Goal: Transaction & Acquisition: Purchase product/service

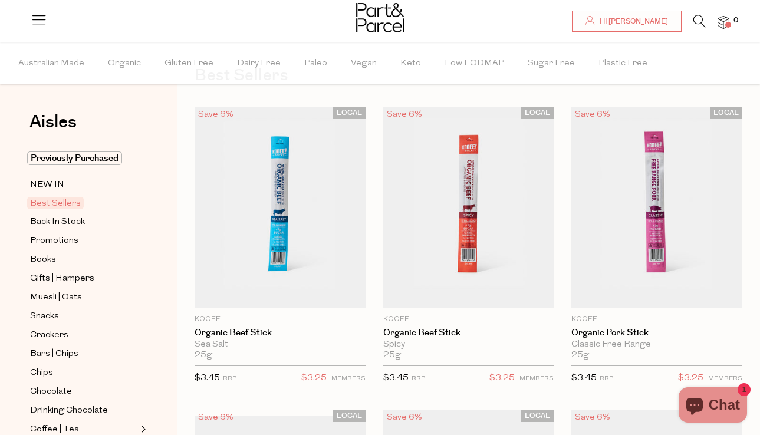
scroll to position [51, 0]
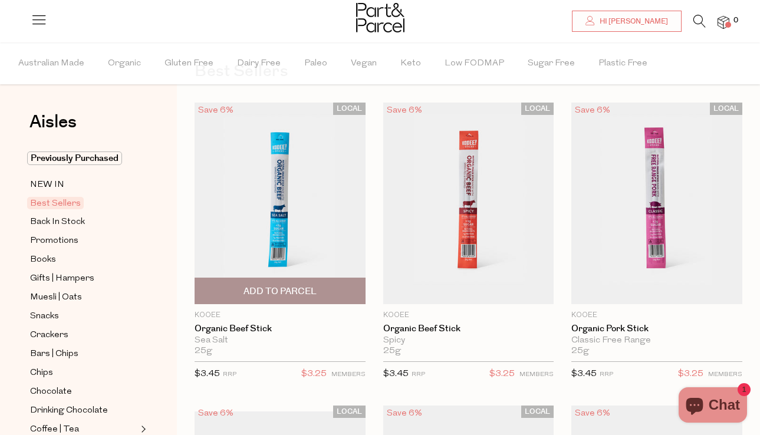
click at [288, 291] on span "Add To Parcel" at bounding box center [280, 291] width 73 height 12
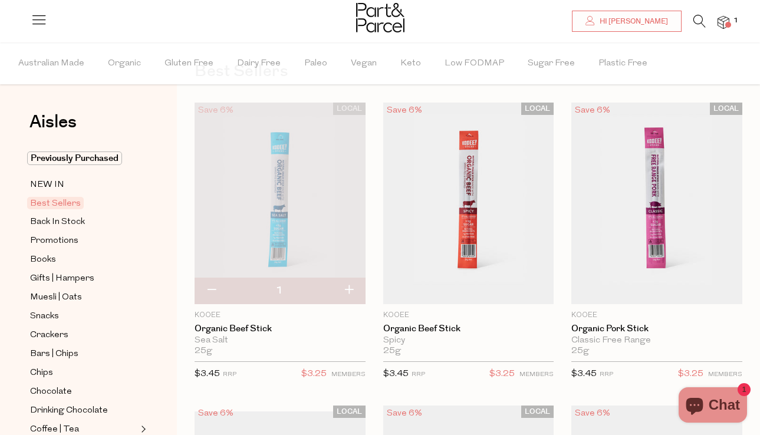
click at [349, 287] on button "button" at bounding box center [349, 291] width 34 height 26
type input "2"
click at [349, 287] on button "button" at bounding box center [349, 291] width 34 height 26
type input "3"
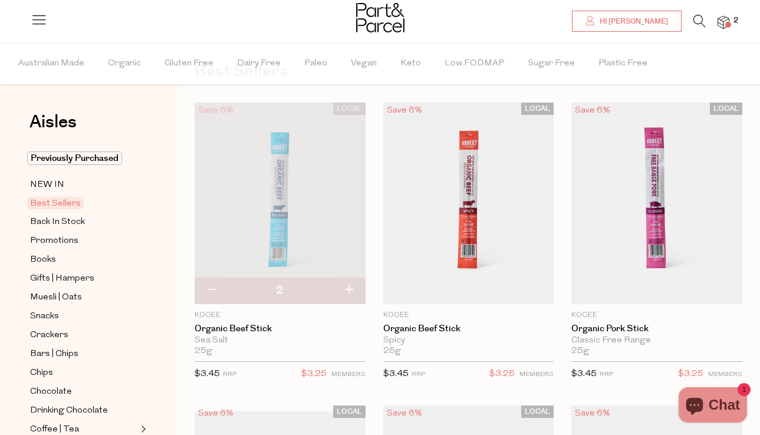
type input "3"
click at [349, 287] on button "button" at bounding box center [349, 291] width 34 height 26
type input "4"
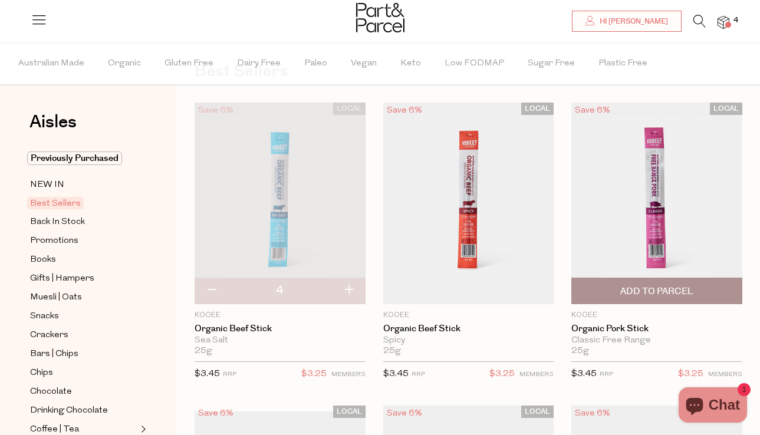
click at [648, 288] on span "Add To Parcel" at bounding box center [656, 291] width 73 height 12
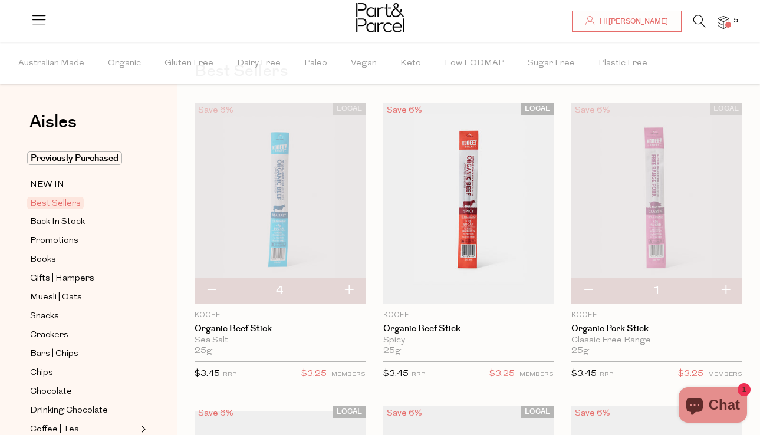
click at [728, 288] on button "button" at bounding box center [726, 291] width 34 height 26
type input "2"
click at [728, 288] on button "button" at bounding box center [726, 291] width 34 height 26
type input "3"
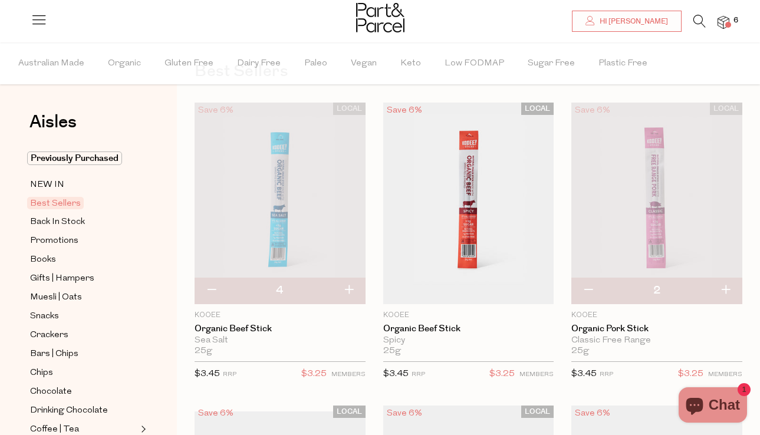
type input "3"
click at [728, 288] on button "button" at bounding box center [726, 291] width 34 height 26
type input "4"
click at [349, 287] on button "button" at bounding box center [349, 291] width 34 height 26
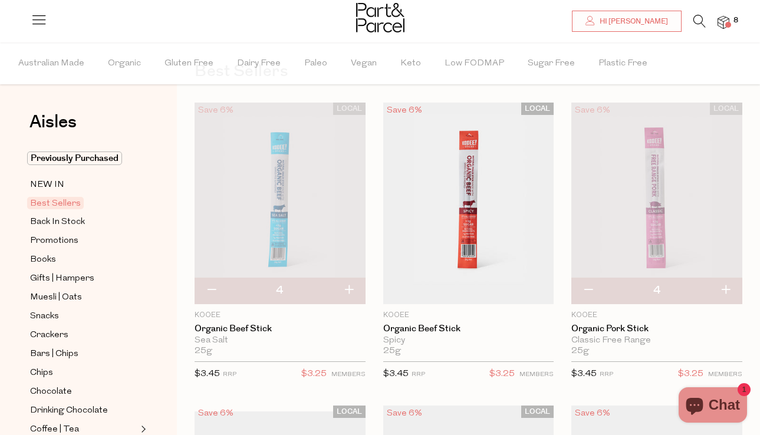
type input "5"
click at [724, 291] on button "button" at bounding box center [726, 291] width 34 height 26
type input "5"
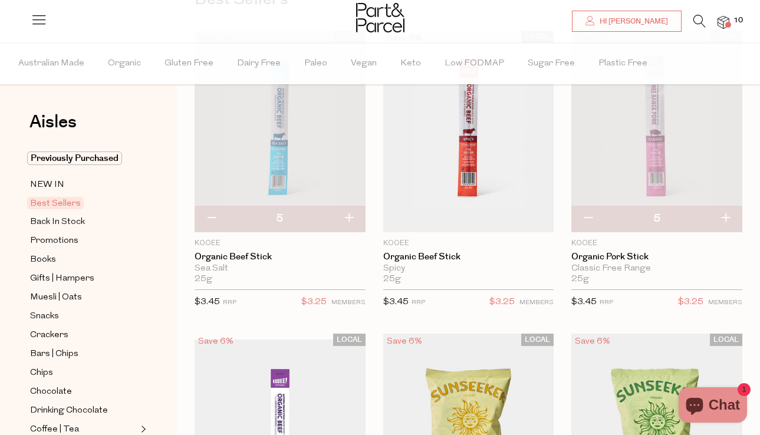
scroll to position [99, 0]
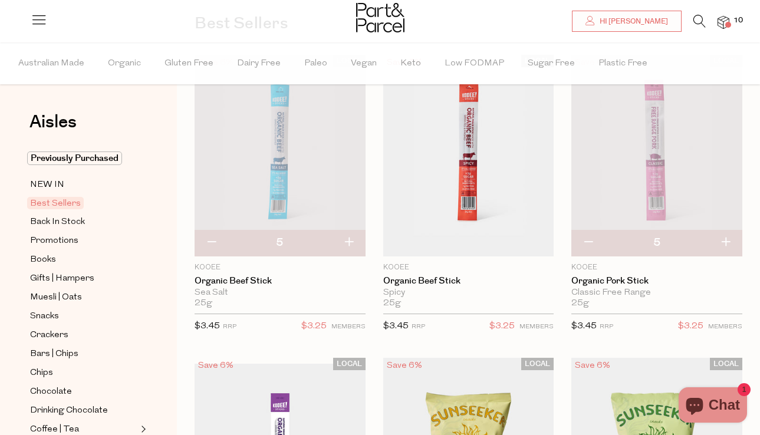
click at [346, 239] on button "button" at bounding box center [349, 243] width 34 height 26
type input "6"
click at [346, 239] on button "button" at bounding box center [349, 243] width 34 height 26
type input "7"
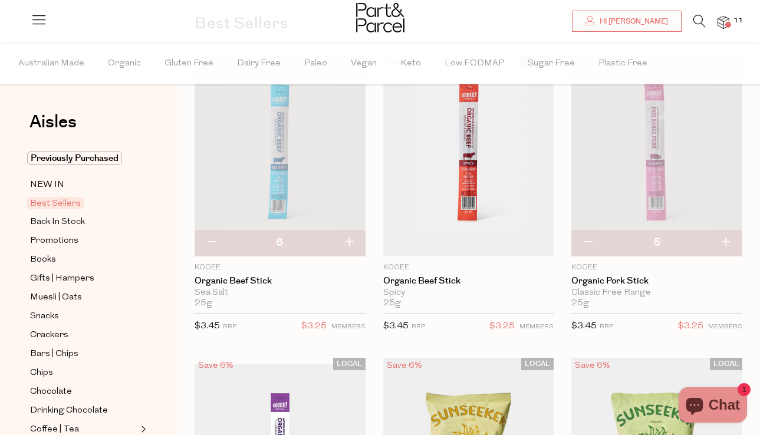
type input "7"
click at [346, 239] on button "button" at bounding box center [349, 243] width 34 height 26
type input "8"
click at [346, 239] on button "button" at bounding box center [349, 243] width 34 height 26
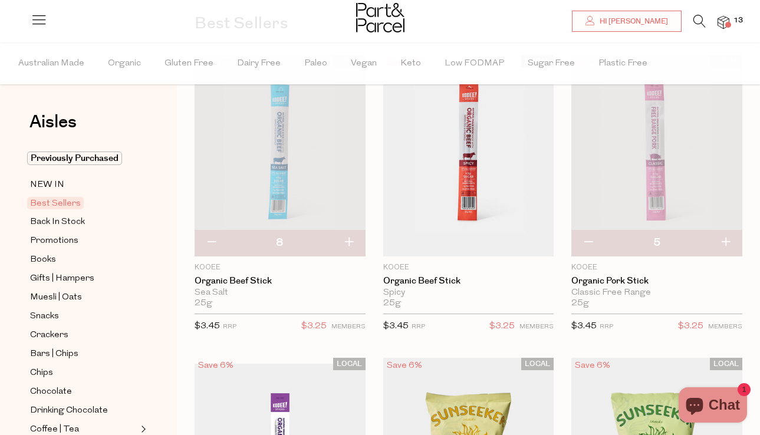
type input "9"
click at [346, 239] on button "button" at bounding box center [349, 243] width 34 height 26
type input "10"
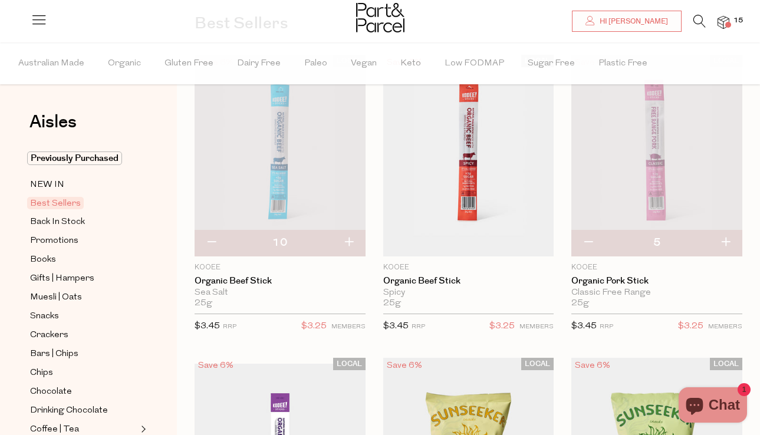
click at [726, 241] on button "button" at bounding box center [726, 243] width 34 height 26
type input "6"
click at [726, 242] on button "button" at bounding box center [726, 243] width 34 height 26
type input "7"
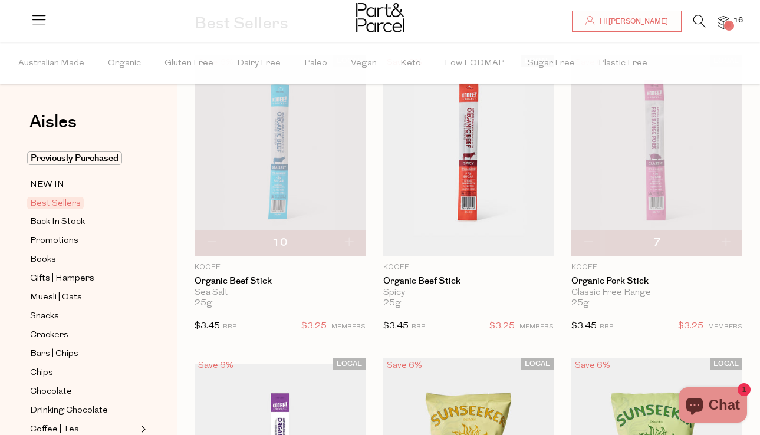
click at [727, 243] on button "button" at bounding box center [726, 243] width 34 height 26
type input "8"
click at [727, 243] on button "button" at bounding box center [726, 243] width 34 height 26
type input "9"
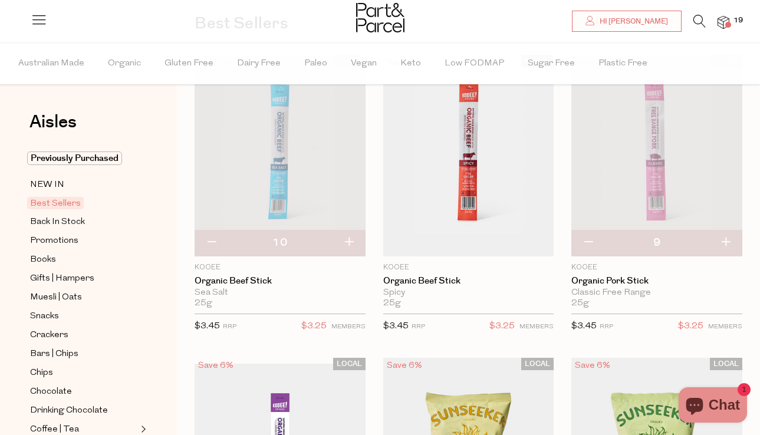
click at [727, 243] on button "button" at bounding box center [726, 243] width 34 height 26
type input "10"
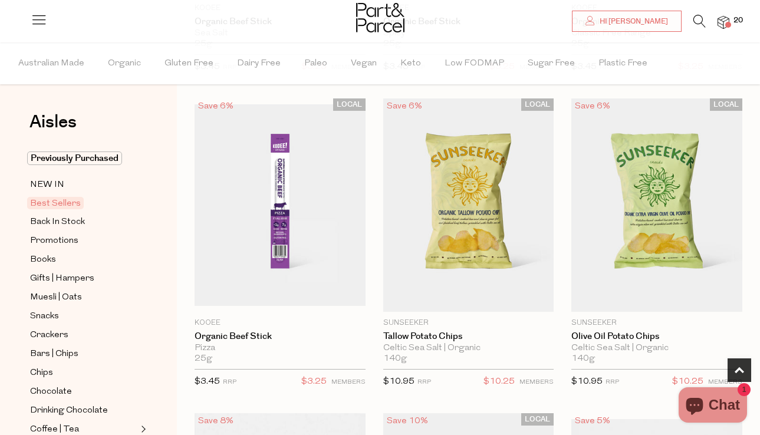
scroll to position [378, 0]
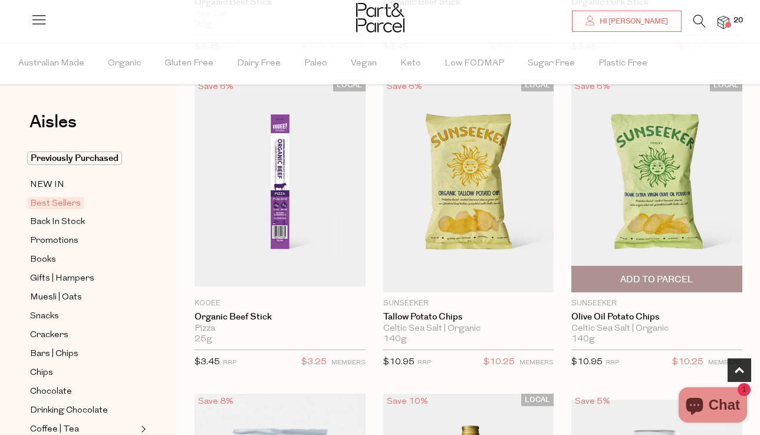
click at [666, 285] on span "Add To Parcel" at bounding box center [656, 280] width 73 height 12
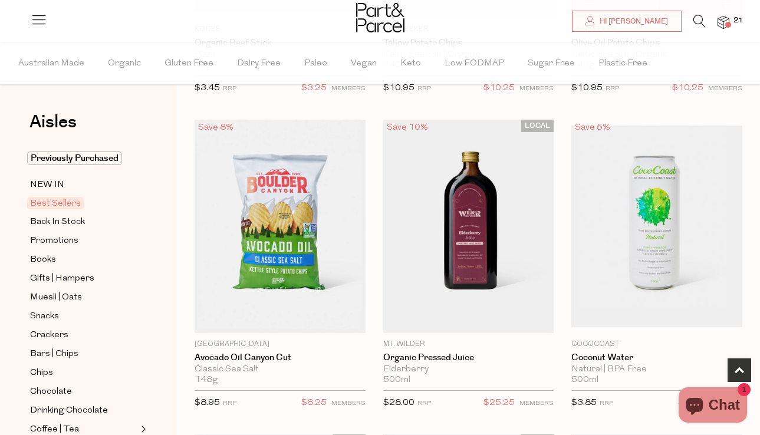
scroll to position [678, 0]
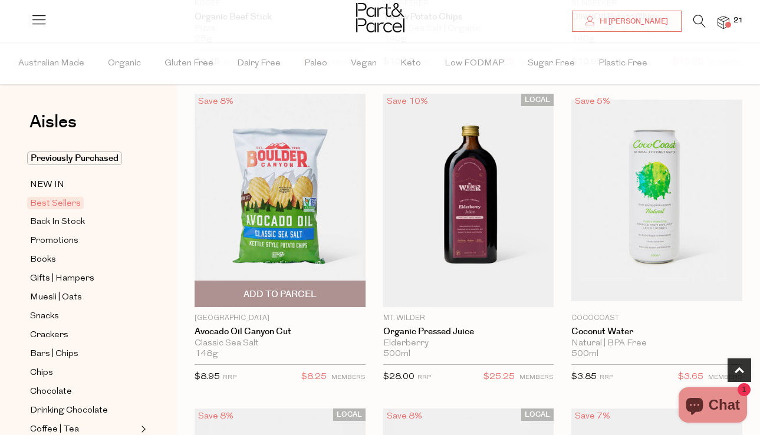
click at [318, 300] on span "Add To Parcel" at bounding box center [280, 293] width 164 height 25
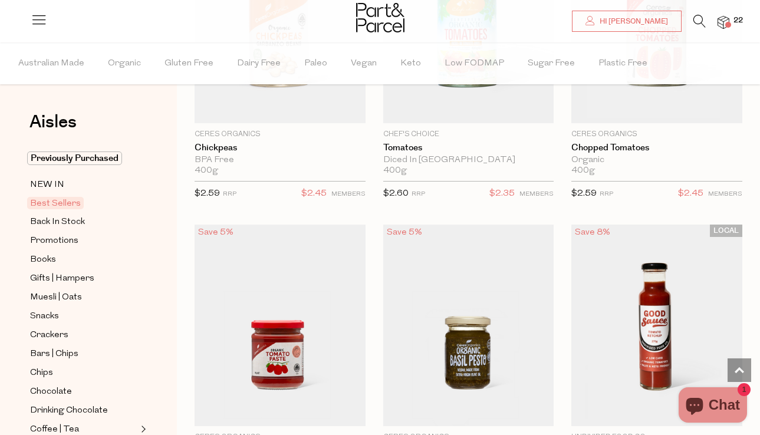
scroll to position [2437, 0]
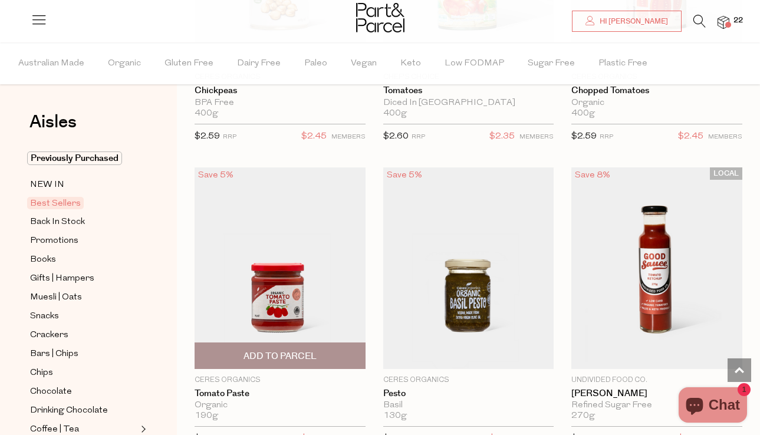
click at [295, 354] on span "Add To Parcel" at bounding box center [280, 356] width 73 height 12
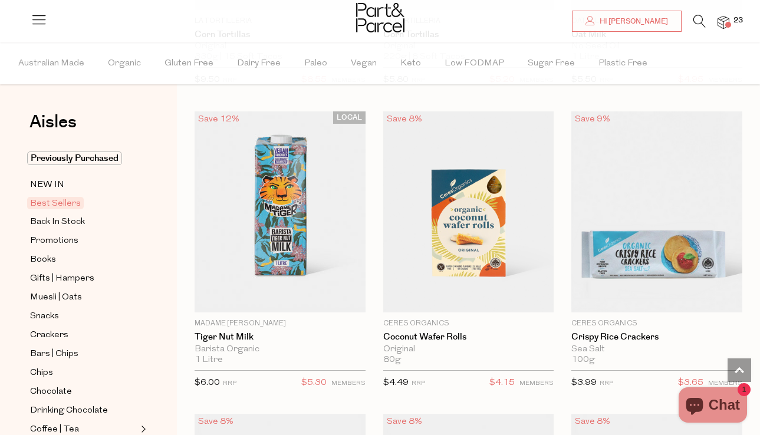
scroll to position [3183, 0]
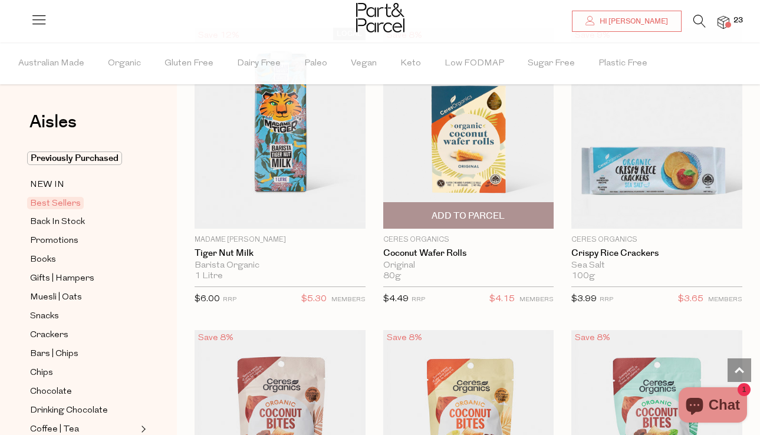
click at [522, 215] on span "Add To Parcel" at bounding box center [469, 215] width 164 height 25
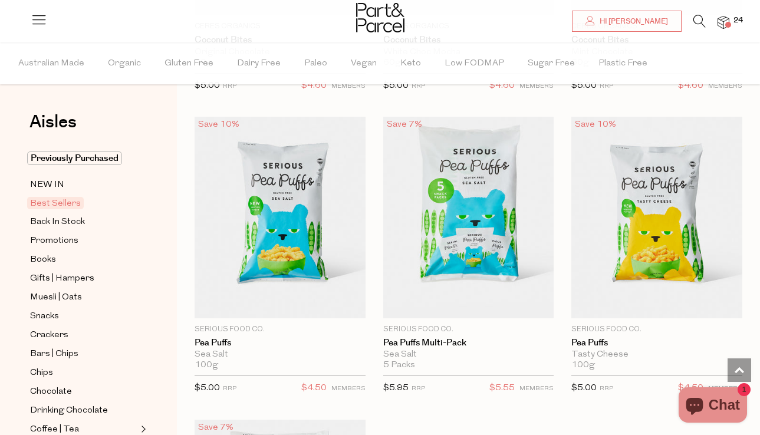
scroll to position [3700, 0]
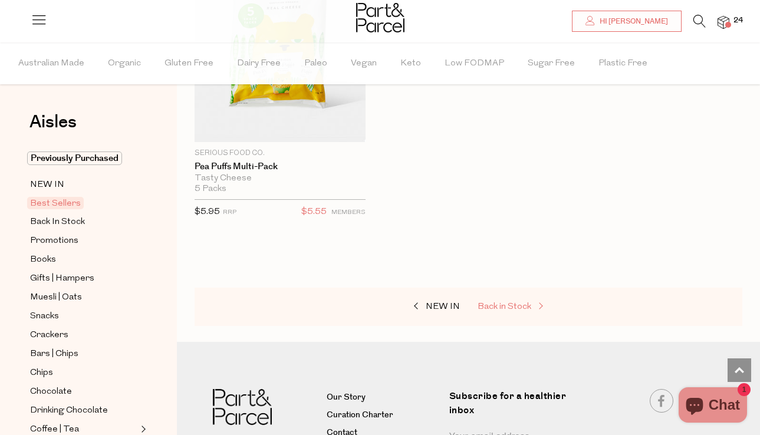
click at [506, 303] on span "Back in Stock" at bounding box center [505, 307] width 54 height 9
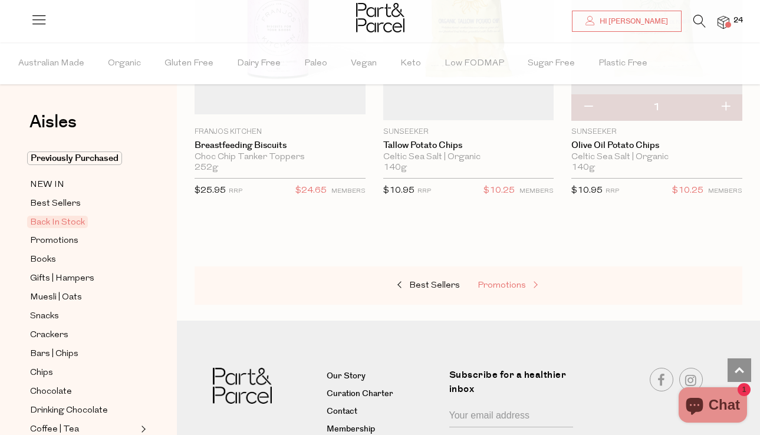
click at [506, 288] on span "Promotions" at bounding box center [502, 285] width 48 height 9
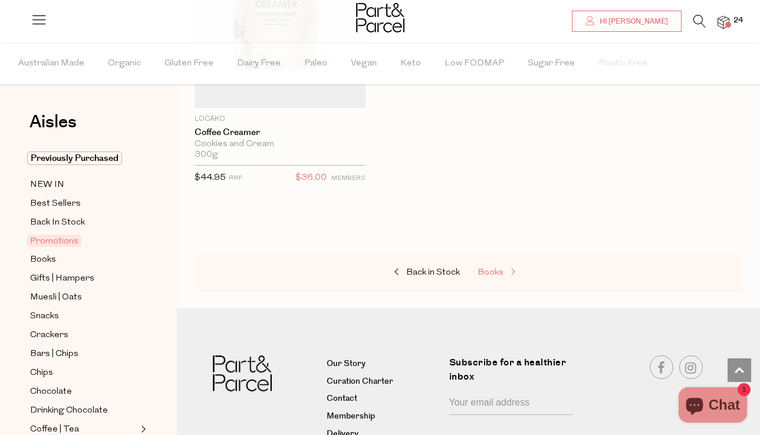
click at [492, 275] on span "Books" at bounding box center [491, 272] width 26 height 9
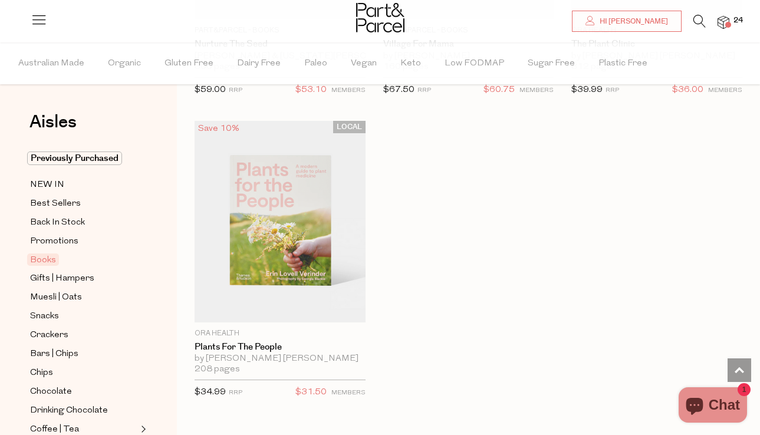
scroll to position [1040, 0]
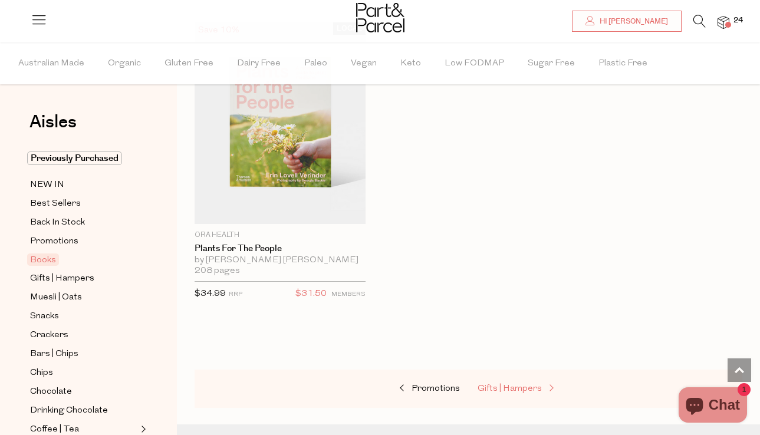
click at [492, 387] on span "Gifts | Hampers" at bounding box center [510, 389] width 64 height 9
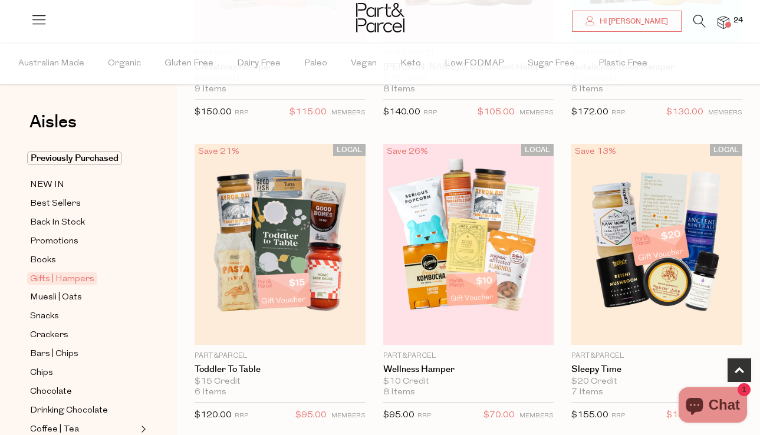
scroll to position [332, 0]
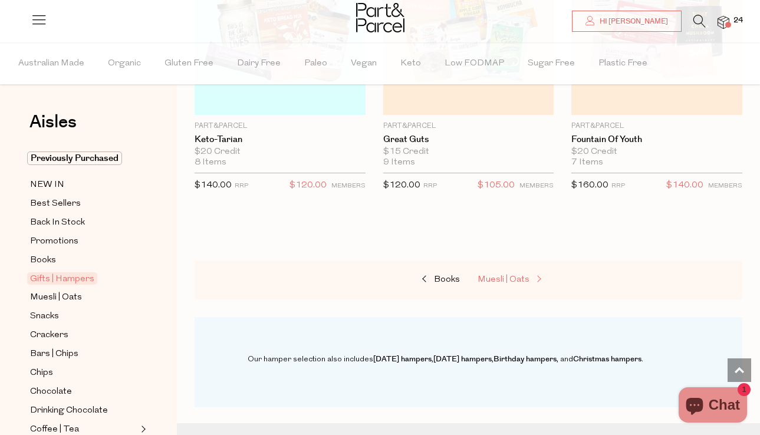
click at [488, 282] on span "Muesli | Oats" at bounding box center [504, 279] width 52 height 9
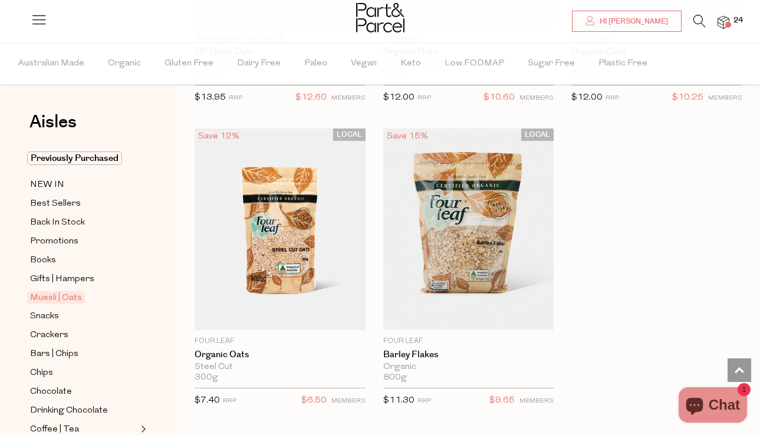
scroll to position [4992, 0]
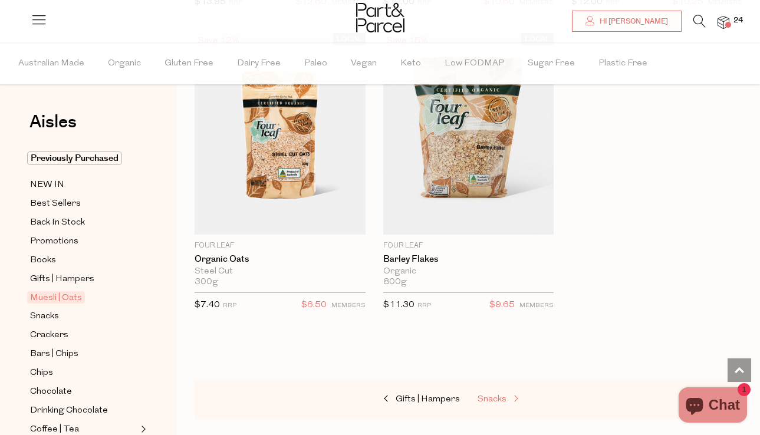
click at [487, 395] on span "Snacks" at bounding box center [492, 399] width 29 height 9
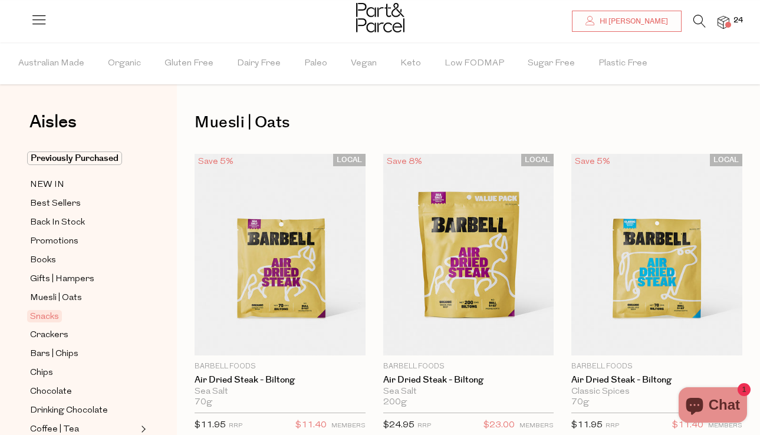
type input "10"
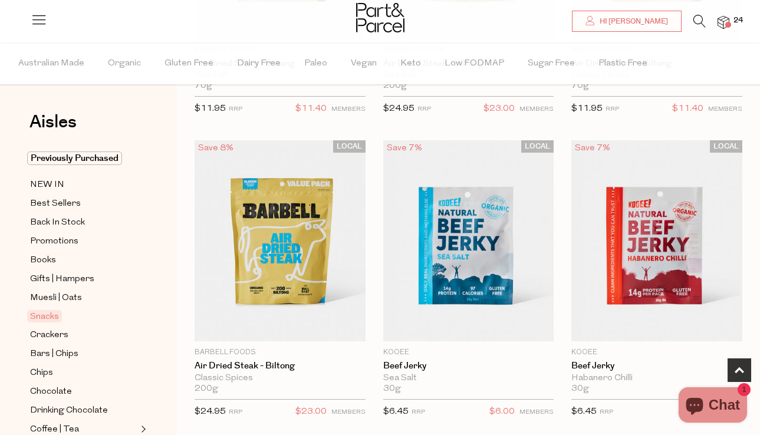
scroll to position [320, 0]
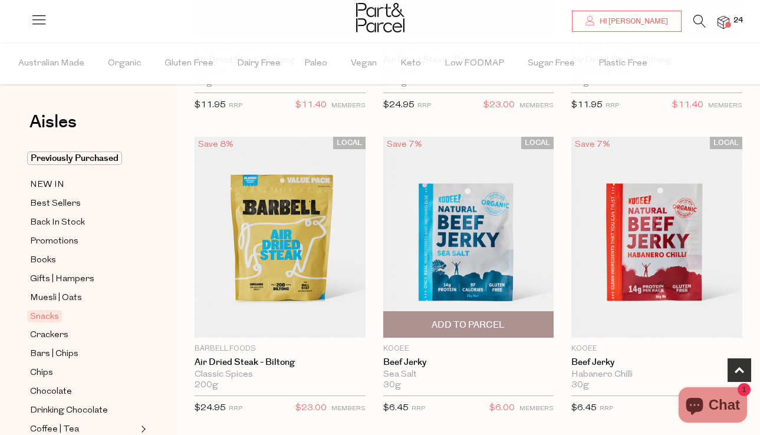
click at [479, 325] on span "Add To Parcel" at bounding box center [468, 325] width 73 height 12
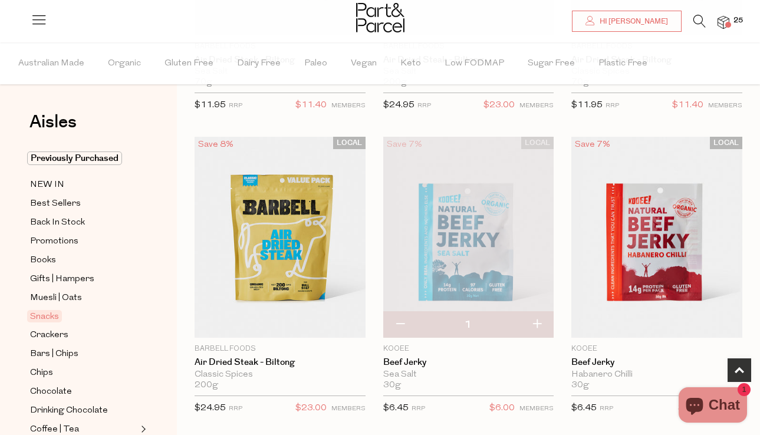
click at [536, 323] on button "button" at bounding box center [537, 325] width 34 height 26
type input "2"
click at [536, 323] on button "button" at bounding box center [537, 325] width 34 height 26
type input "3"
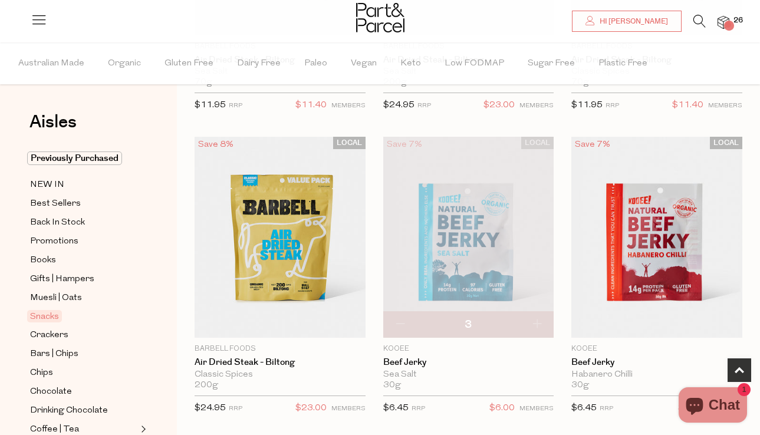
click at [536, 324] on button "button" at bounding box center [537, 325] width 34 height 26
type input "4"
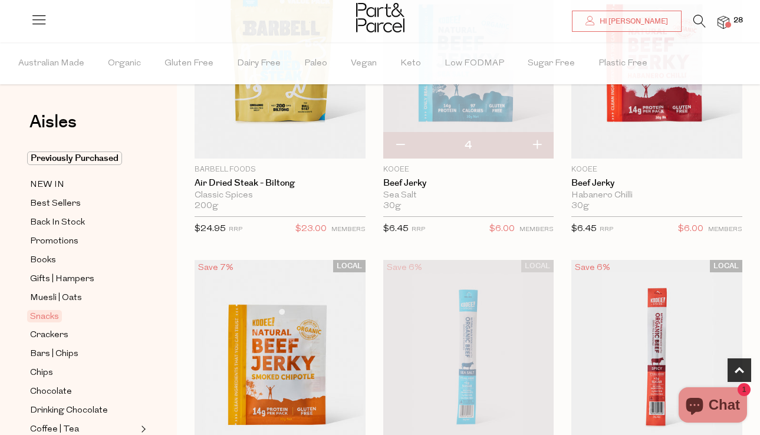
scroll to position [456, 0]
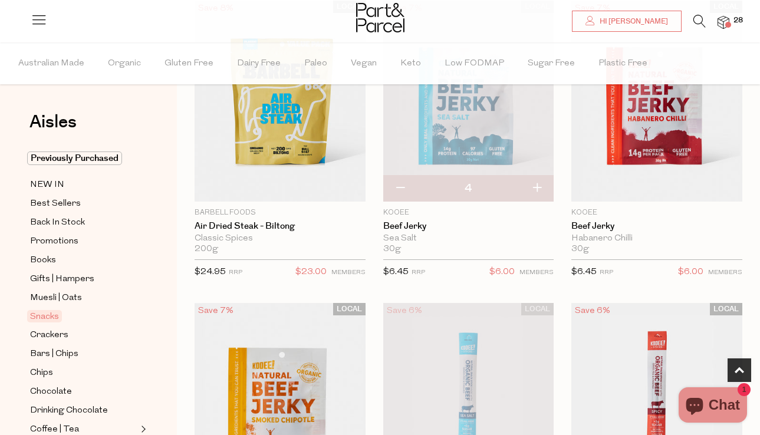
click at [542, 183] on button "button" at bounding box center [537, 189] width 34 height 26
type input "5"
click at [542, 183] on button "button" at bounding box center [537, 189] width 34 height 26
type input "6"
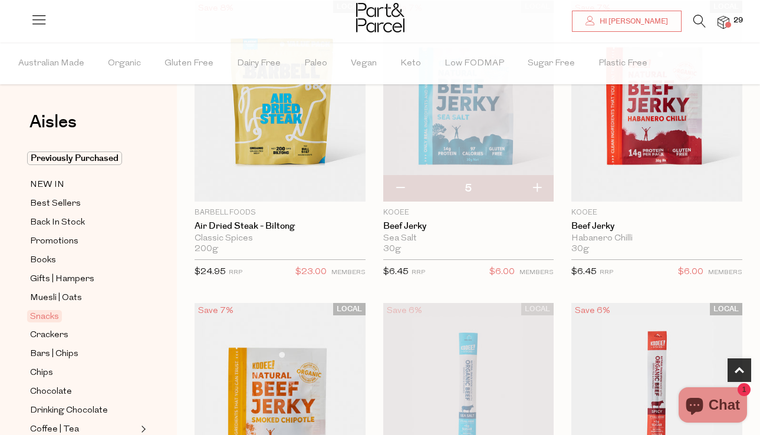
type input "6"
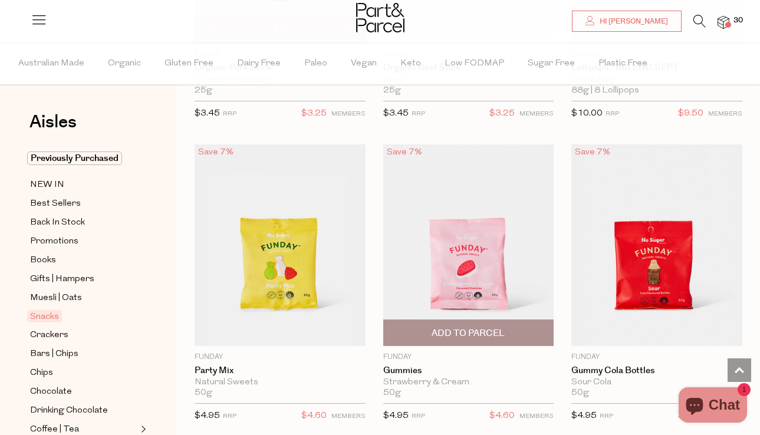
scroll to position [1253, 0]
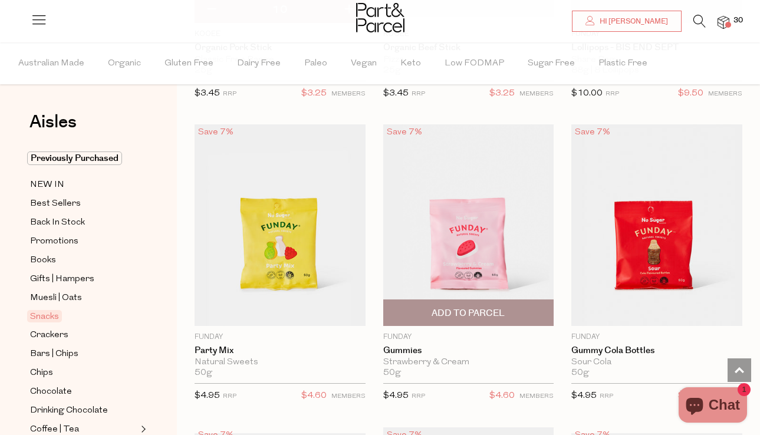
click at [503, 307] on span "Add To Parcel" at bounding box center [468, 313] width 73 height 12
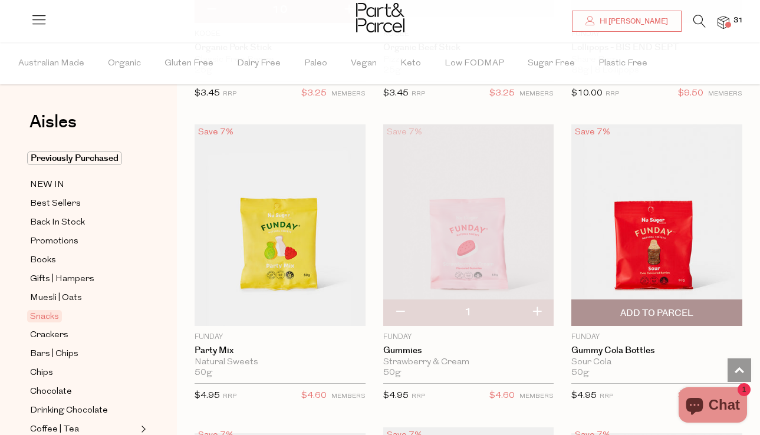
click at [600, 314] on span "Add To Parcel" at bounding box center [657, 312] width 164 height 25
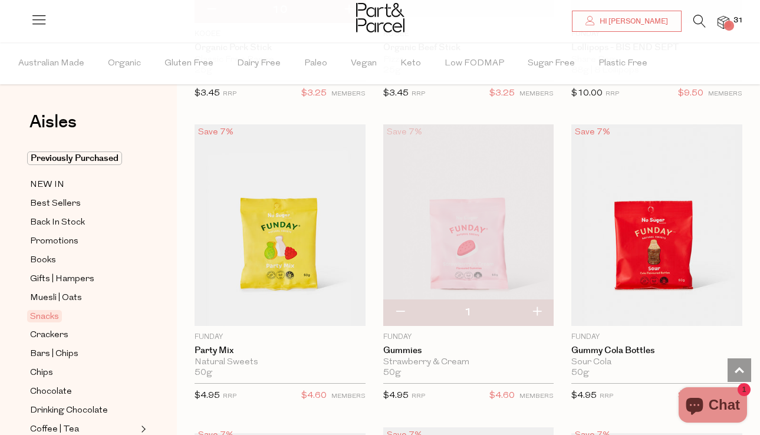
click at [540, 307] on button "button" at bounding box center [537, 313] width 34 height 26
type input "2"
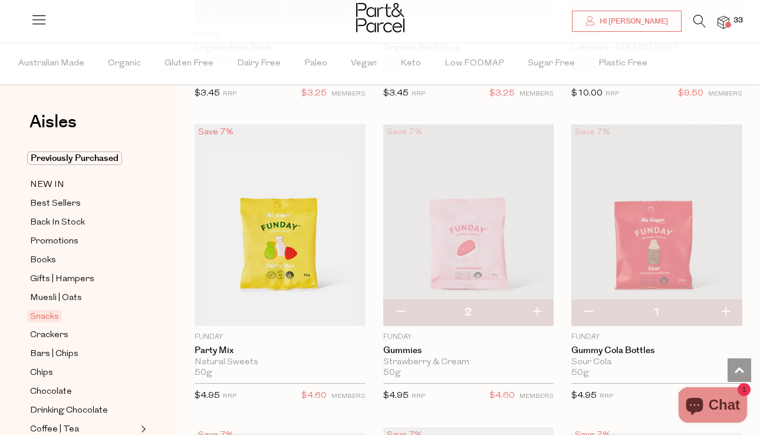
click at [540, 307] on button "button" at bounding box center [537, 313] width 34 height 26
type input "3"
click at [540, 307] on button "button" at bounding box center [537, 313] width 34 height 26
type input "4"
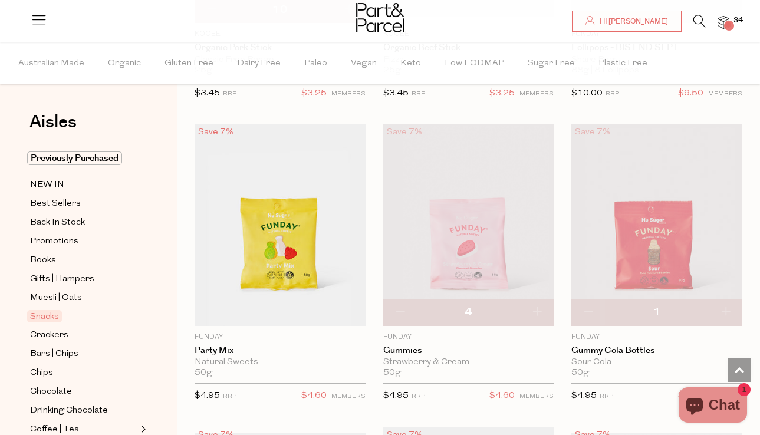
click at [540, 307] on button "button" at bounding box center [537, 313] width 34 height 26
type input "6"
click at [727, 311] on button "button" at bounding box center [726, 313] width 34 height 26
type input "2"
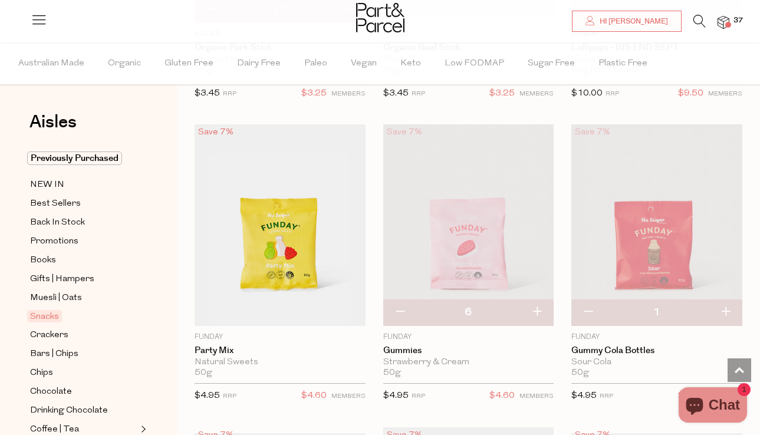
type input "2"
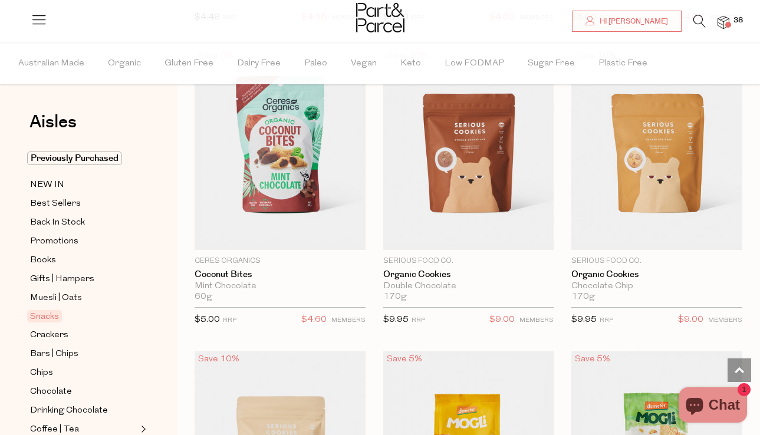
scroll to position [3143, 0]
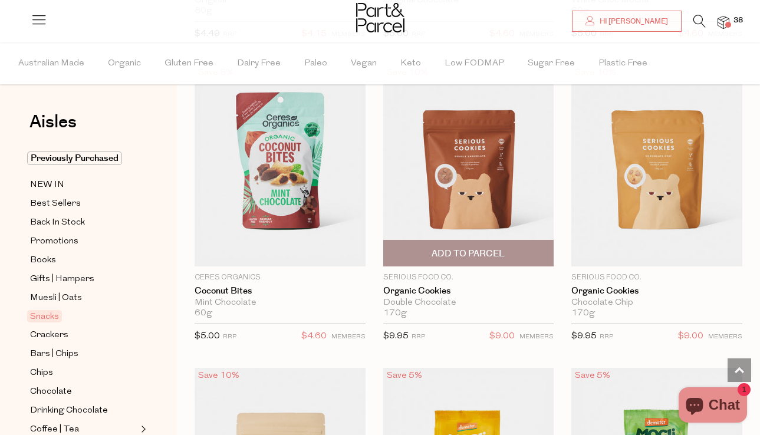
click at [501, 261] on span "Add To Parcel" at bounding box center [469, 253] width 164 height 25
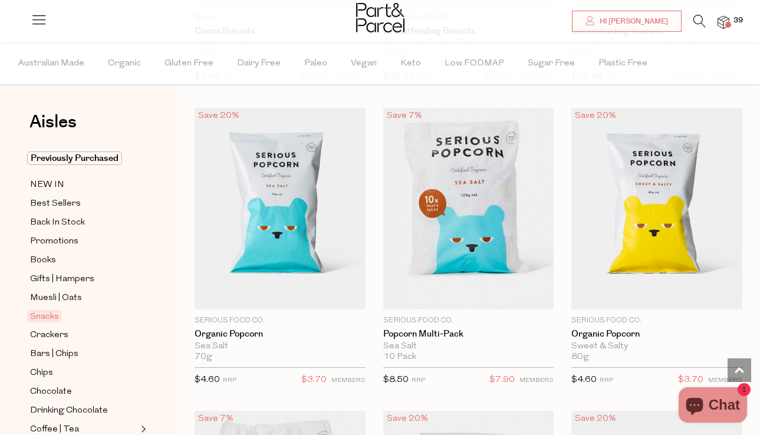
scroll to position [4012, 0]
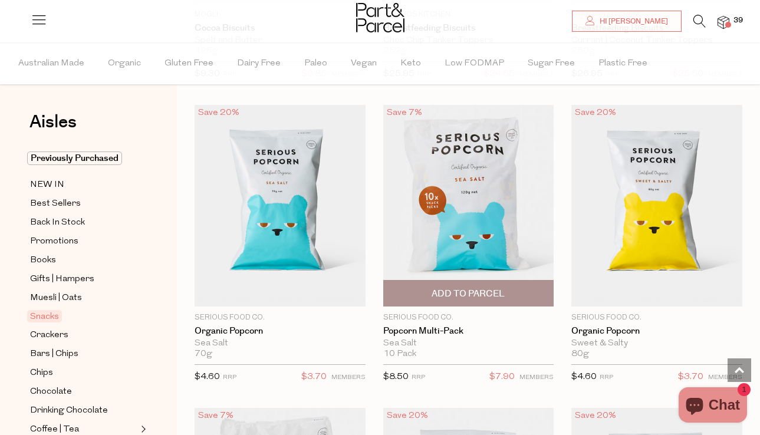
click at [490, 288] on span "Add To Parcel" at bounding box center [468, 294] width 73 height 12
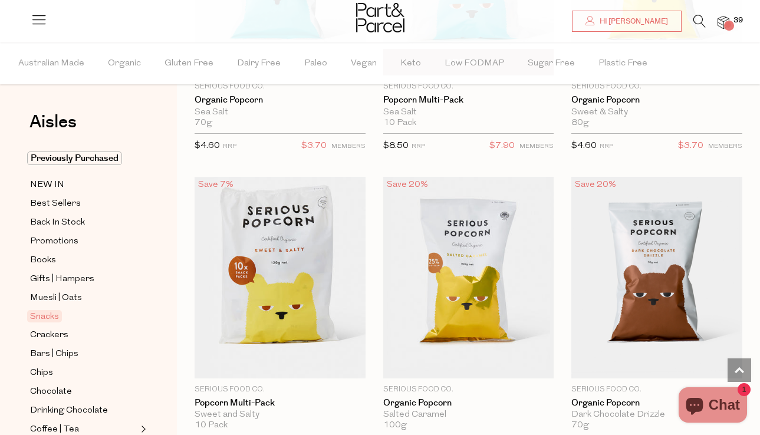
scroll to position [4293, 0]
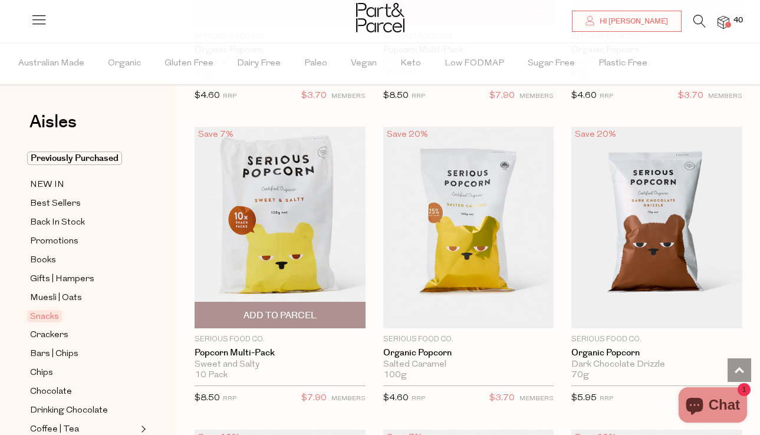
click at [268, 315] on span "Add To Parcel" at bounding box center [280, 316] width 73 height 12
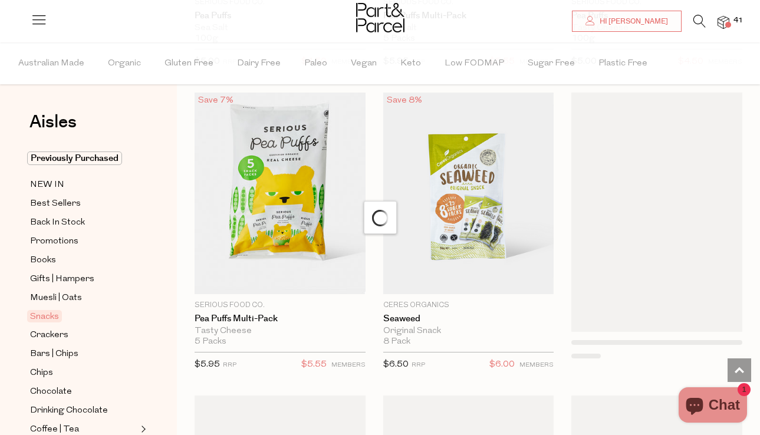
scroll to position [4951, 0]
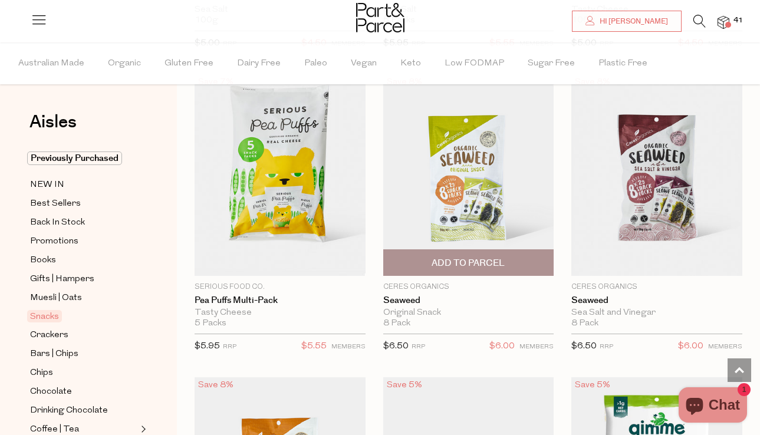
click at [461, 262] on span "Add To Parcel" at bounding box center [468, 263] width 73 height 12
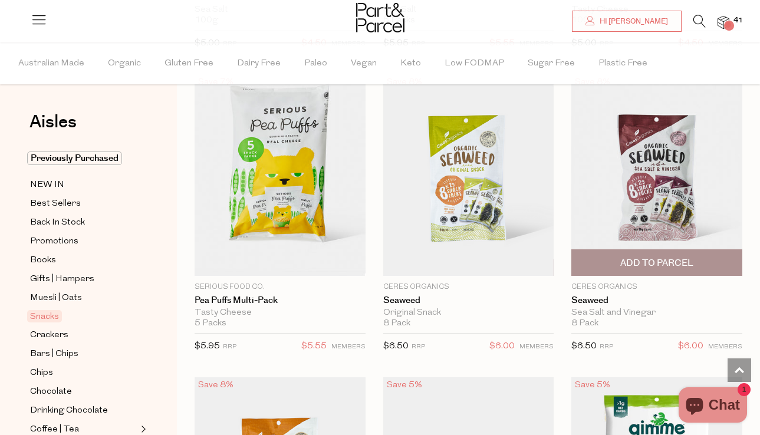
click at [645, 265] on span "Add To Parcel" at bounding box center [657, 262] width 164 height 25
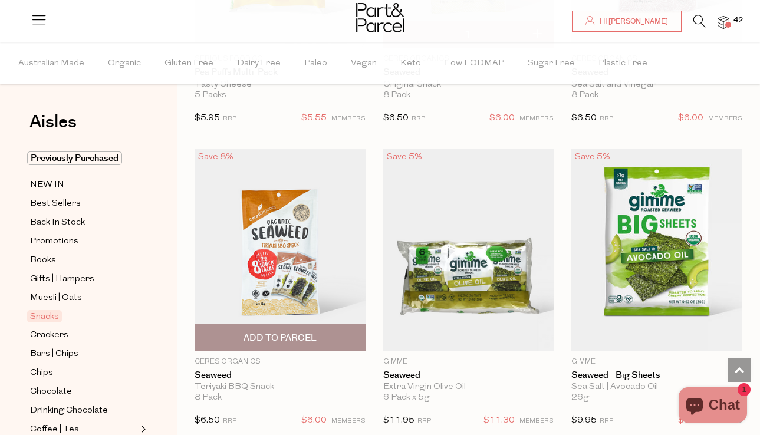
scroll to position [5203, 0]
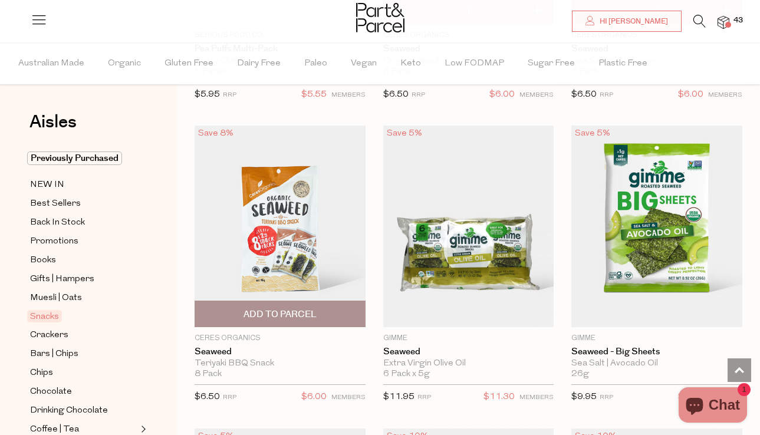
click at [313, 311] on span "Add To Parcel" at bounding box center [280, 314] width 73 height 12
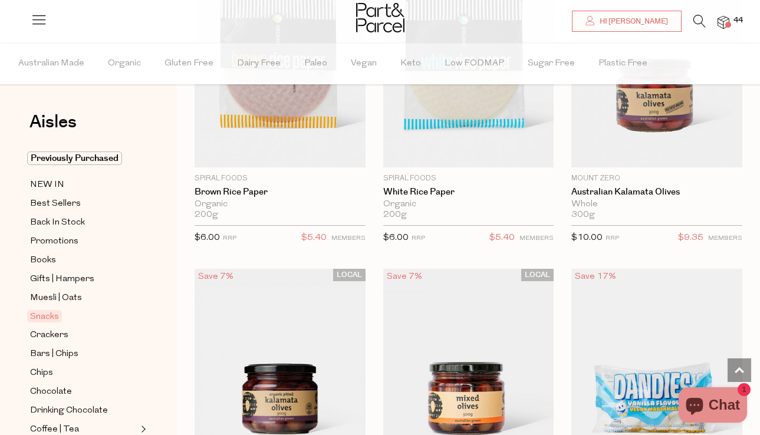
scroll to position [6373, 0]
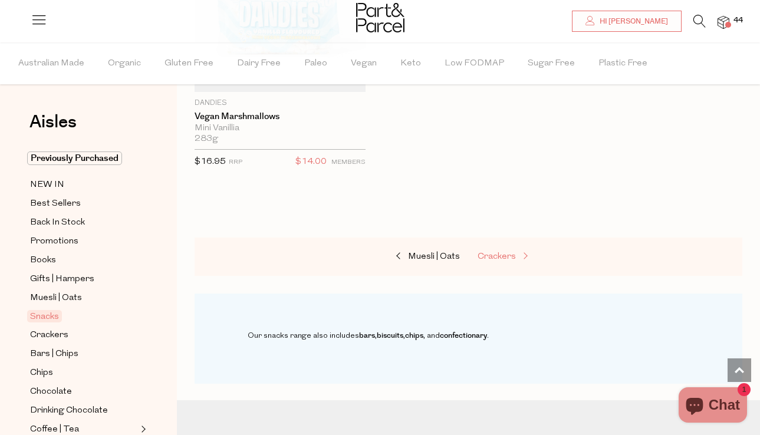
click at [489, 252] on span "Crackers" at bounding box center [497, 256] width 38 height 9
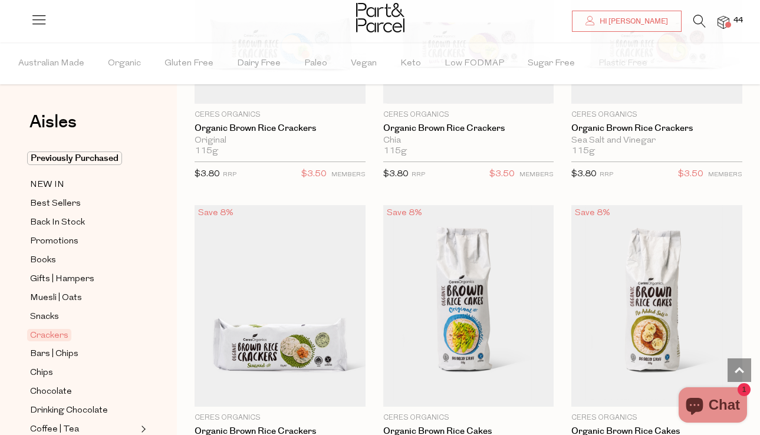
scroll to position [940, 0]
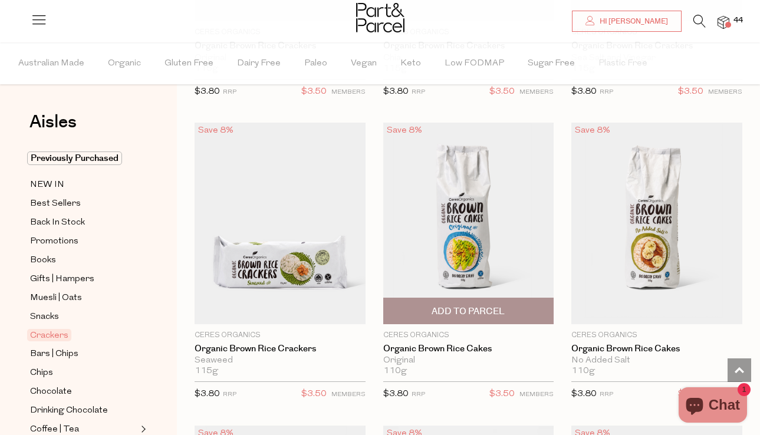
click at [456, 308] on span "Add To Parcel" at bounding box center [468, 311] width 73 height 12
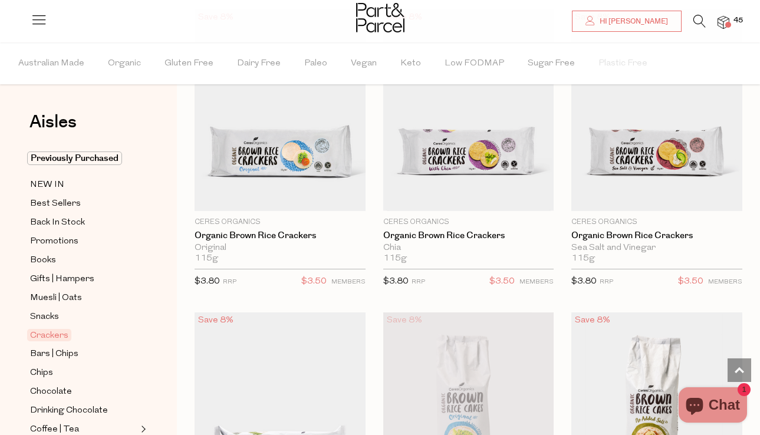
scroll to position [701, 0]
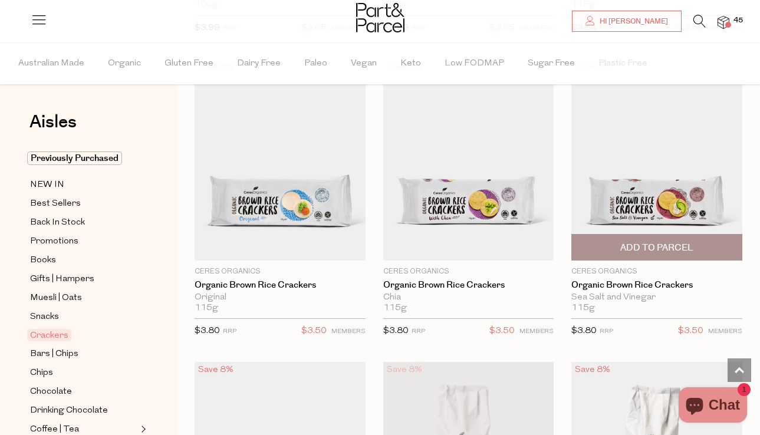
click at [668, 242] on span "Add To Parcel" at bounding box center [656, 248] width 73 height 12
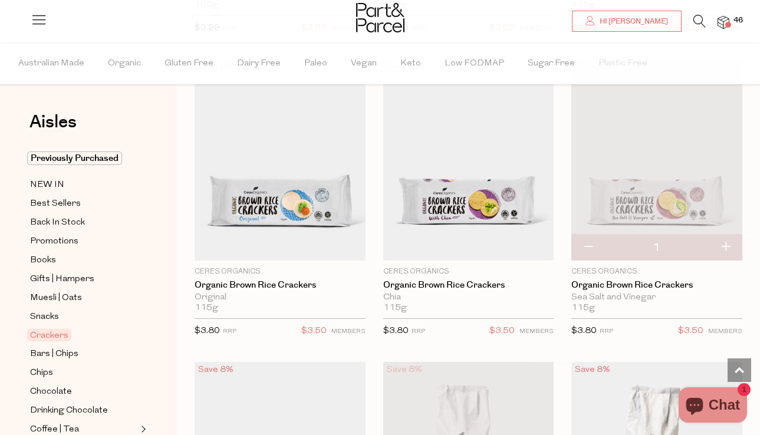
click at [721, 242] on button "button" at bounding box center [726, 248] width 34 height 26
type input "2"
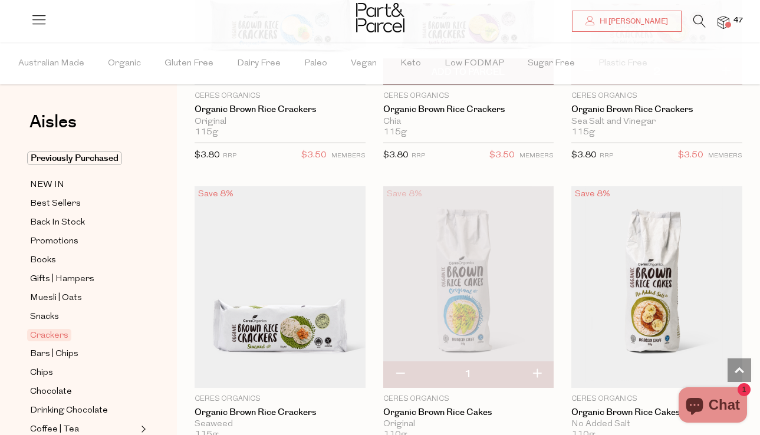
scroll to position [888, 0]
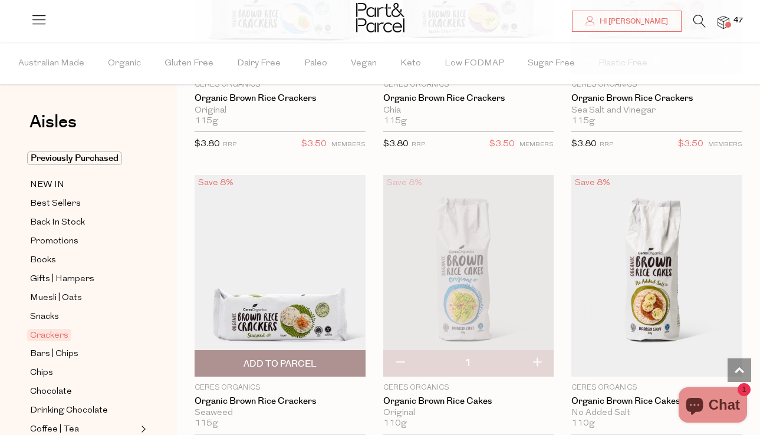
click at [267, 367] on span "Add To Parcel" at bounding box center [280, 364] width 73 height 12
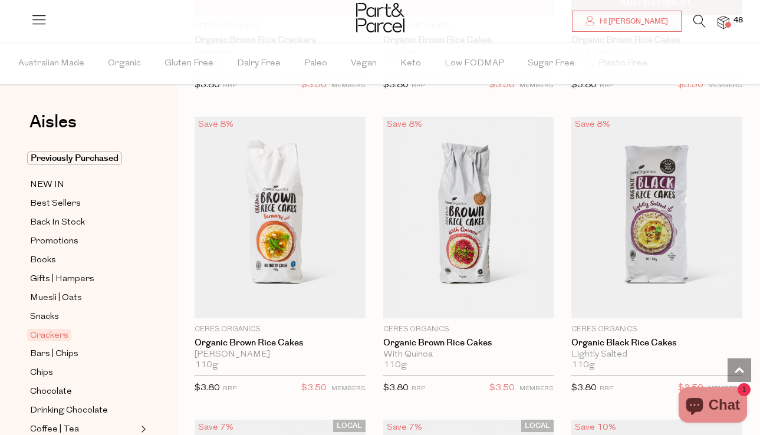
scroll to position [1294, 0]
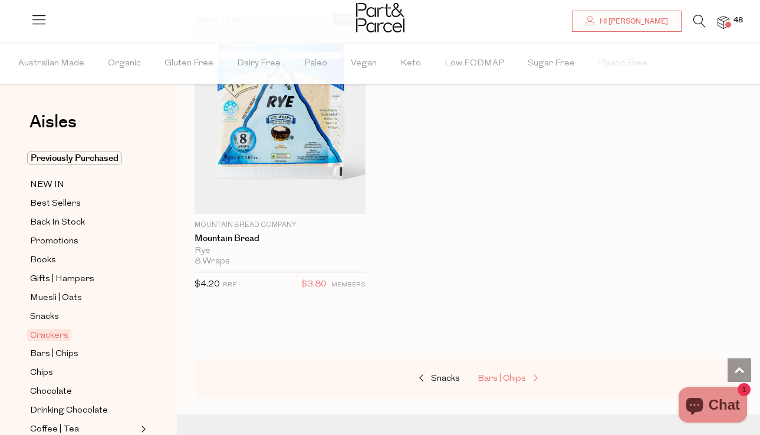
click at [497, 375] on span "Bars | Chips" at bounding box center [502, 379] width 48 height 9
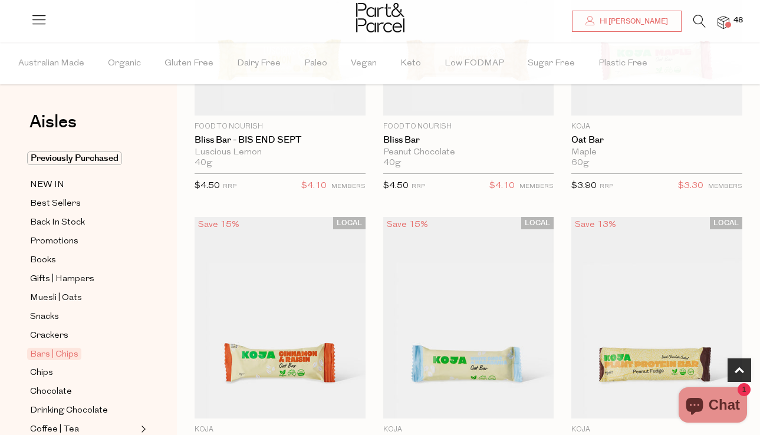
scroll to position [658, 0]
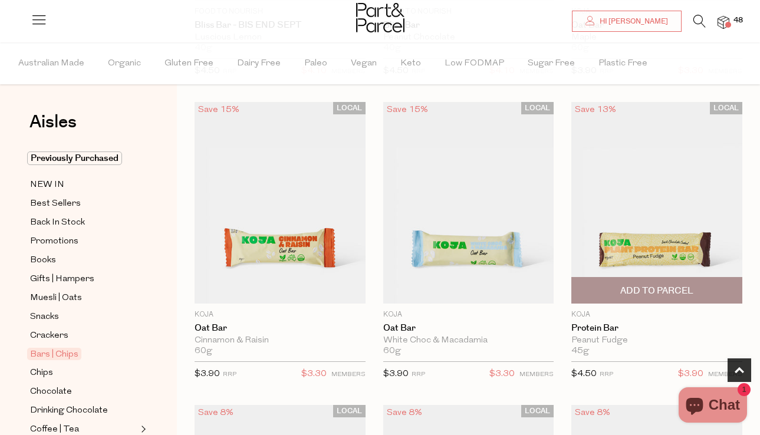
click at [613, 294] on span "Add To Parcel" at bounding box center [657, 290] width 164 height 25
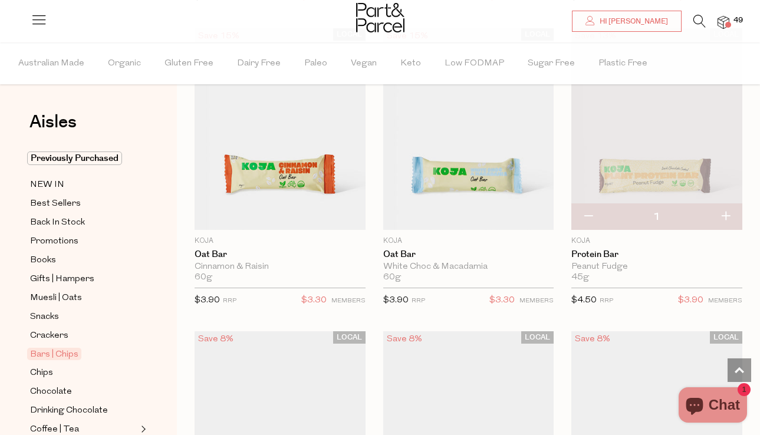
scroll to position [727, 0]
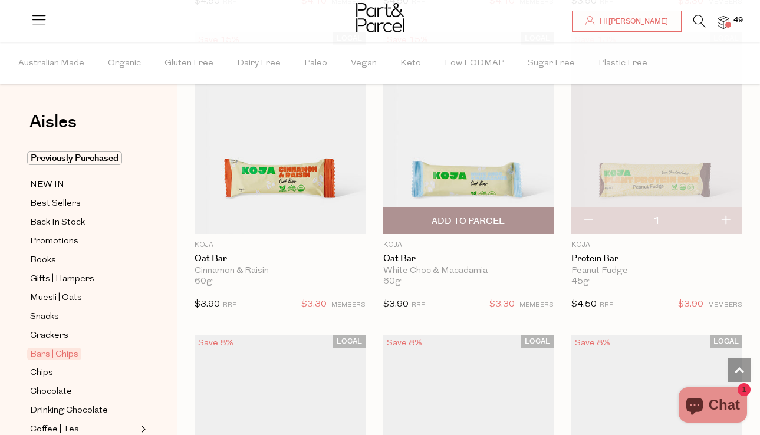
click at [490, 231] on span "Add To Parcel" at bounding box center [469, 220] width 164 height 25
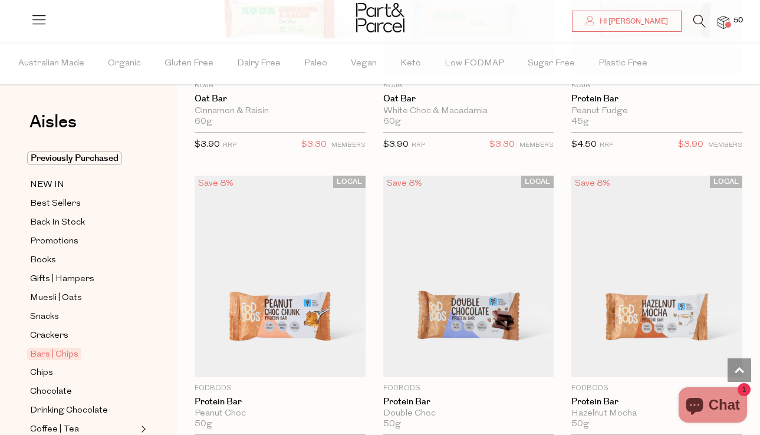
scroll to position [817, 0]
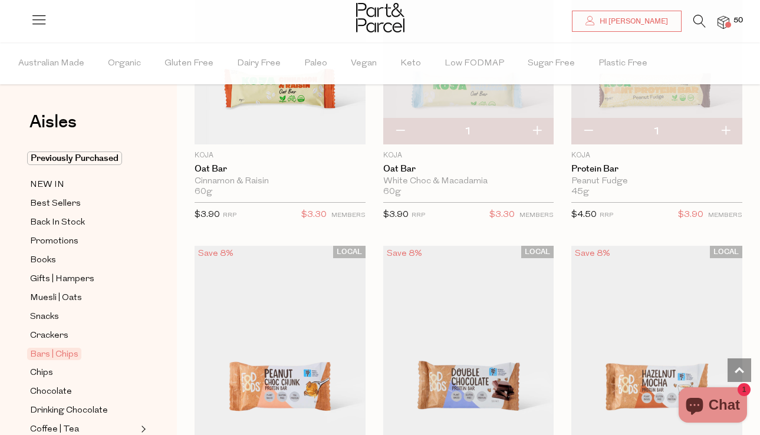
click at [731, 126] on button "button" at bounding box center [726, 132] width 34 height 26
type input "2"
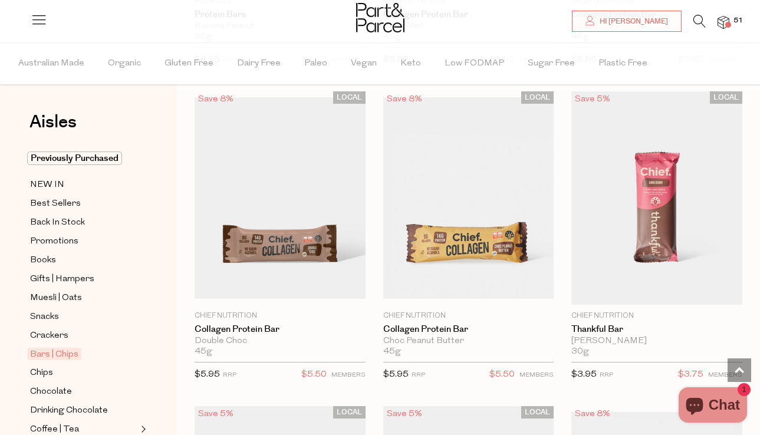
scroll to position [1579, 0]
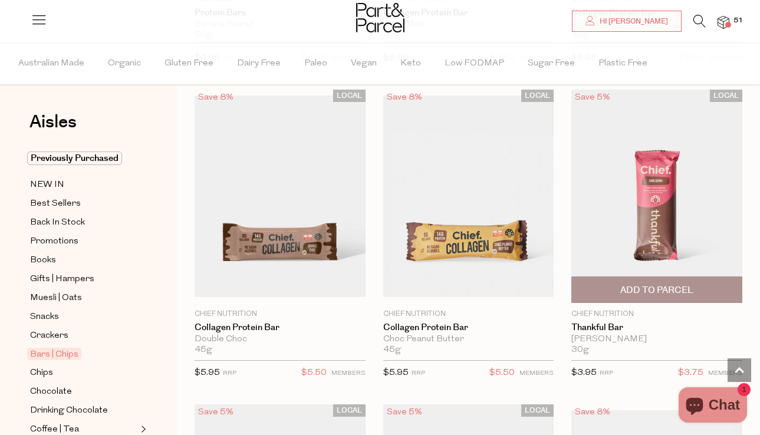
click at [653, 287] on span "Add To Parcel" at bounding box center [656, 290] width 73 height 12
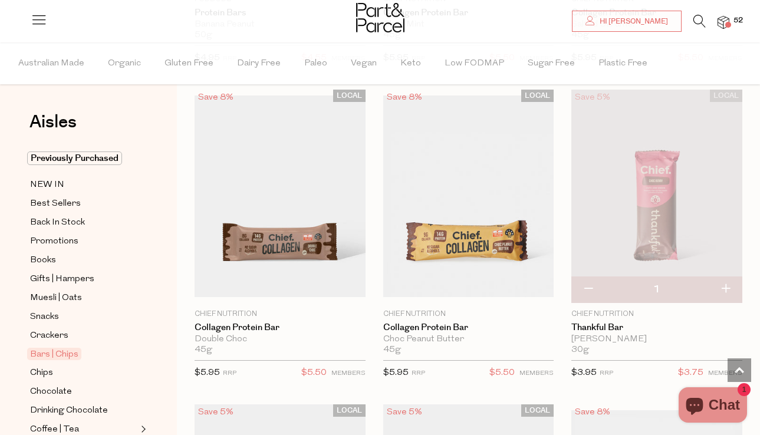
click at [730, 288] on button "button" at bounding box center [726, 290] width 34 height 26
type input "2"
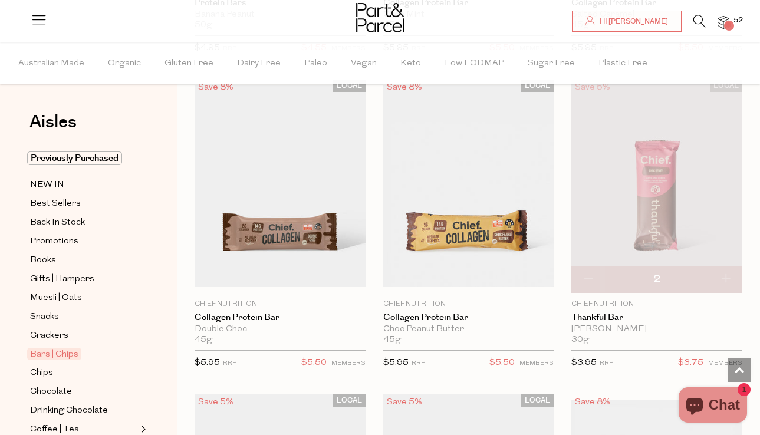
click at [732, 274] on button "button" at bounding box center [726, 280] width 34 height 26
click at [730, 276] on button "button" at bounding box center [726, 280] width 34 height 26
type input "4"
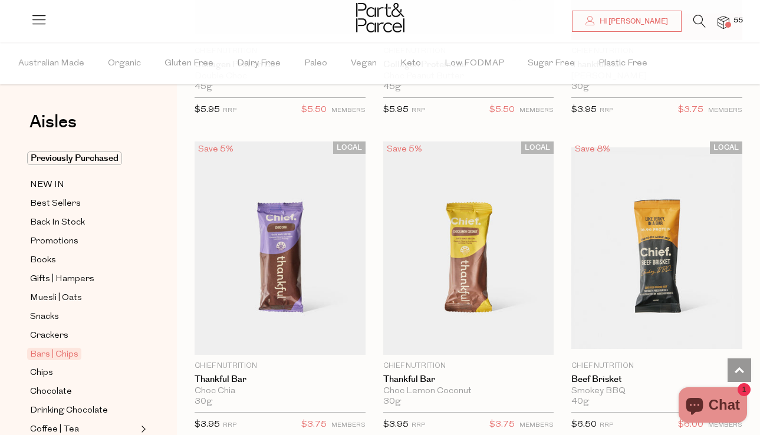
scroll to position [1890, 0]
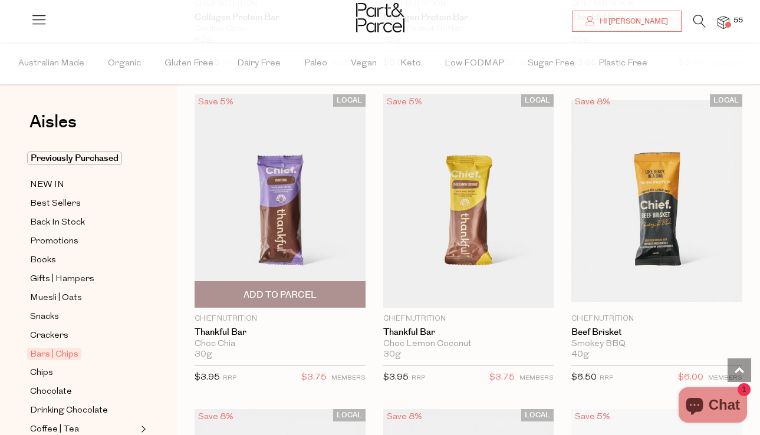
click at [300, 293] on span "Add To Parcel" at bounding box center [280, 295] width 73 height 12
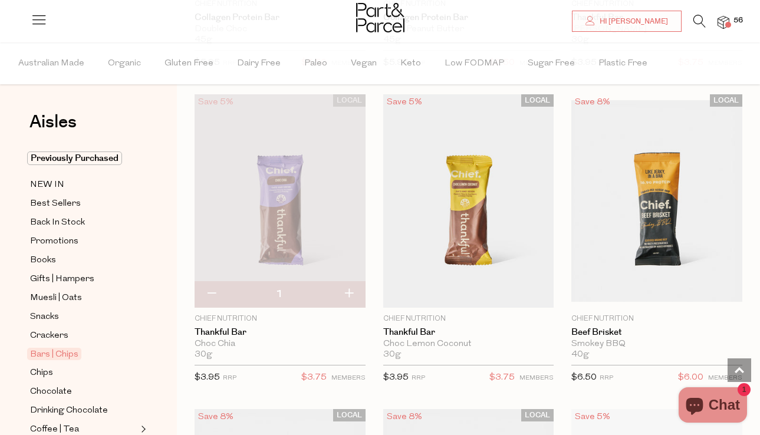
click at [347, 294] on button "button" at bounding box center [349, 294] width 34 height 26
type input "2"
click at [347, 293] on button "button" at bounding box center [349, 294] width 34 height 26
type input "3"
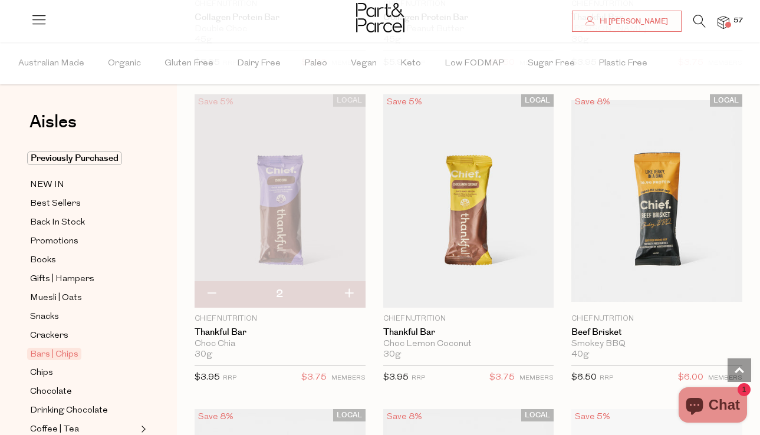
type input "3"
click at [347, 293] on button "button" at bounding box center [349, 294] width 34 height 26
type input "4"
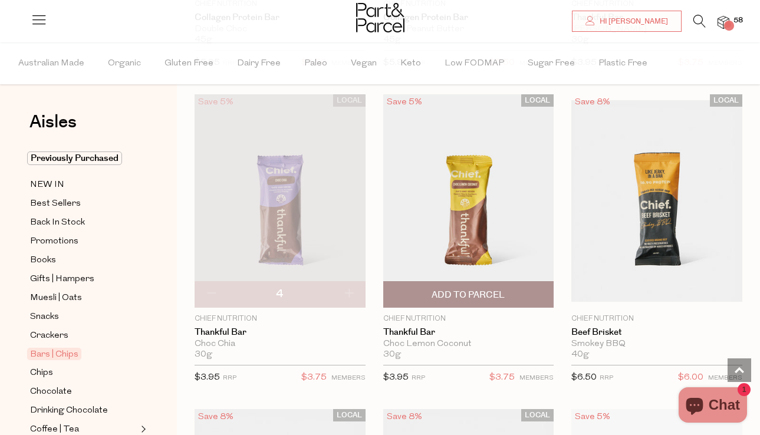
click at [510, 290] on span "Add To Parcel" at bounding box center [469, 294] width 164 height 25
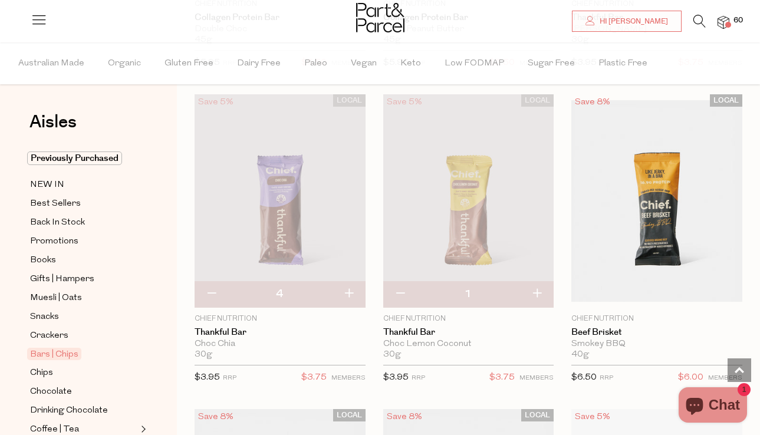
click at [538, 290] on button "button" at bounding box center [537, 294] width 34 height 26
type input "2"
click at [538, 290] on button "button" at bounding box center [537, 294] width 34 height 26
type input "3"
click at [538, 290] on button "button" at bounding box center [537, 294] width 34 height 26
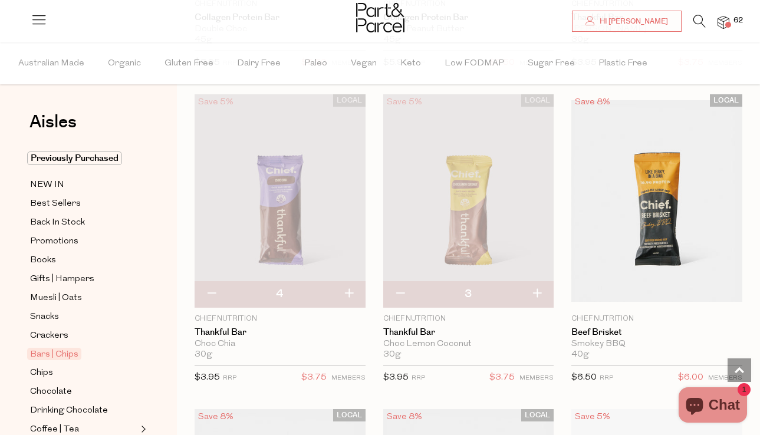
type input "4"
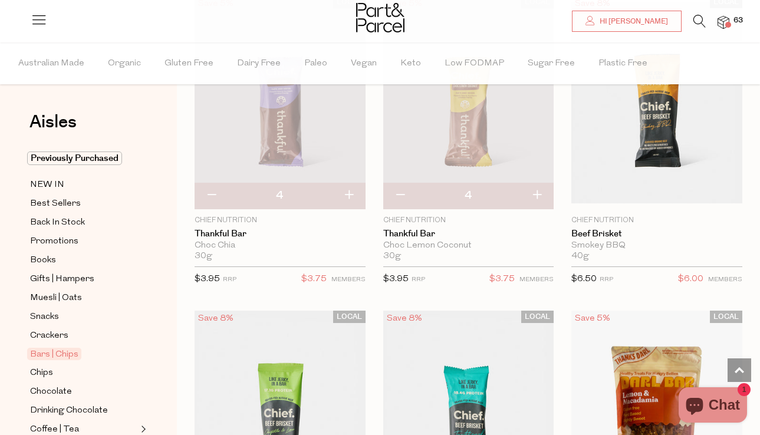
scroll to position [1984, 0]
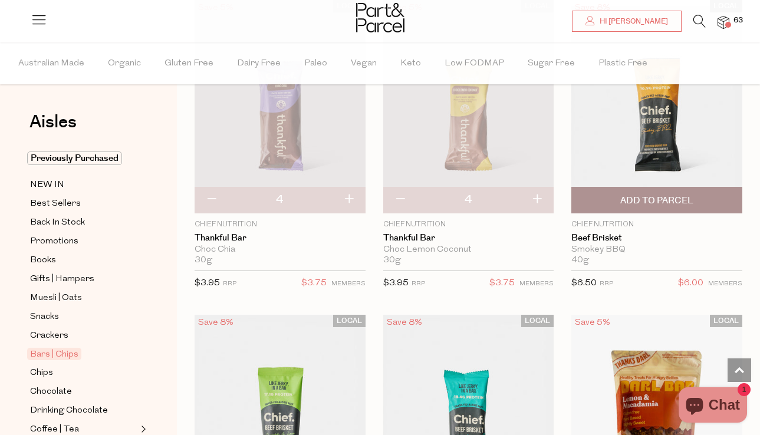
click at [629, 196] on span "Add To Parcel" at bounding box center [656, 201] width 73 height 12
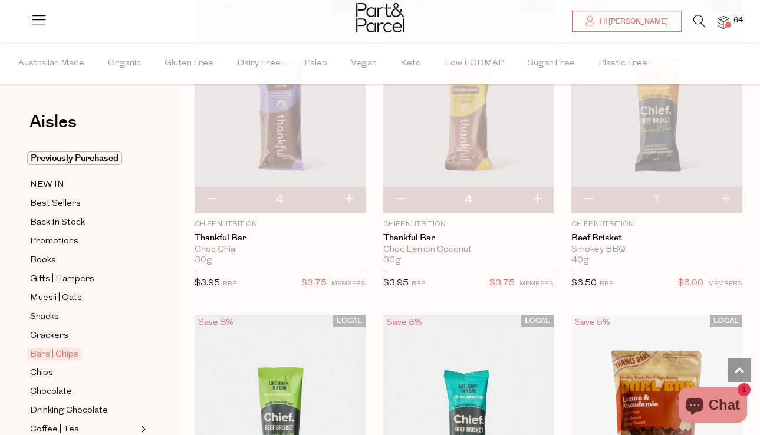
click at [720, 194] on button "button" at bounding box center [726, 200] width 34 height 26
type input "2"
click at [725, 197] on button "button" at bounding box center [726, 200] width 34 height 26
type input "3"
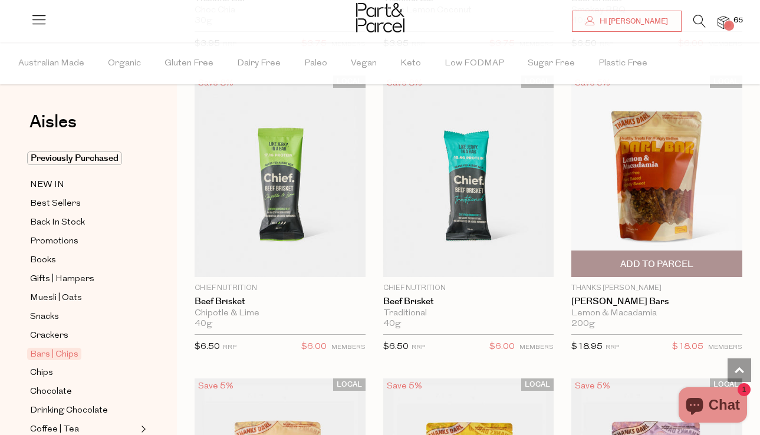
scroll to position [2229, 0]
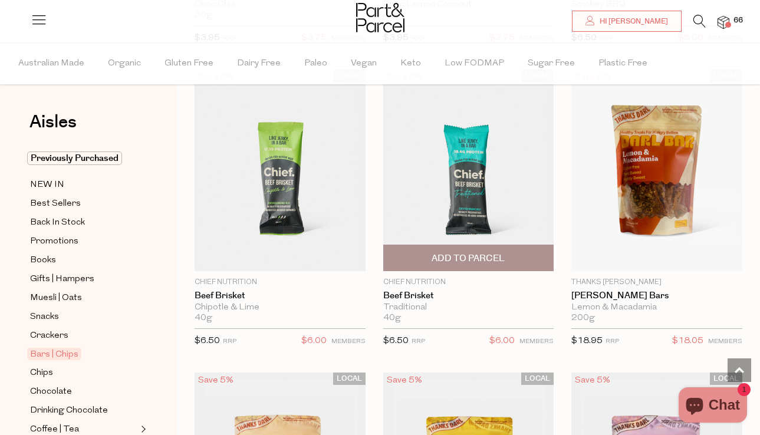
click at [478, 252] on span "Add To Parcel" at bounding box center [468, 258] width 73 height 12
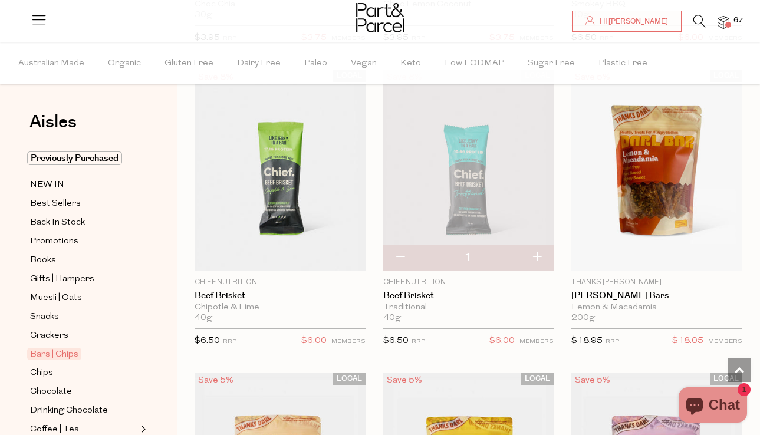
click at [539, 255] on button "button" at bounding box center [537, 258] width 34 height 26
type input "2"
click at [539, 255] on button "button" at bounding box center [537, 258] width 34 height 26
type input "3"
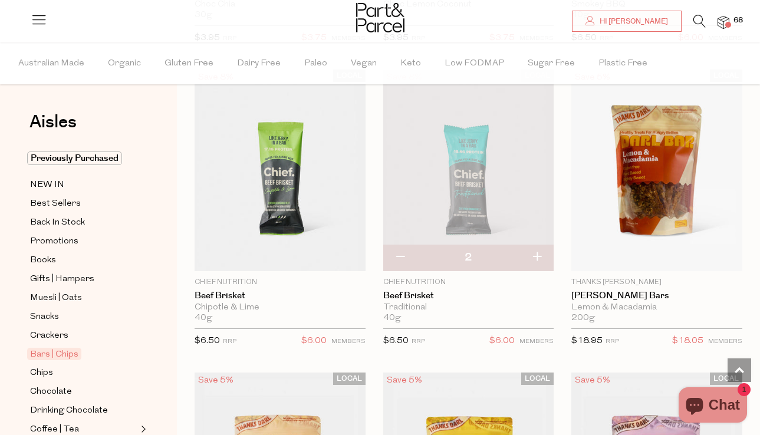
type input "3"
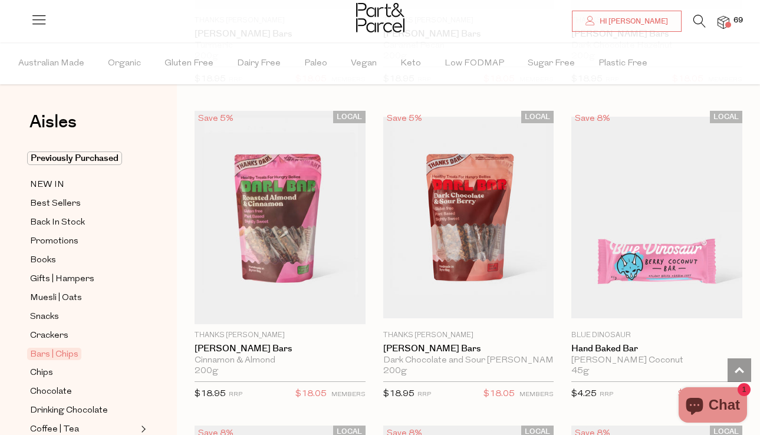
scroll to position [2871, 0]
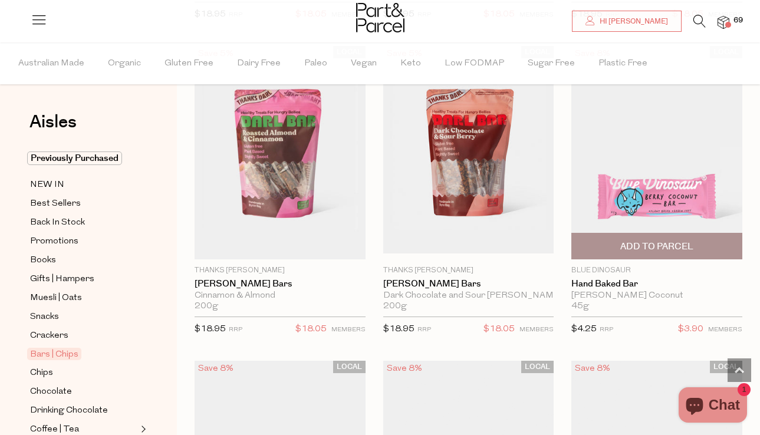
click at [659, 241] on span "Add To Parcel" at bounding box center [656, 247] width 73 height 12
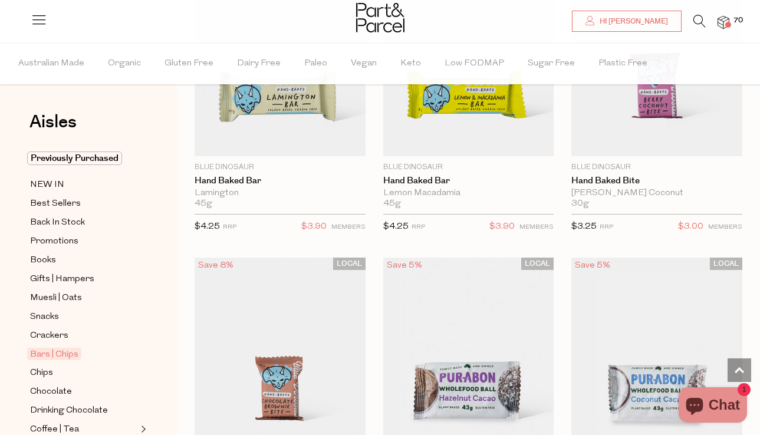
scroll to position [3601, 0]
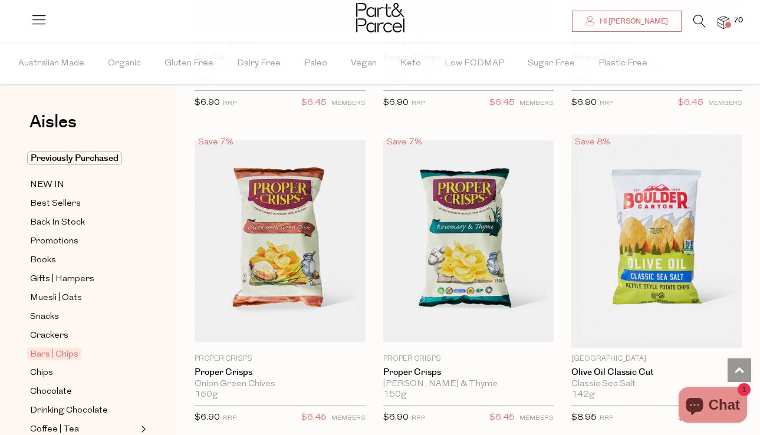
scroll to position [6490, 0]
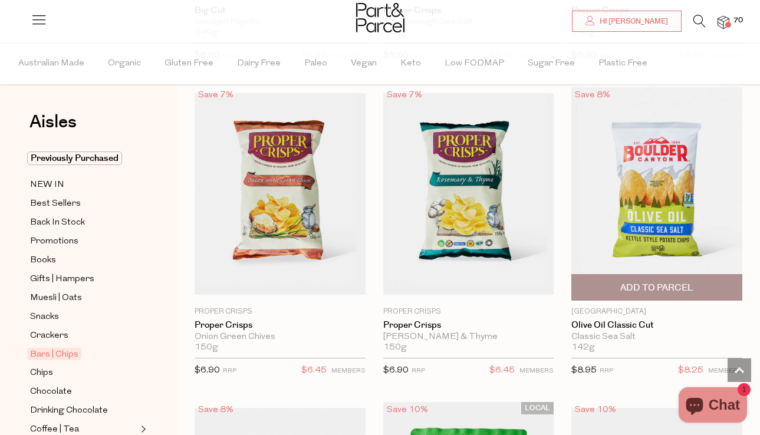
click at [649, 288] on span "Add To Parcel" at bounding box center [657, 287] width 164 height 25
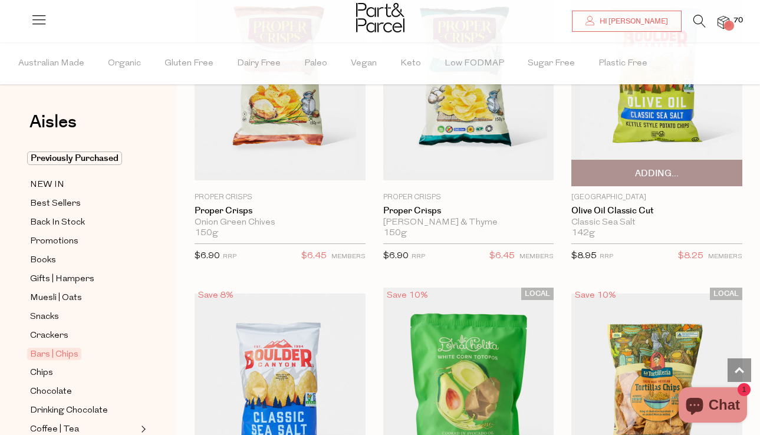
scroll to position [6620, 0]
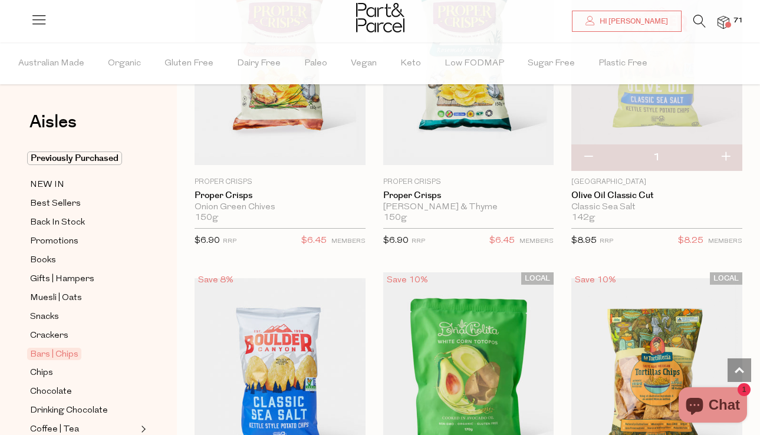
click at [731, 148] on button "button" at bounding box center [726, 157] width 34 height 26
type input "2"
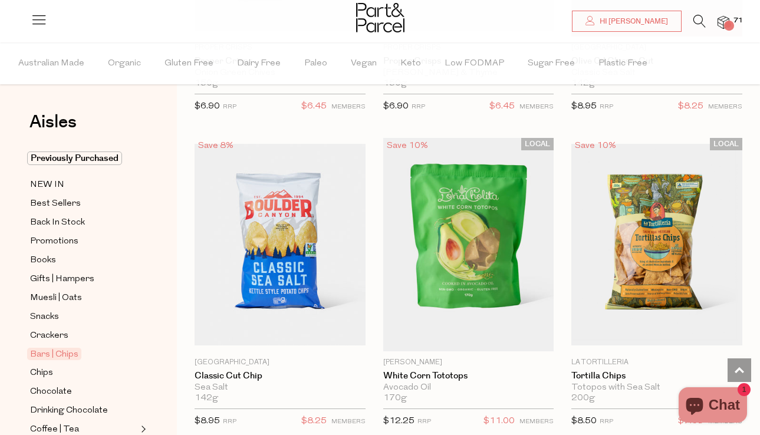
scroll to position [6776, 0]
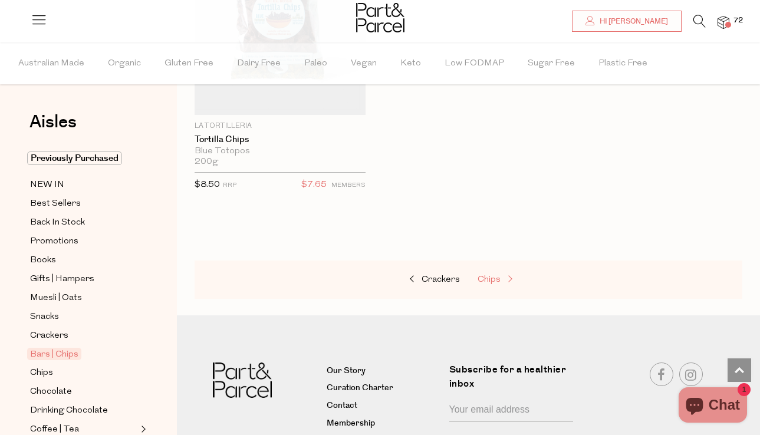
click at [487, 277] on span "Chips" at bounding box center [489, 279] width 23 height 9
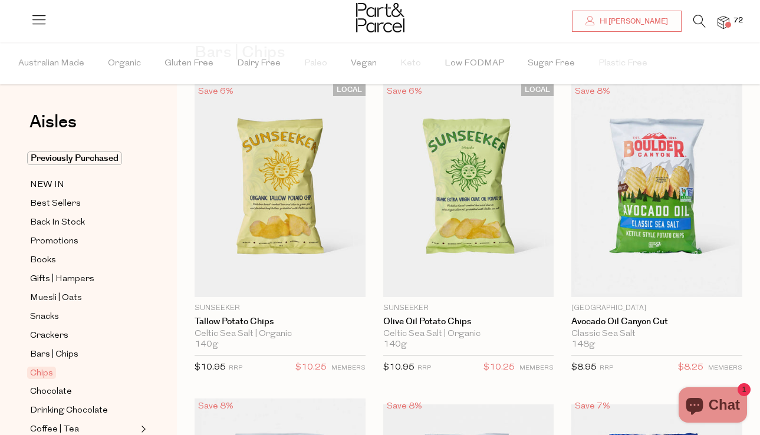
scroll to position [28, 0]
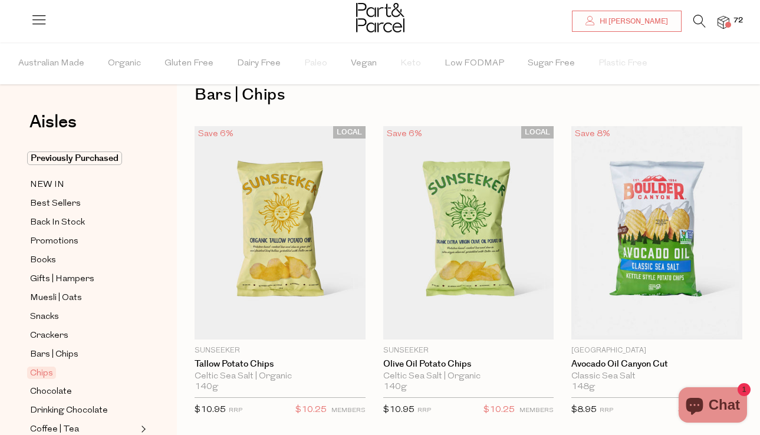
type input "2"
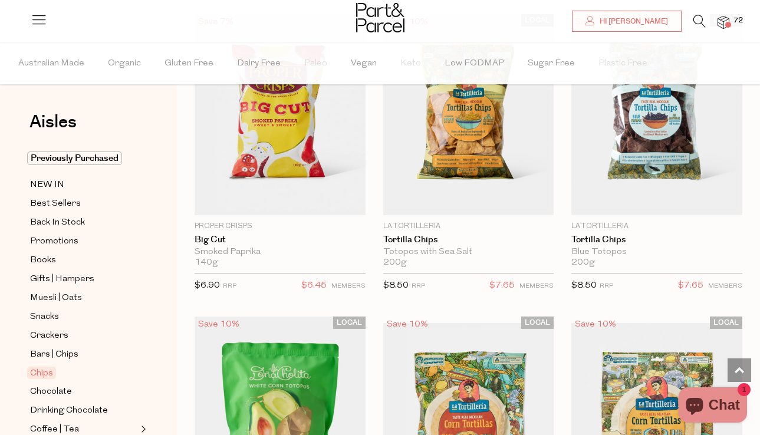
scroll to position [1463, 0]
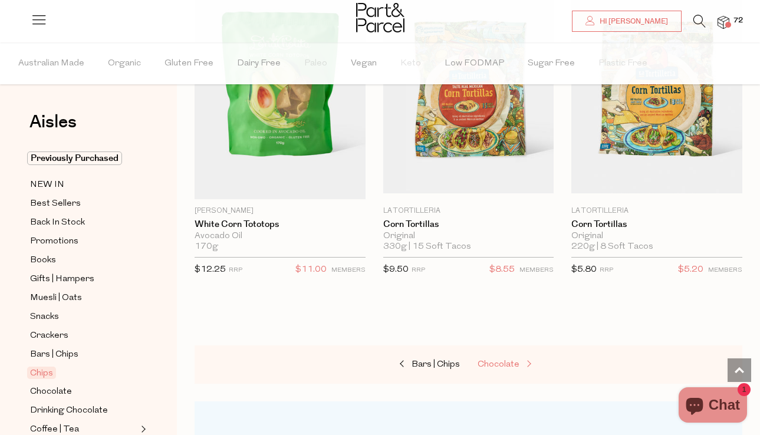
click at [495, 369] on link "Chocolate" at bounding box center [537, 364] width 118 height 15
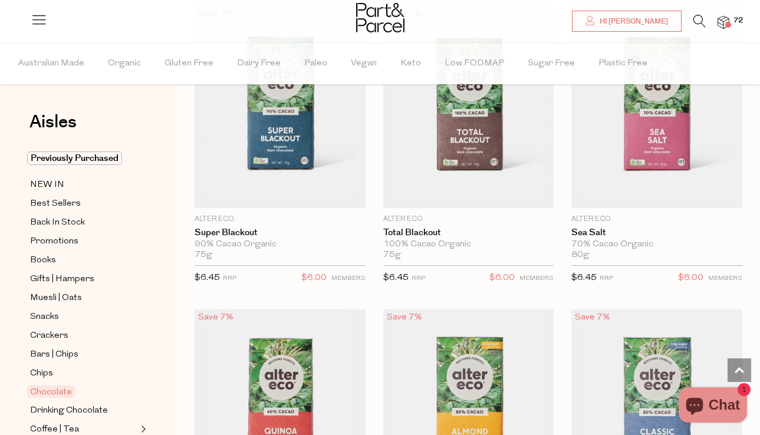
scroll to position [2096, 0]
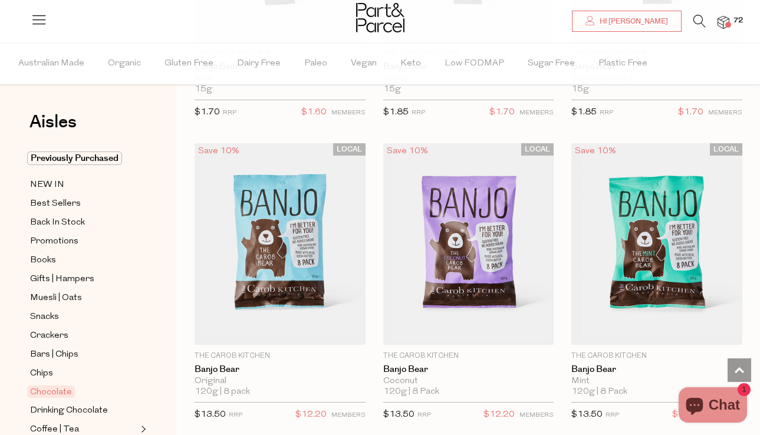
scroll to position [5219, 0]
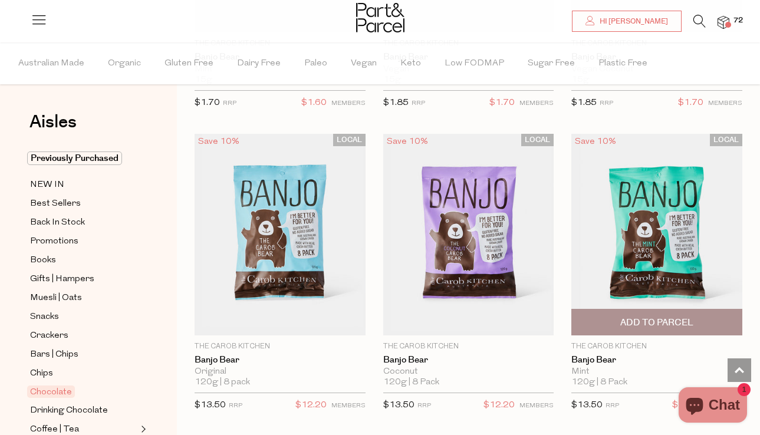
click at [639, 317] on span "Add To Parcel" at bounding box center [656, 323] width 73 height 12
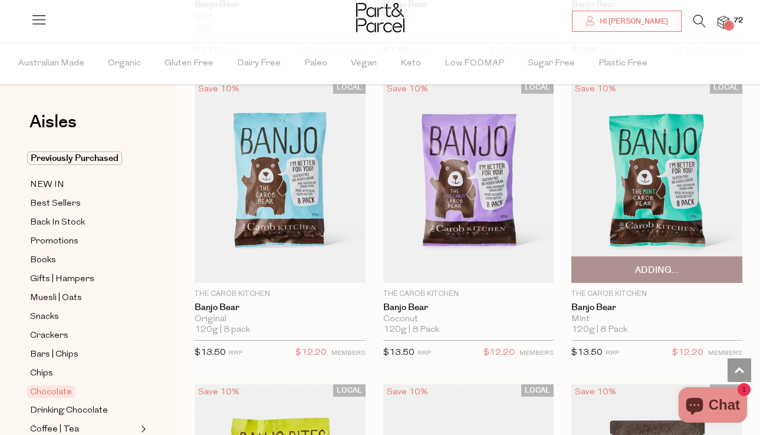
scroll to position [5482, 0]
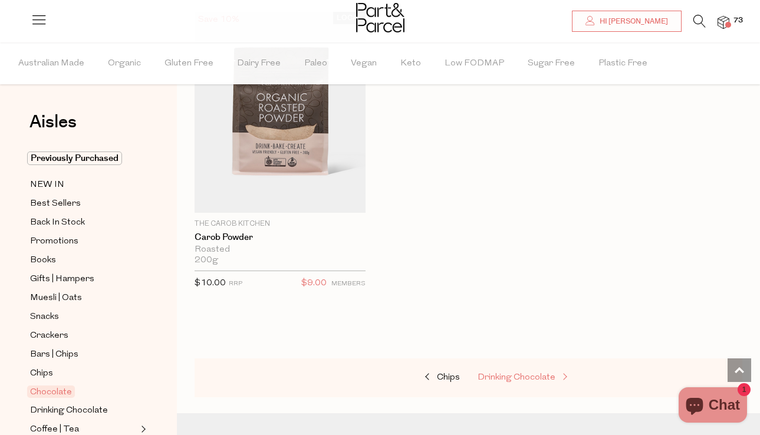
click at [519, 373] on span "Drinking Chocolate" at bounding box center [517, 377] width 78 height 9
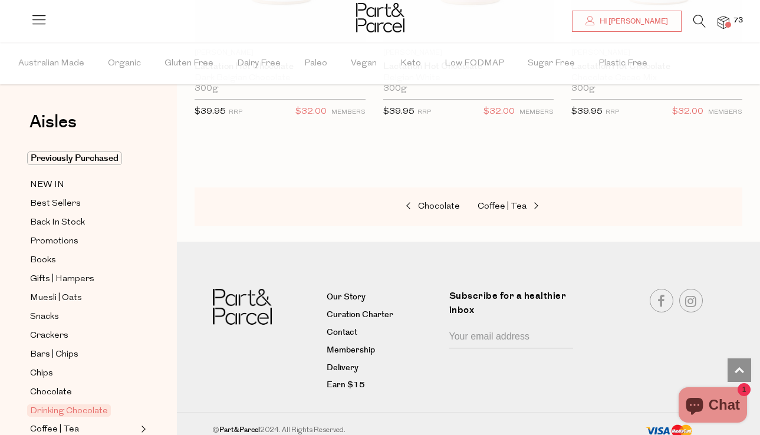
scroll to position [1872, 0]
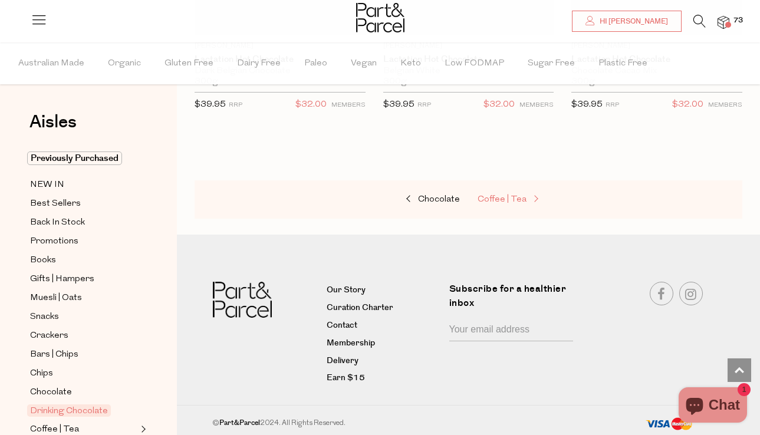
click at [488, 197] on span "Coffee | Tea" at bounding box center [502, 199] width 49 height 9
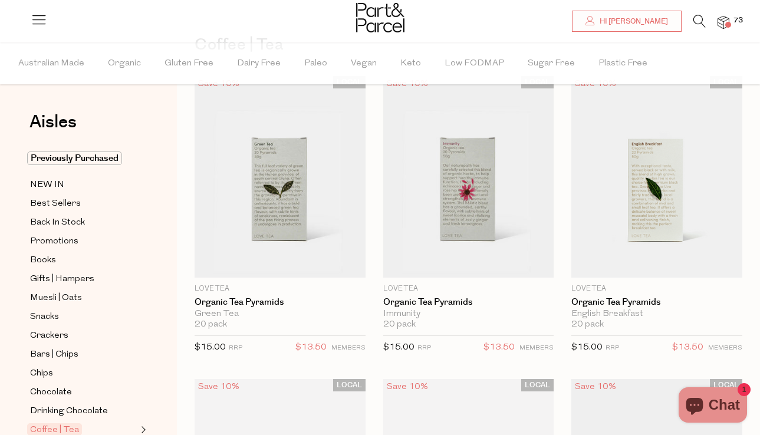
scroll to position [129, 0]
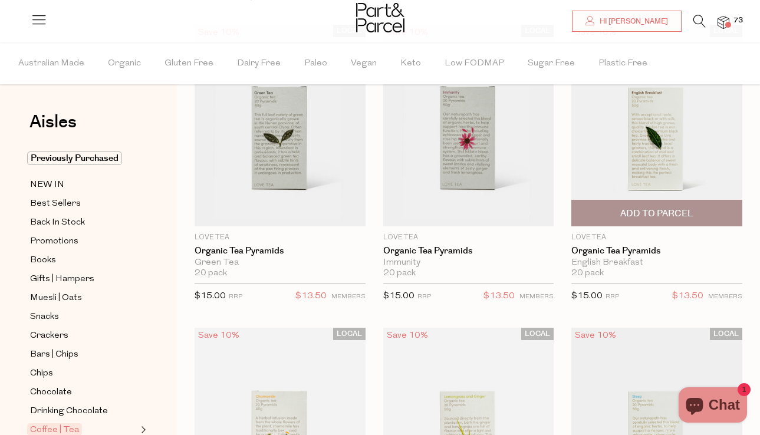
click at [646, 215] on span "Add To Parcel" at bounding box center [656, 214] width 73 height 12
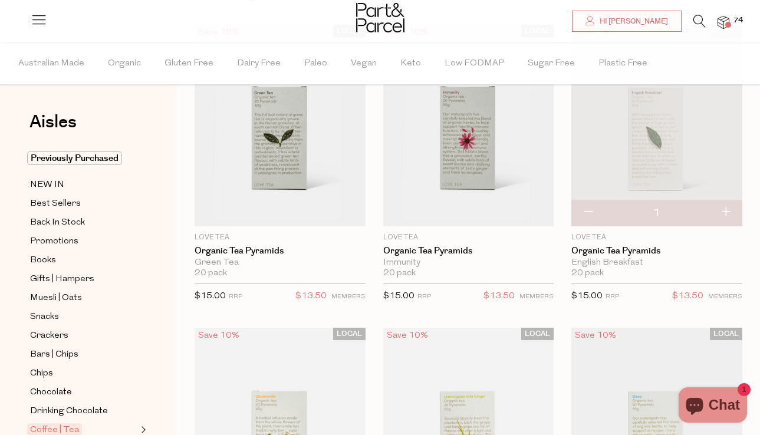
click at [721, 212] on button "button" at bounding box center [726, 213] width 34 height 26
type input "2"
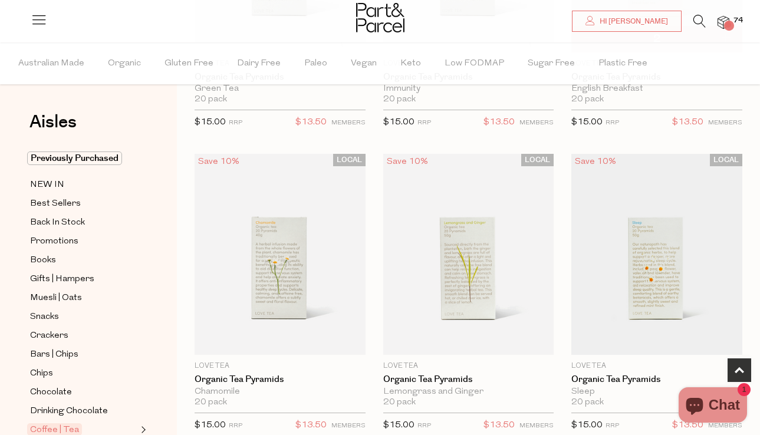
scroll to position [347, 0]
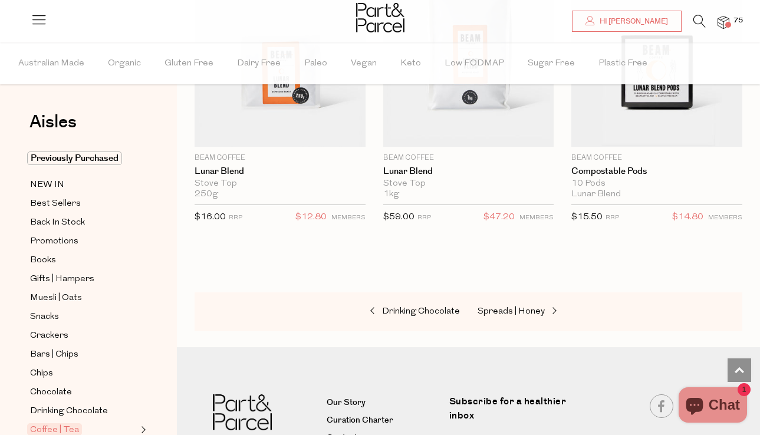
scroll to position [9221, 0]
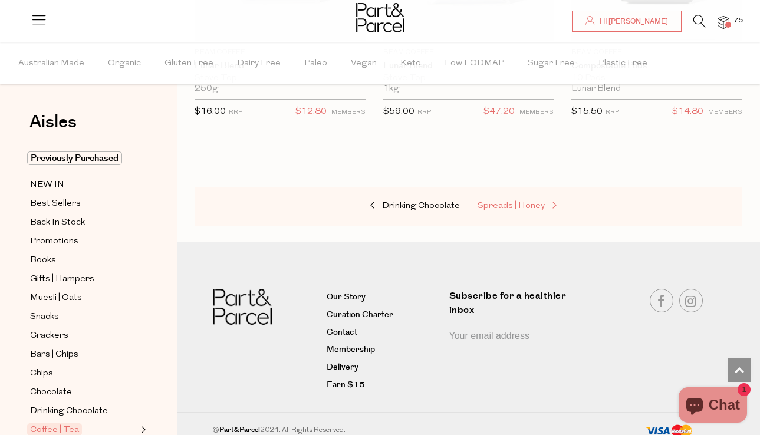
click at [506, 199] on link "Spreads | Honey" at bounding box center [537, 206] width 118 height 15
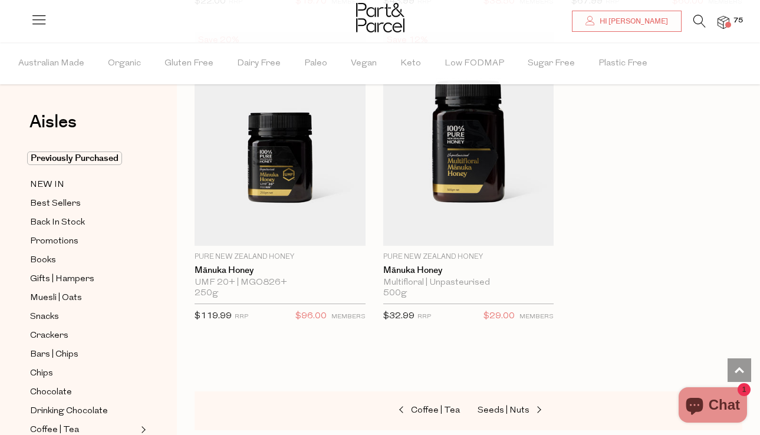
scroll to position [4683, 0]
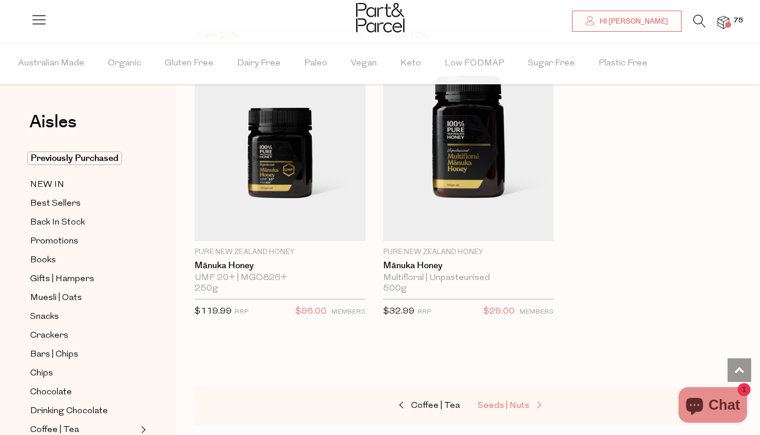
click at [497, 405] on span "Seeds | Nuts" at bounding box center [504, 406] width 52 height 9
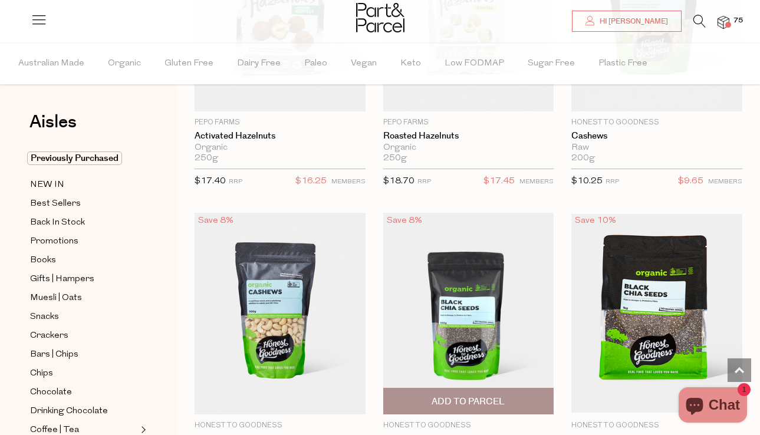
scroll to position [2406, 0]
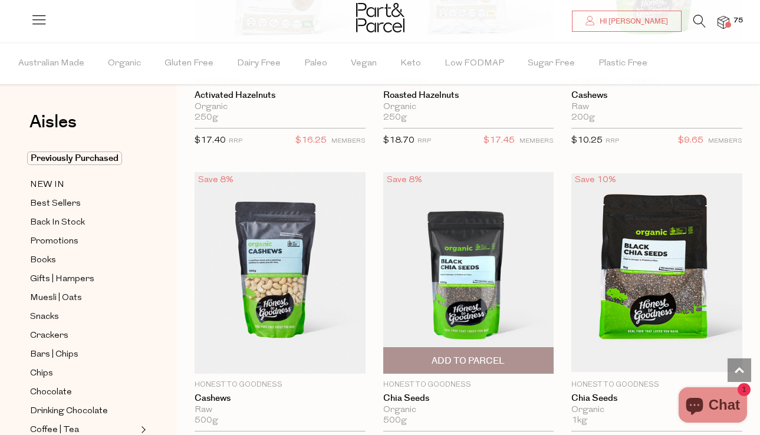
click at [484, 356] on span "Add To Parcel" at bounding box center [468, 361] width 73 height 12
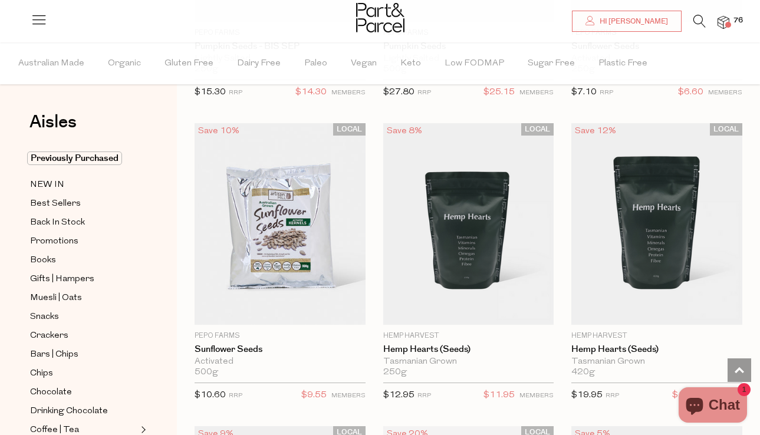
scroll to position [4032, 0]
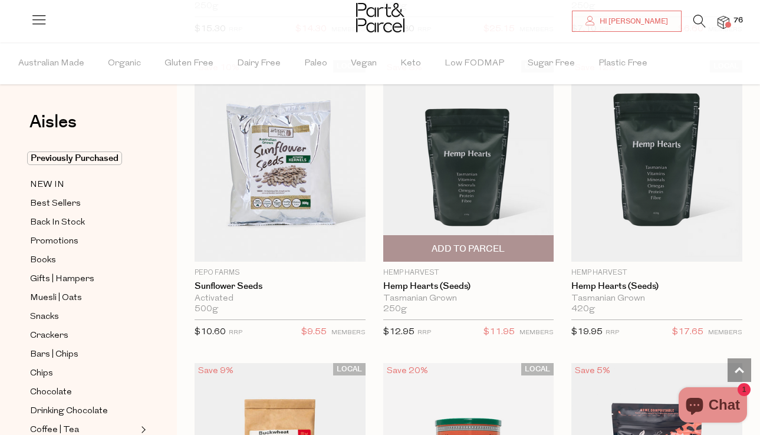
click at [483, 245] on span "Add To Parcel" at bounding box center [468, 249] width 73 height 12
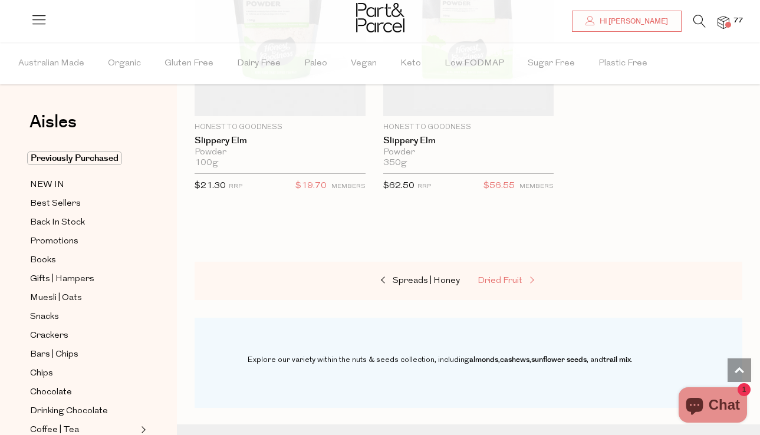
click at [491, 274] on link "Dried Fruit" at bounding box center [537, 281] width 118 height 15
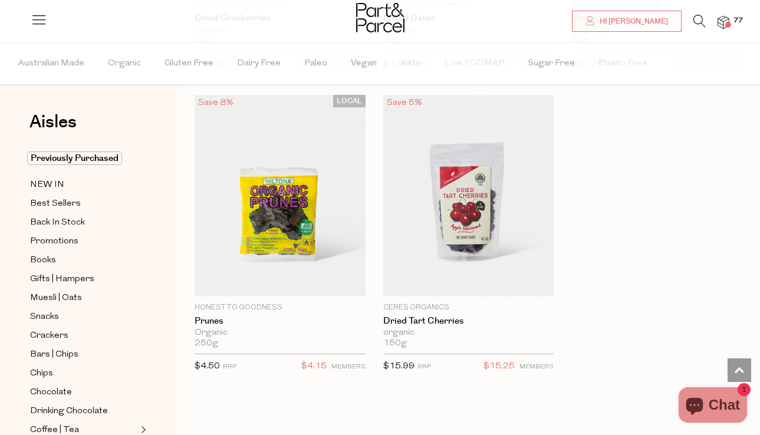
scroll to position [1022, 0]
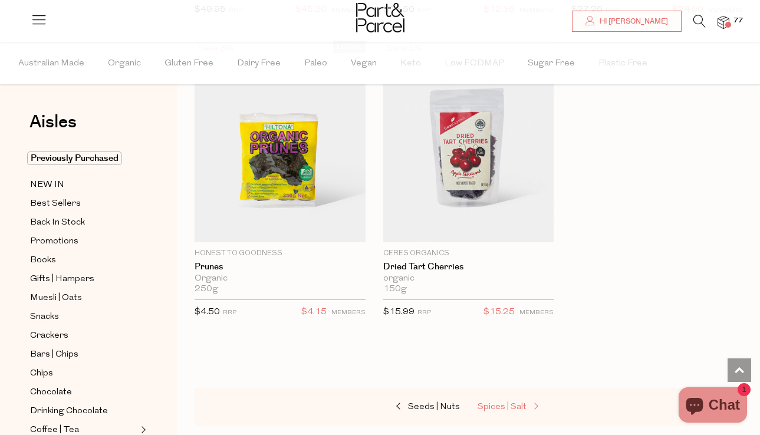
click at [493, 409] on span "Spices | Salt" at bounding box center [502, 407] width 49 height 9
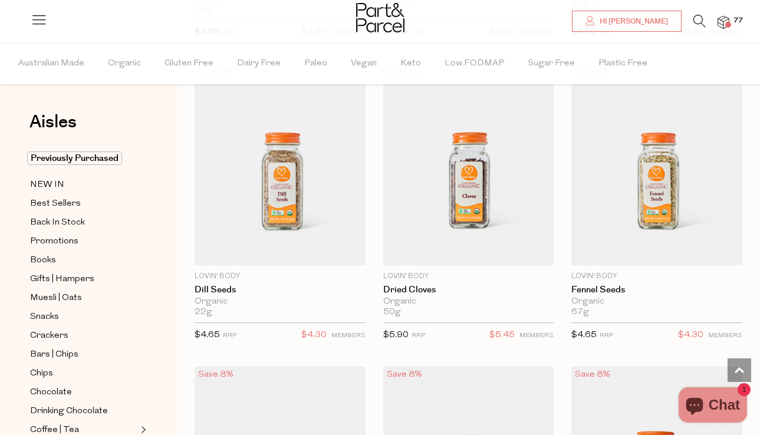
scroll to position [4094, 0]
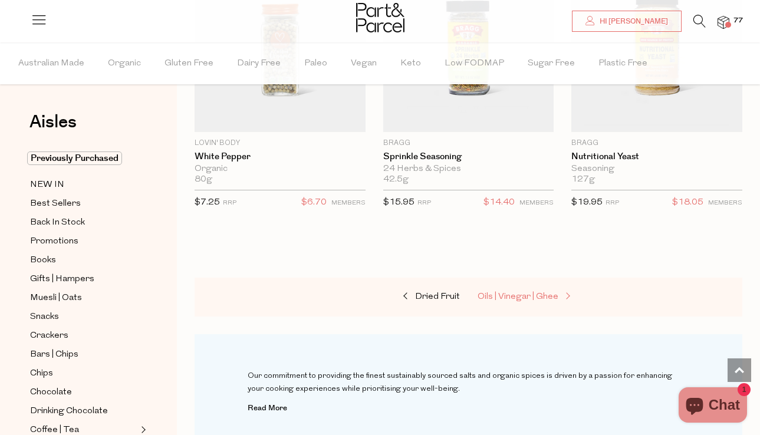
click at [507, 298] on link "Oils | Vinegar | Ghee" at bounding box center [537, 297] width 118 height 15
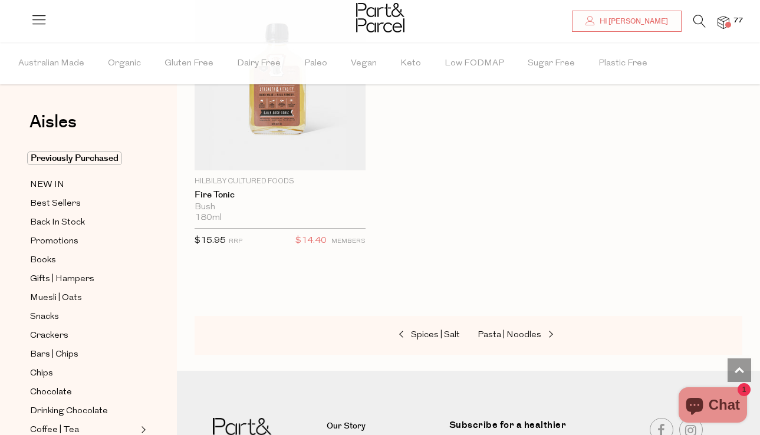
scroll to position [4857, 0]
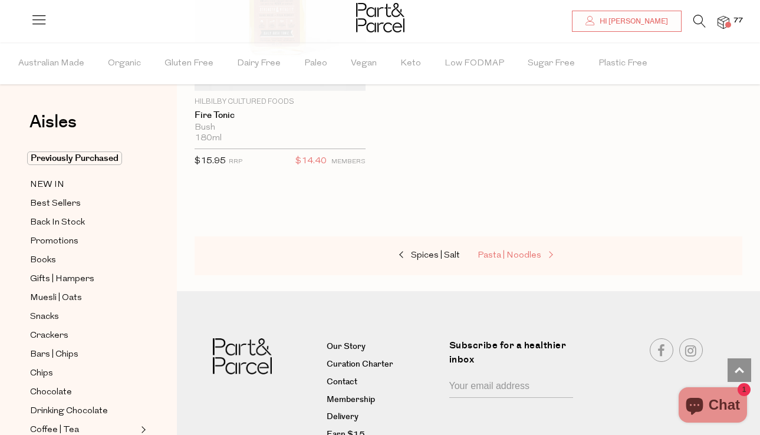
click at [492, 254] on span "Pasta | Noodles" at bounding box center [510, 255] width 64 height 9
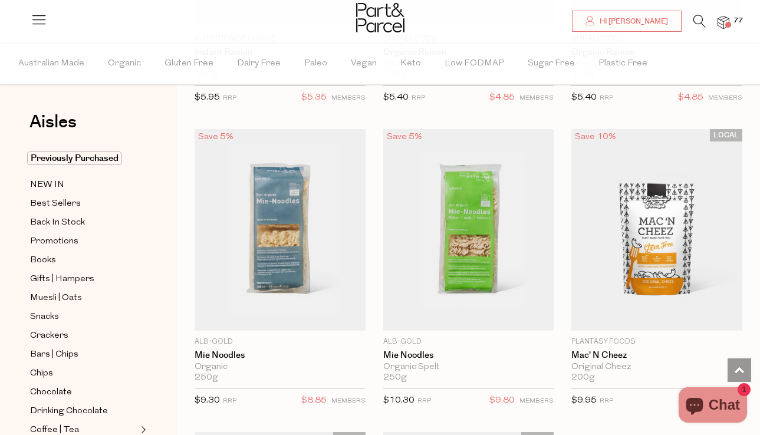
scroll to position [5281, 0]
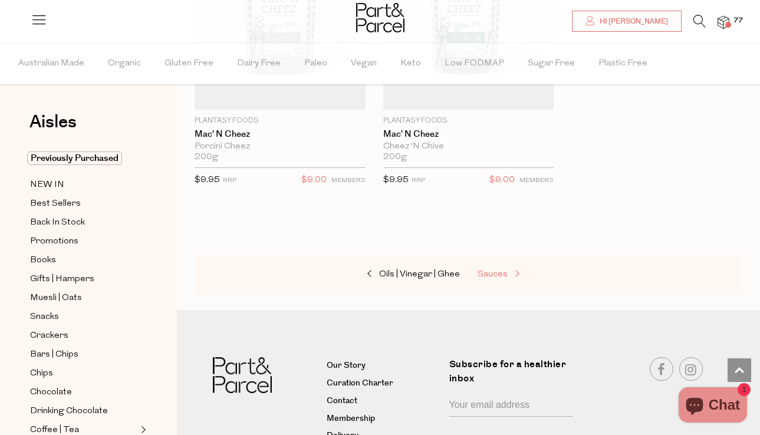
click at [494, 270] on span "Sauces" at bounding box center [493, 274] width 30 height 9
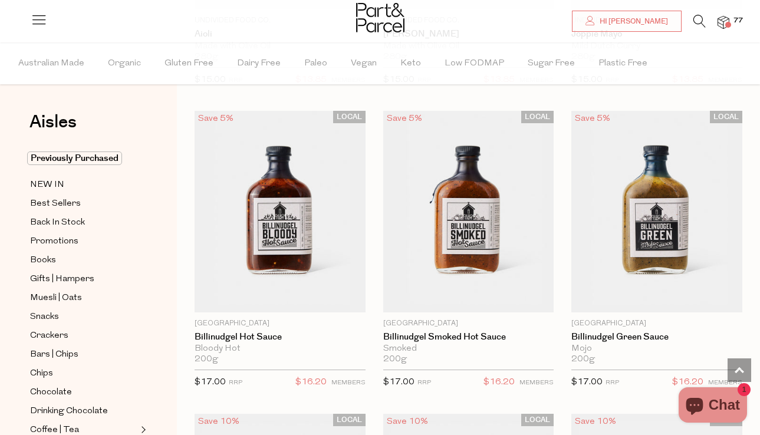
scroll to position [2210, 0]
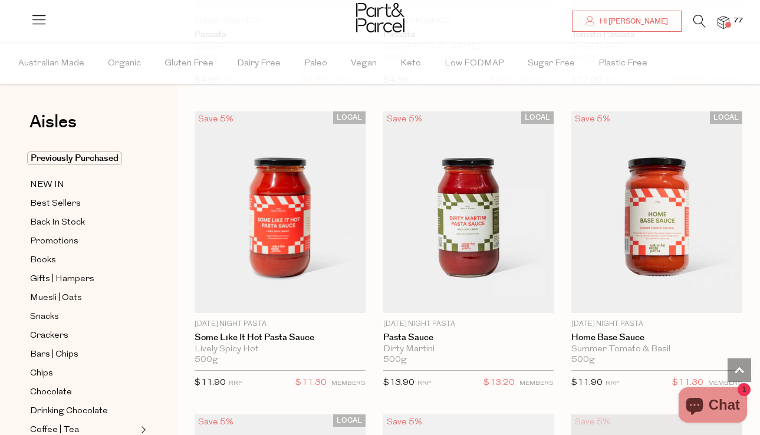
scroll to position [6142, 0]
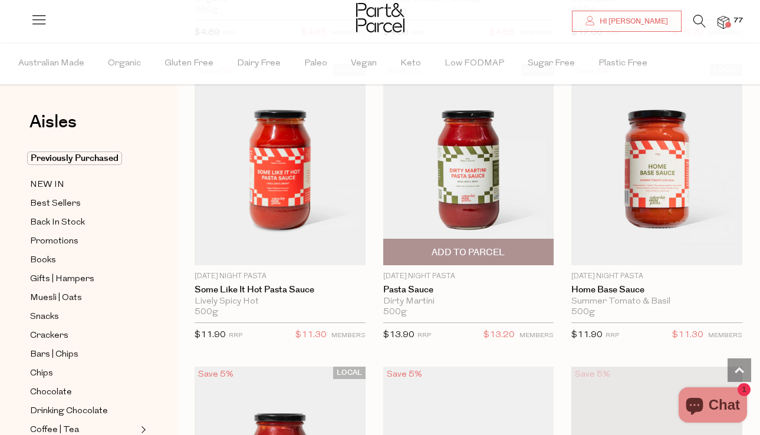
click at [449, 247] on span "Add To Parcel" at bounding box center [468, 253] width 73 height 12
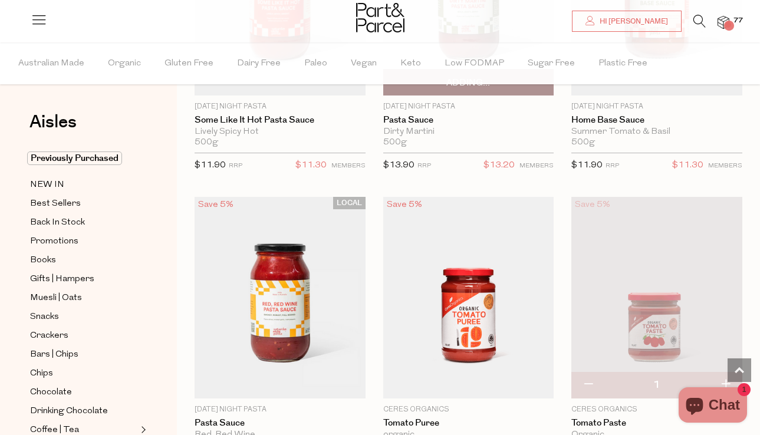
scroll to position [6368, 0]
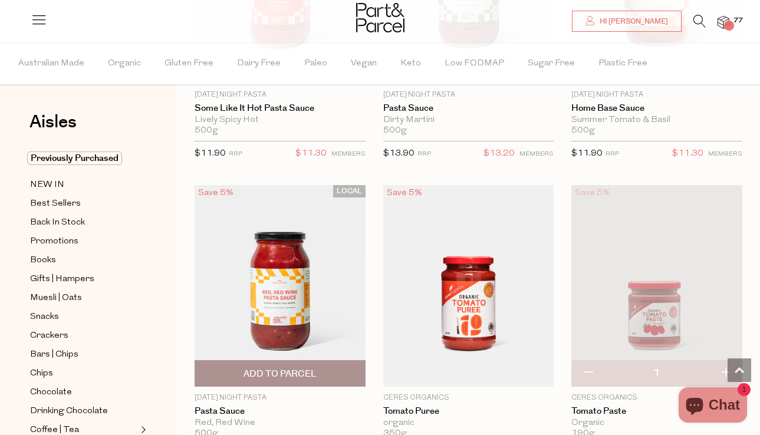
click at [317, 373] on span "Add To Parcel" at bounding box center [280, 373] width 164 height 25
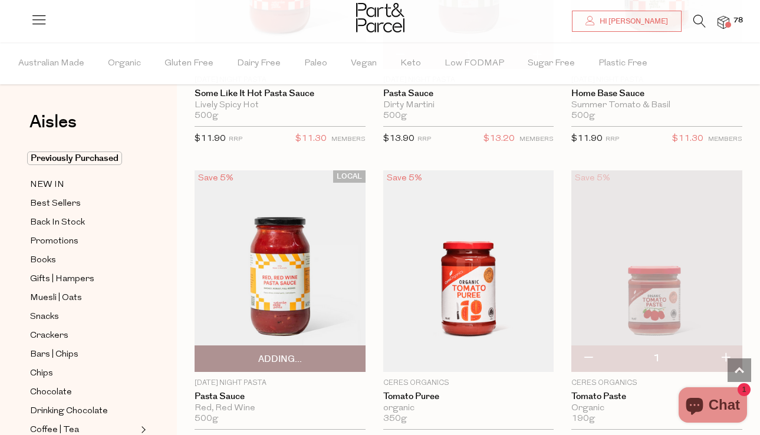
scroll to position [6384, 0]
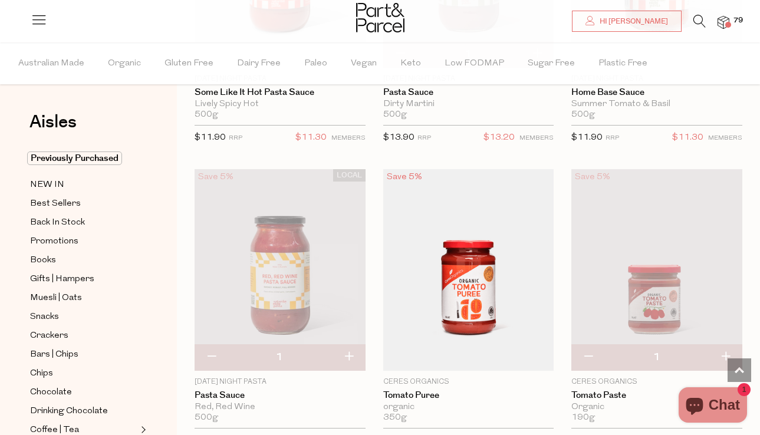
click at [344, 349] on button "button" at bounding box center [349, 357] width 34 height 26
type input "2"
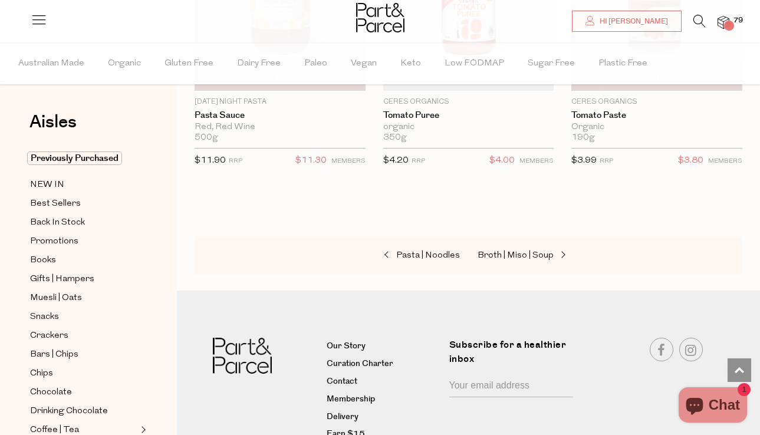
scroll to position [6693, 0]
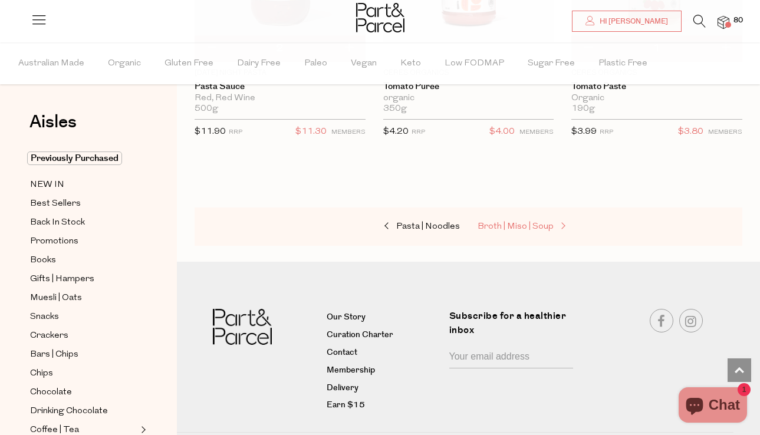
click at [495, 222] on span "Broth | Miso | Soup" at bounding box center [516, 226] width 76 height 9
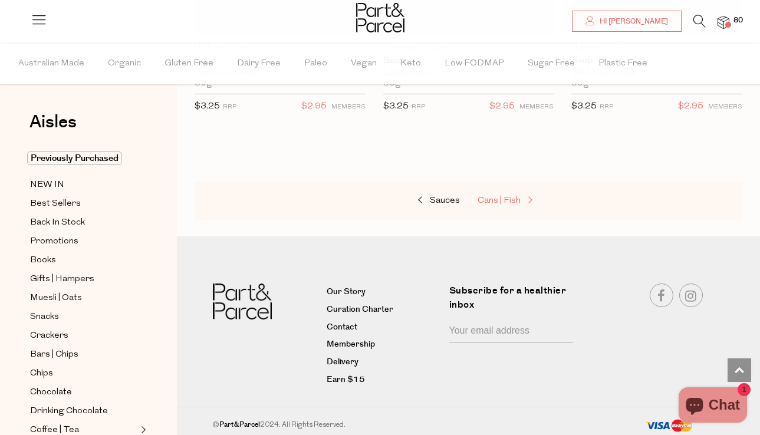
click at [493, 196] on span "Cans | Fish" at bounding box center [499, 200] width 43 height 9
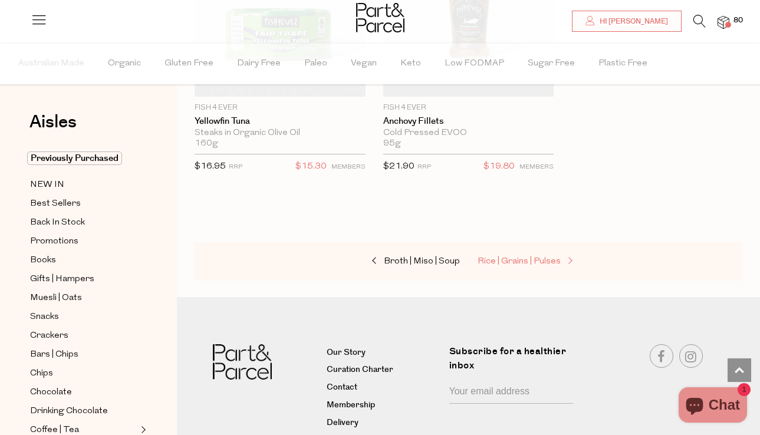
click at [504, 261] on span "Rice | Grains | Pulses" at bounding box center [519, 261] width 83 height 9
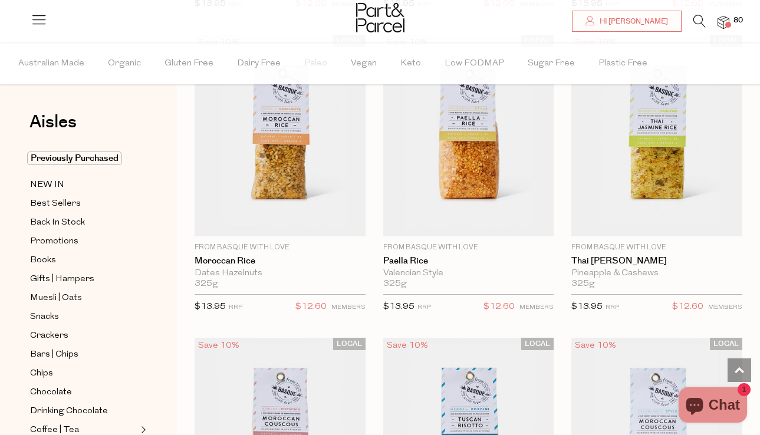
scroll to position [2877, 0]
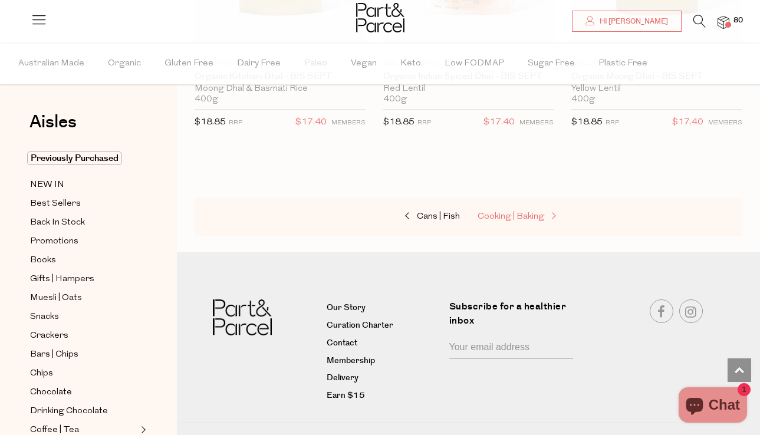
click at [502, 217] on span "Cooking | Baking" at bounding box center [511, 216] width 67 height 9
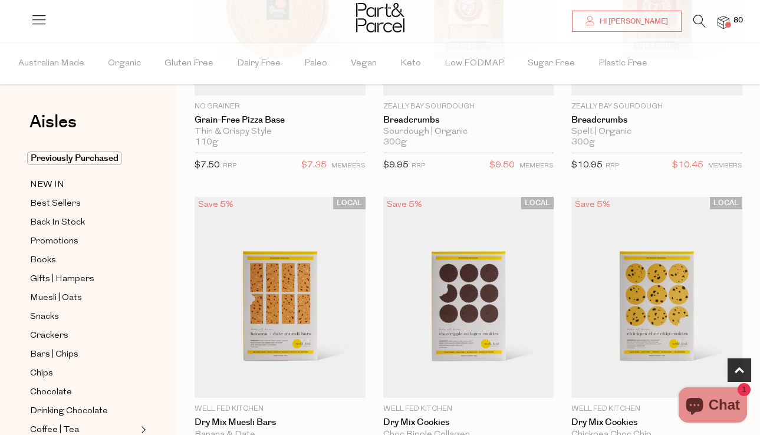
scroll to position [413, 0]
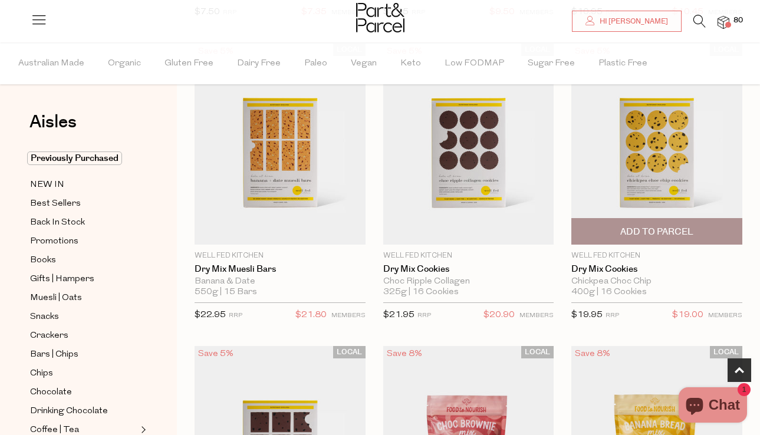
click at [614, 226] on span "Add To Parcel" at bounding box center [657, 231] width 164 height 25
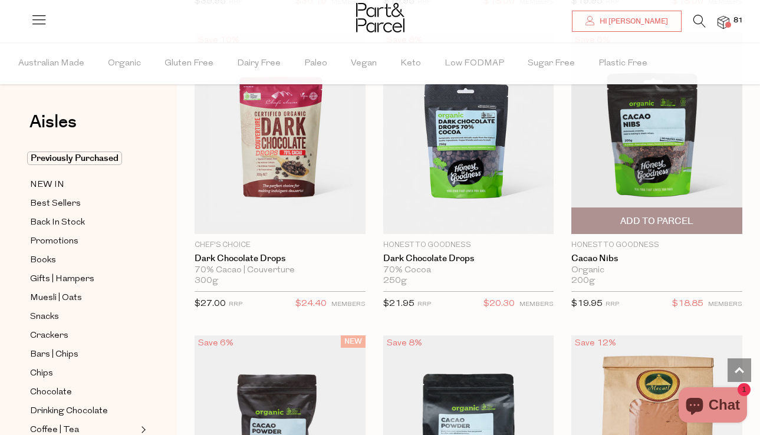
scroll to position [2597, 0]
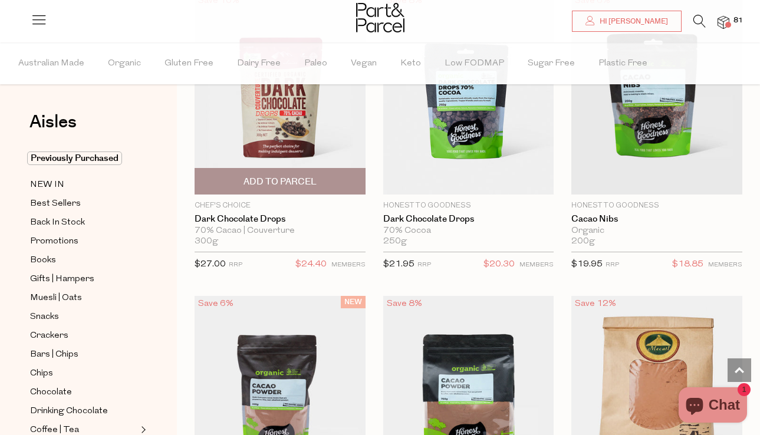
click at [348, 186] on span "Add To Parcel" at bounding box center [280, 181] width 164 height 25
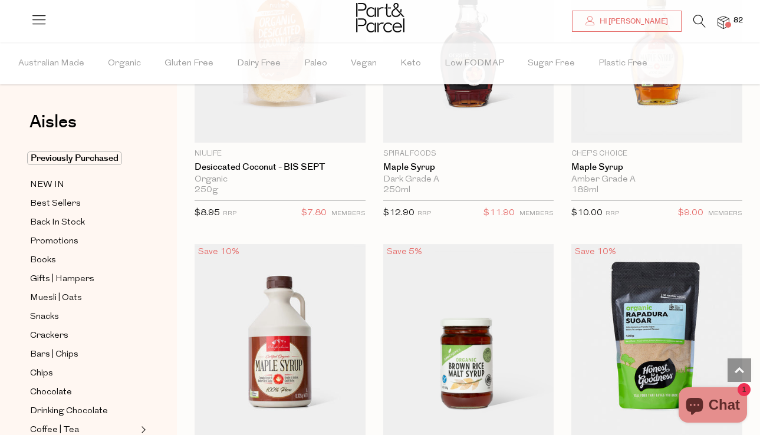
scroll to position [3628, 0]
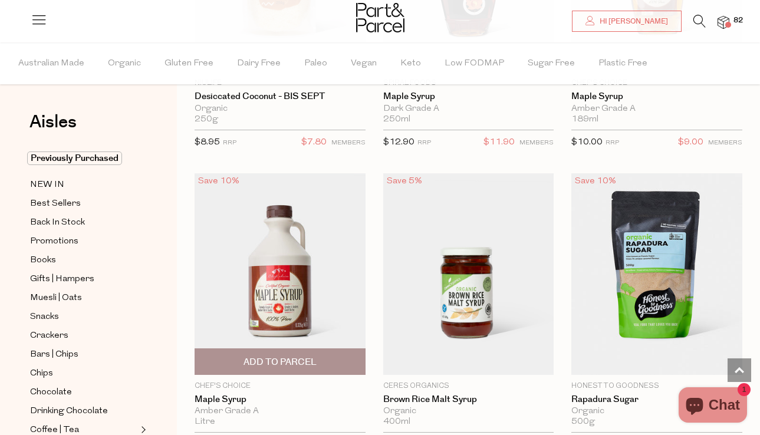
click at [316, 356] on span "Add To Parcel" at bounding box center [280, 362] width 73 height 12
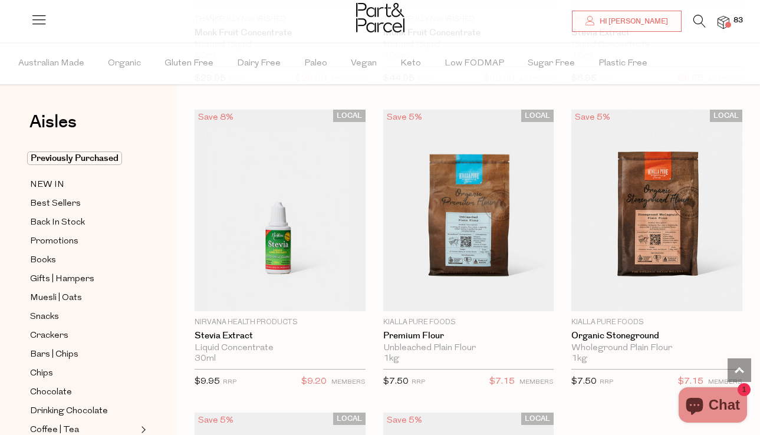
scroll to position [4655, 0]
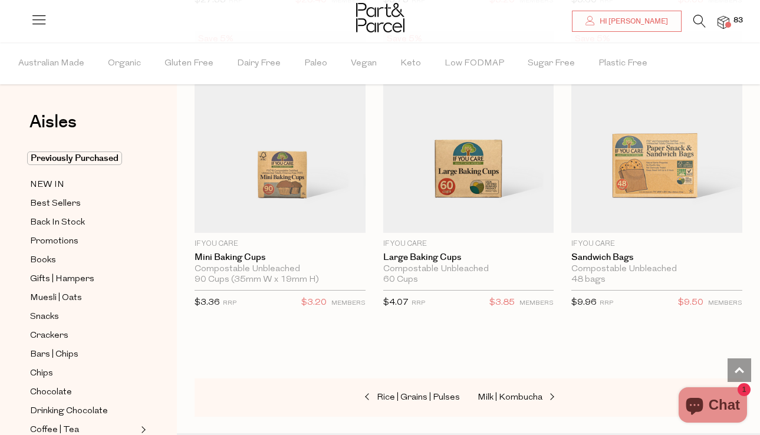
scroll to position [8322, 0]
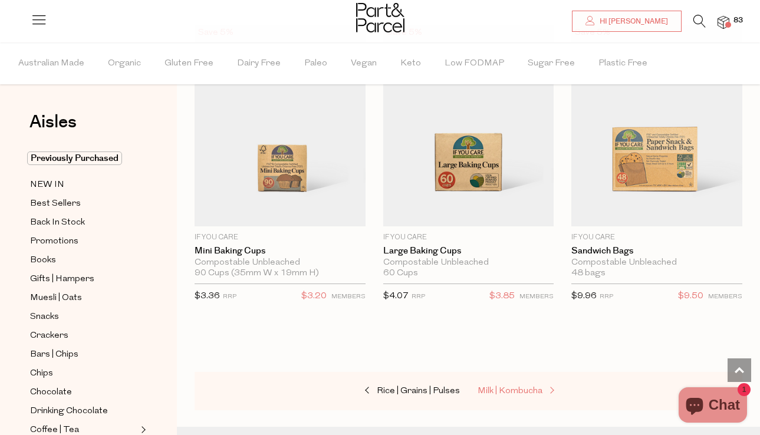
click at [507, 387] on span "Milk | Kombucha" at bounding box center [510, 391] width 65 height 9
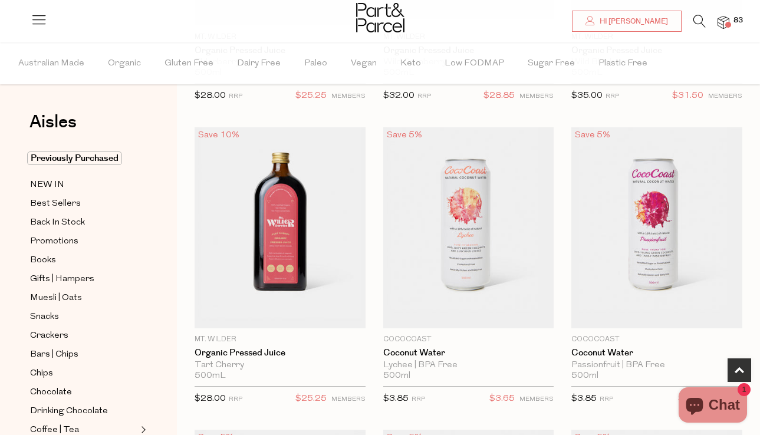
scroll to position [424, 0]
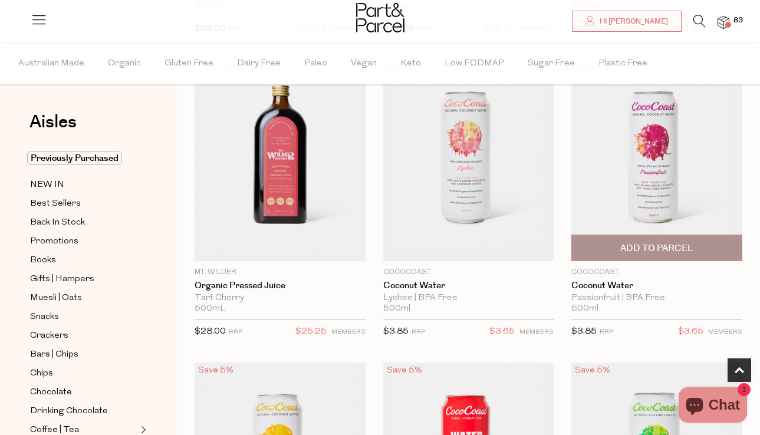
click at [607, 247] on span "Add To Parcel" at bounding box center [657, 247] width 164 height 25
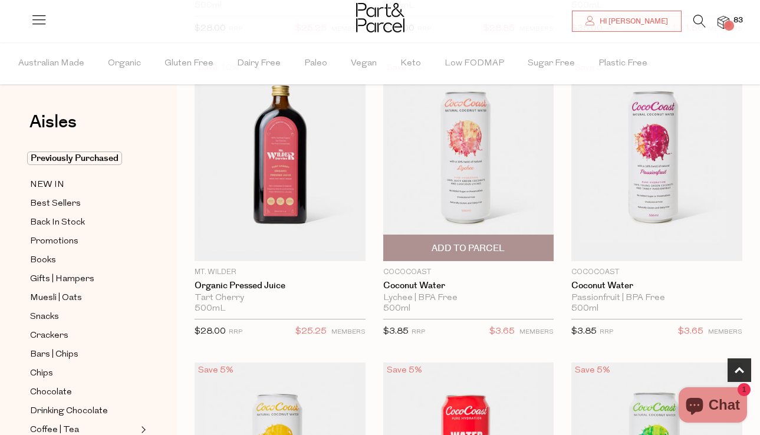
click at [515, 248] on span "Add To Parcel" at bounding box center [469, 247] width 164 height 25
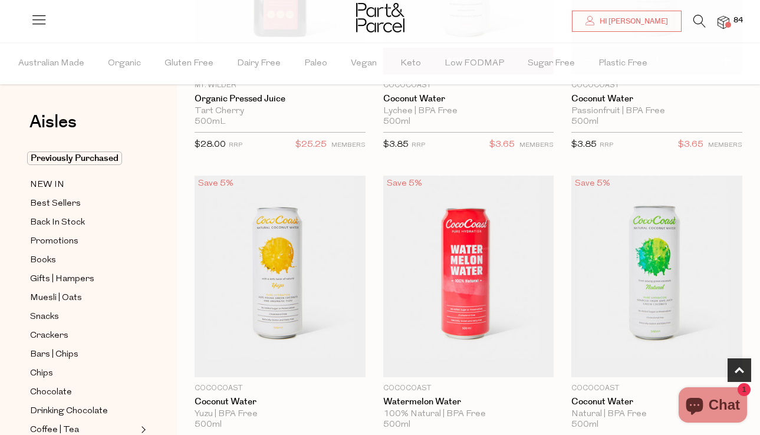
scroll to position [655, 0]
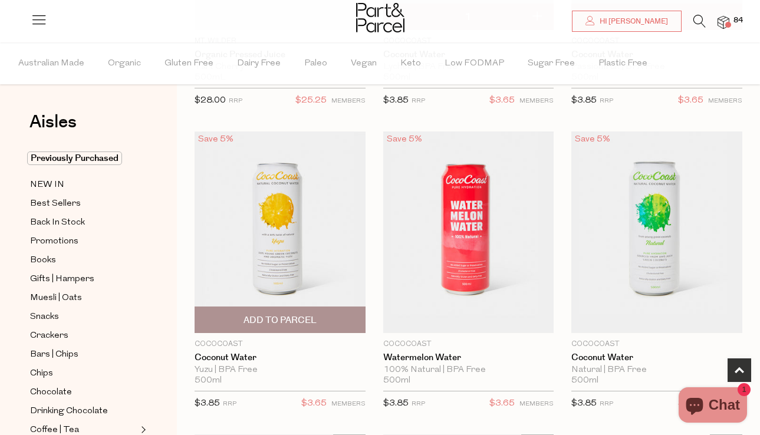
click at [330, 326] on span "Add To Parcel" at bounding box center [280, 319] width 164 height 25
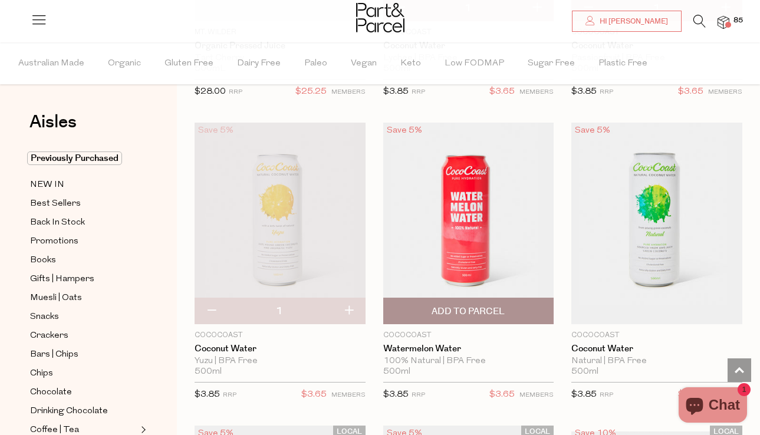
scroll to position [704, 0]
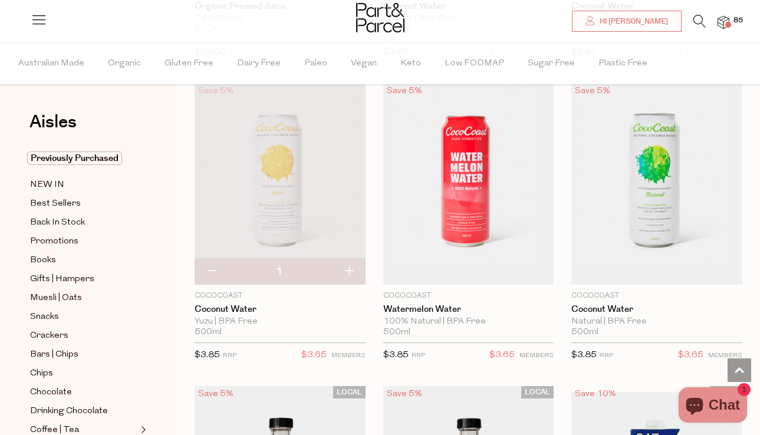
click at [345, 268] on button "button" at bounding box center [349, 272] width 34 height 26
type input "2"
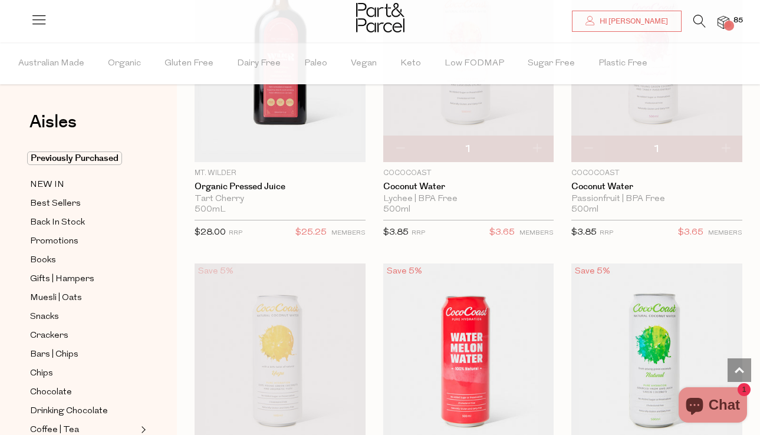
scroll to position [474, 0]
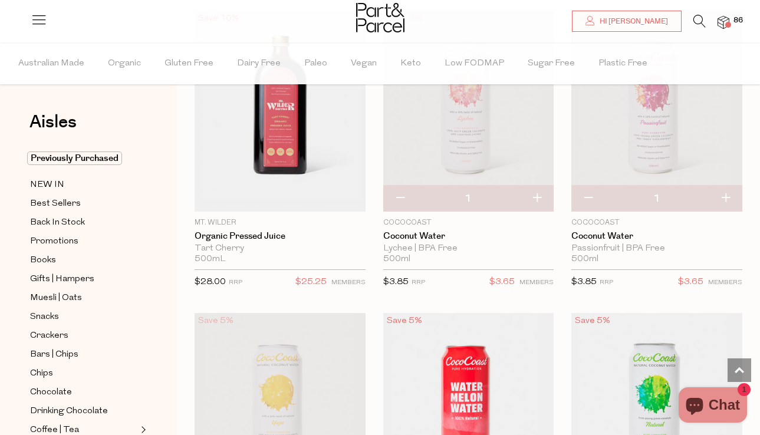
click at [538, 194] on button "button" at bounding box center [537, 199] width 34 height 26
type input "2"
click at [725, 197] on button "button" at bounding box center [726, 199] width 34 height 26
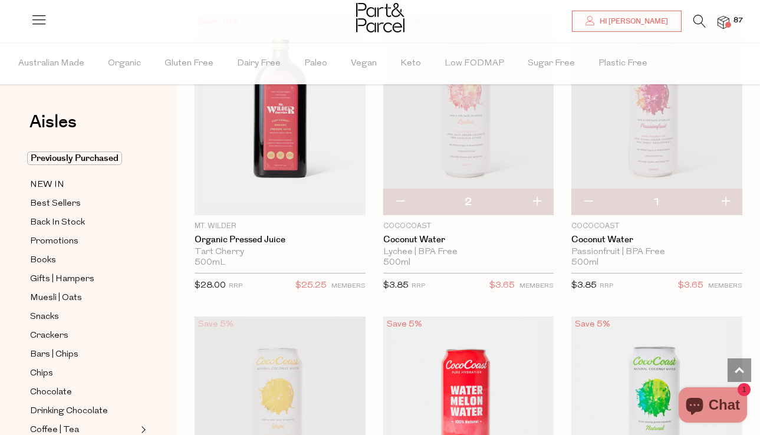
click at [725, 197] on button "button" at bounding box center [726, 202] width 34 height 26
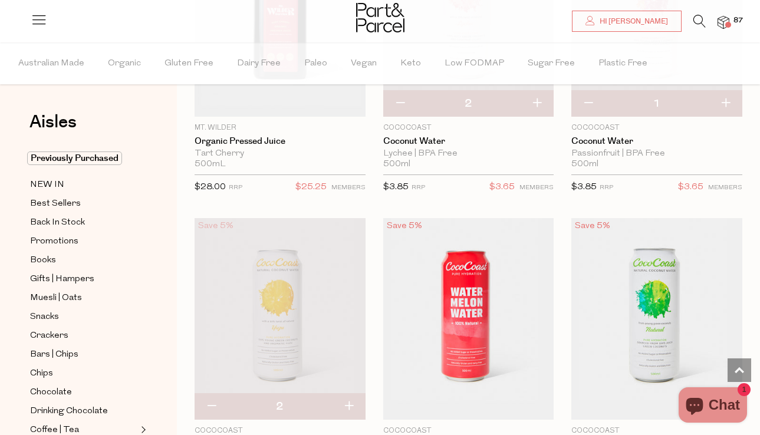
scroll to position [724, 0]
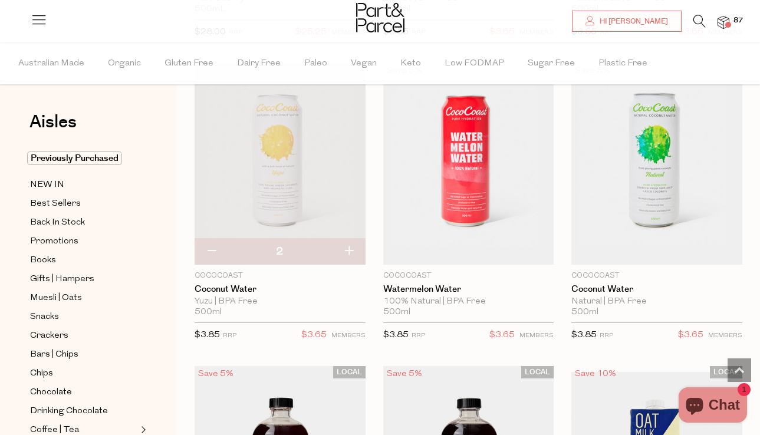
click at [346, 250] on button "button" at bounding box center [349, 252] width 34 height 26
type input "3"
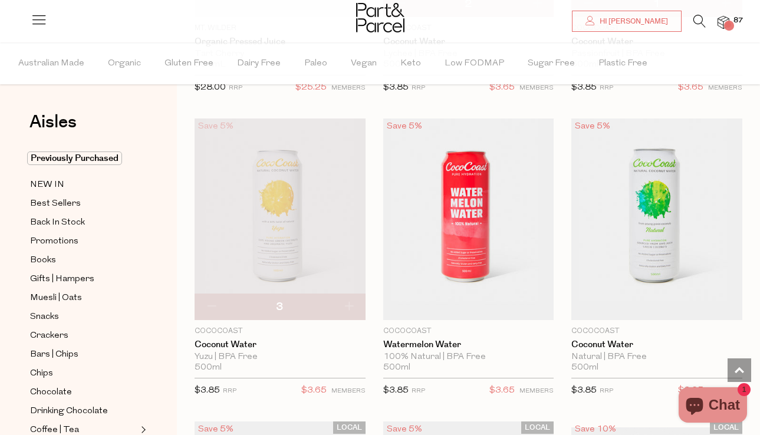
scroll to position [547, 0]
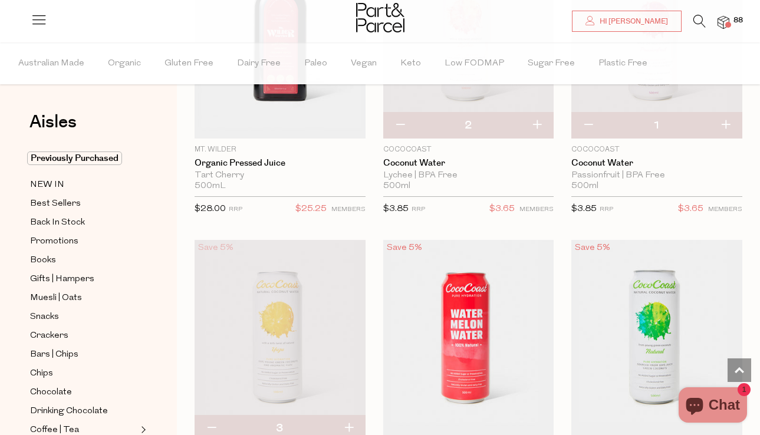
click at [534, 123] on button "button" at bounding box center [537, 126] width 34 height 26
type input "3"
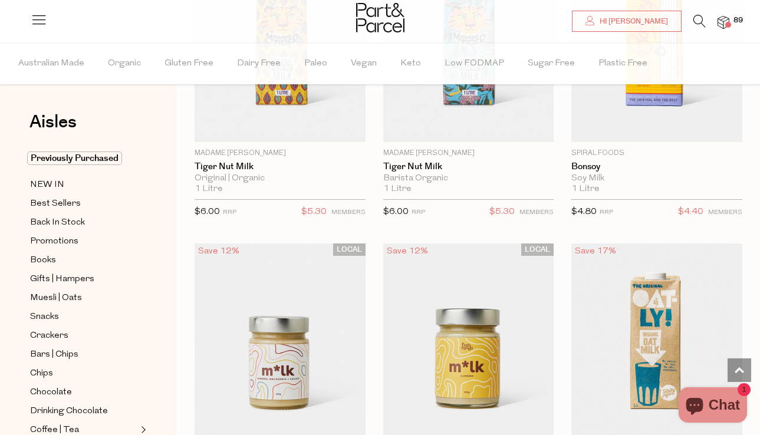
scroll to position [1447, 0]
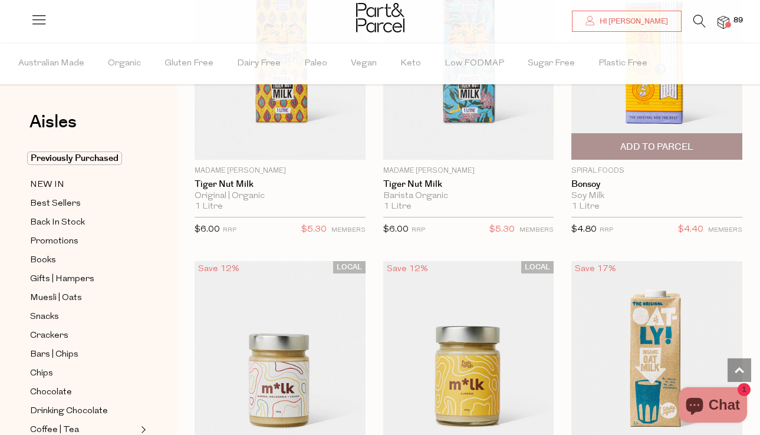
click at [625, 144] on span "Add To Parcel" at bounding box center [656, 147] width 73 height 12
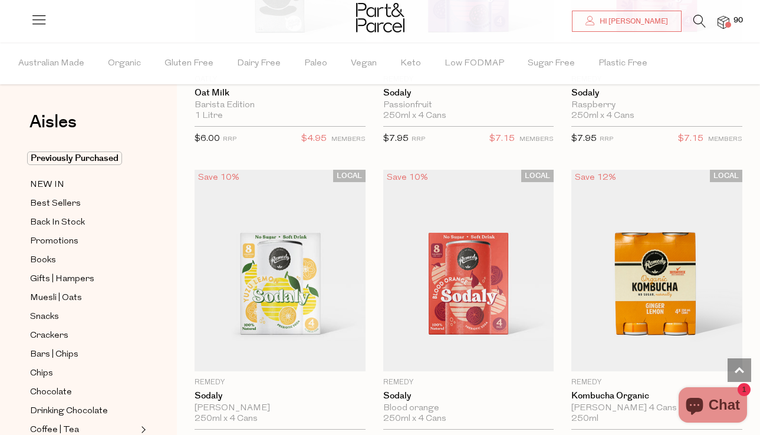
scroll to position [2210, 0]
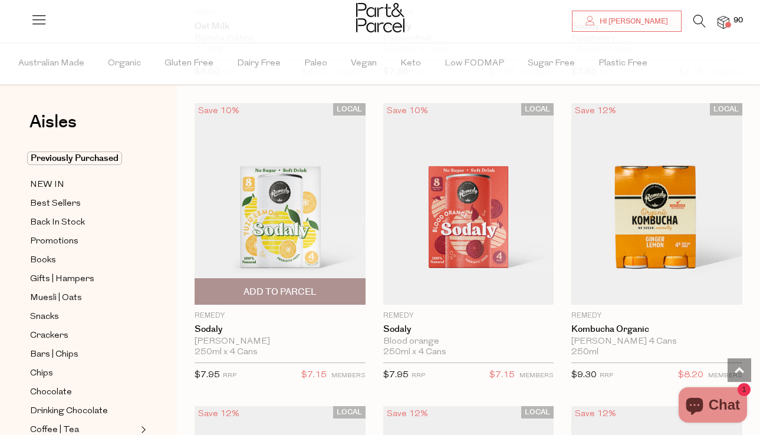
click at [313, 290] on span "Add To Parcel" at bounding box center [280, 292] width 73 height 12
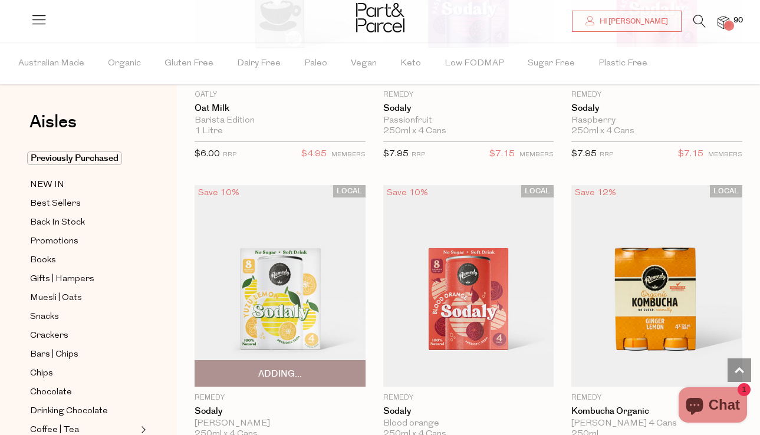
scroll to position [2108, 0]
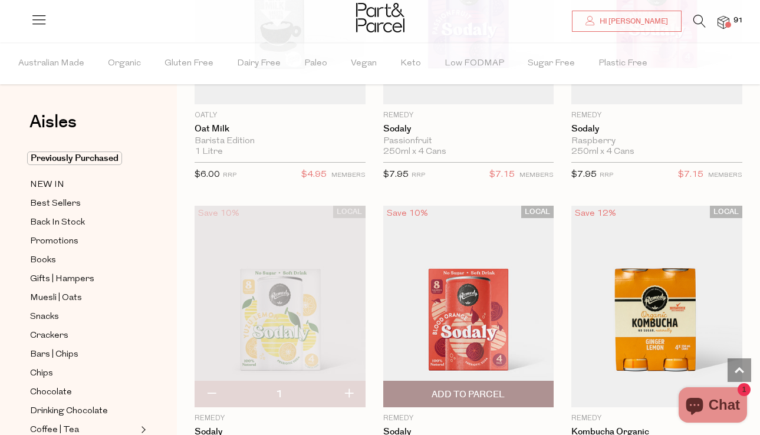
click at [448, 401] on span "Add To Parcel" at bounding box center [469, 394] width 164 height 25
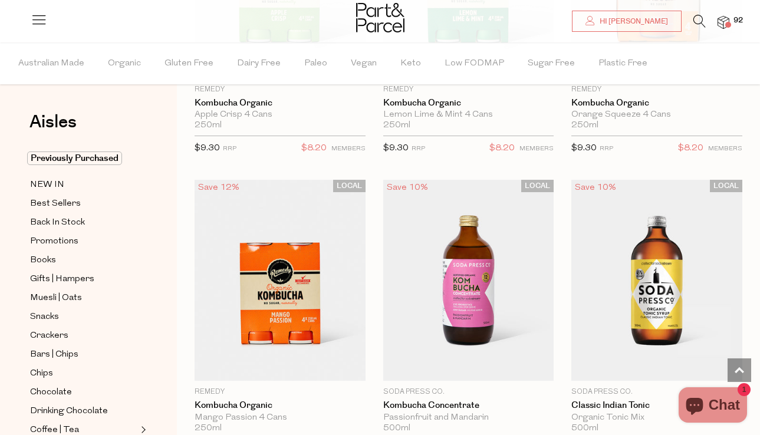
scroll to position [3074, 0]
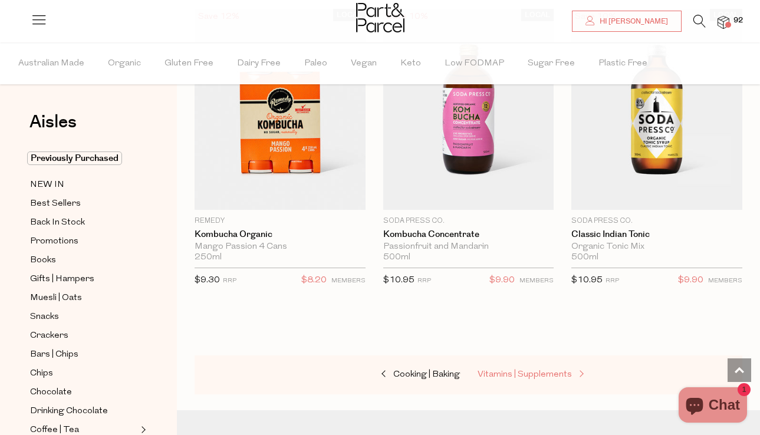
click at [534, 367] on link "Vitamins | Supplements" at bounding box center [537, 374] width 118 height 15
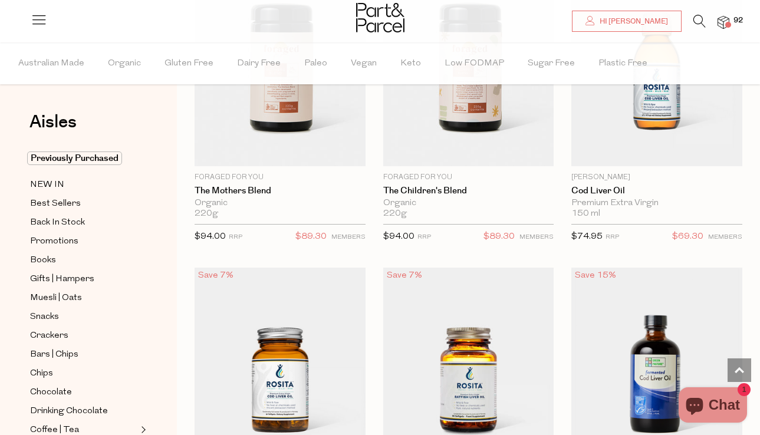
scroll to position [4285, 0]
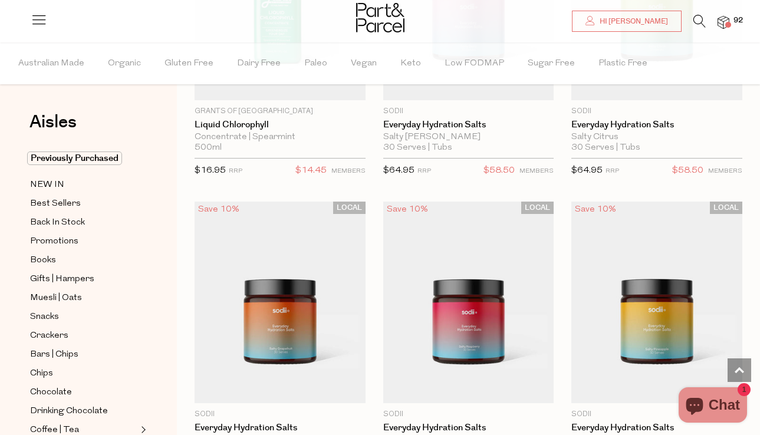
scroll to position [5541, 0]
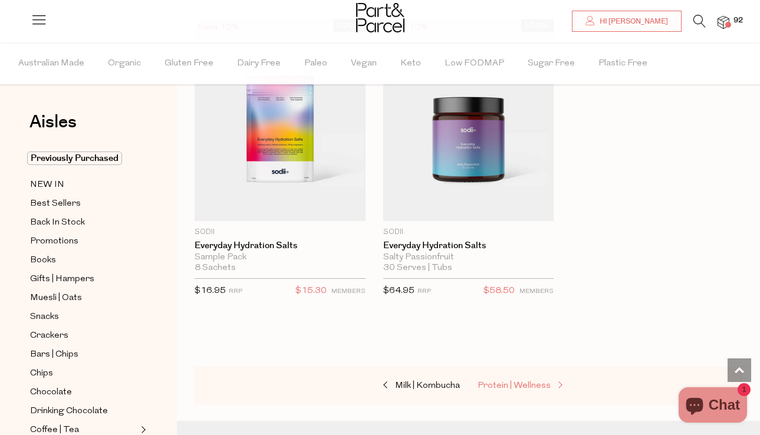
click at [529, 382] on span "Protein | Wellness" at bounding box center [514, 386] width 73 height 9
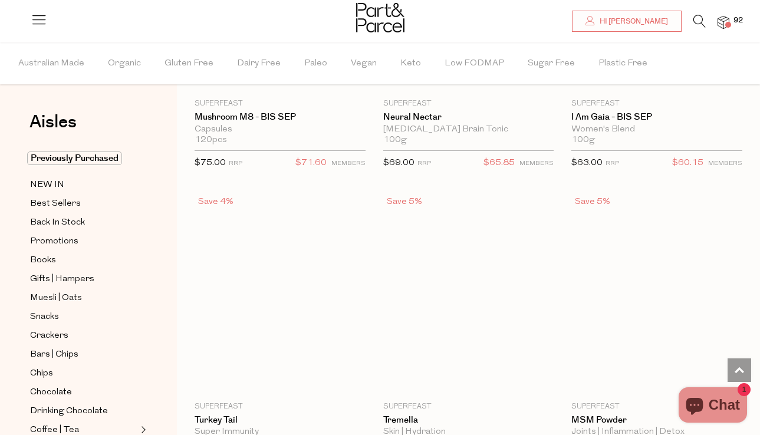
scroll to position [3045, 0]
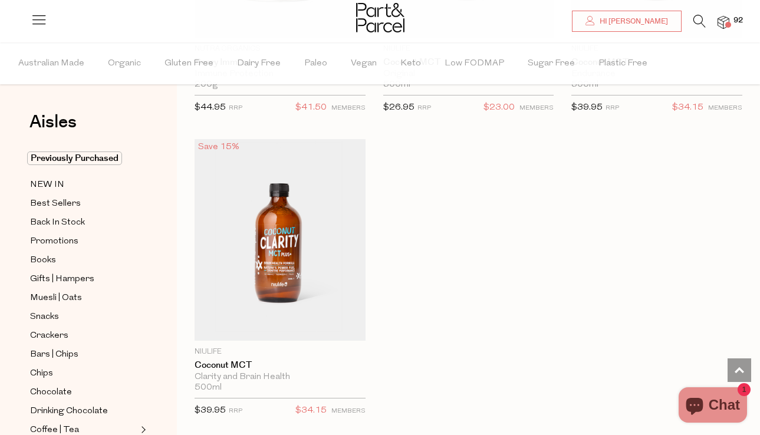
scroll to position [8325, 0]
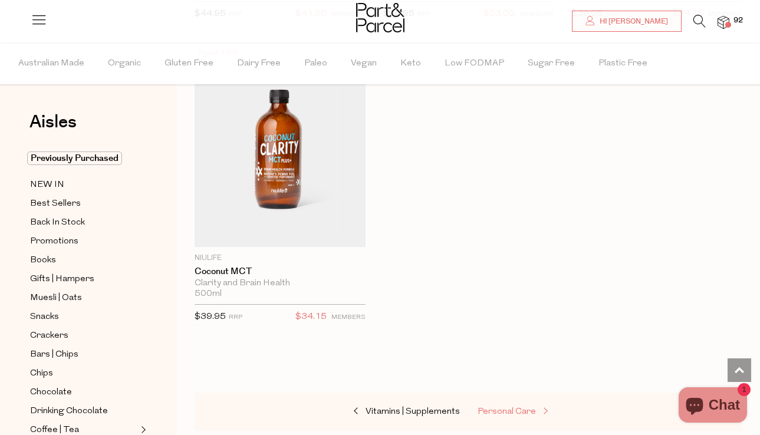
click at [521, 408] on span "Personal Care" at bounding box center [507, 412] width 58 height 9
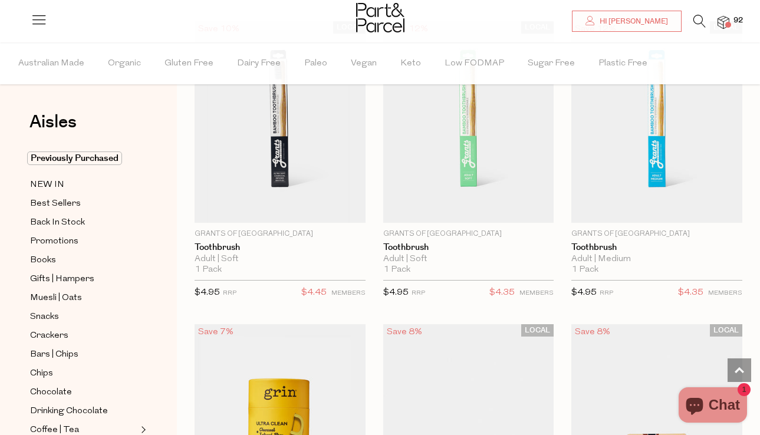
scroll to position [3273, 0]
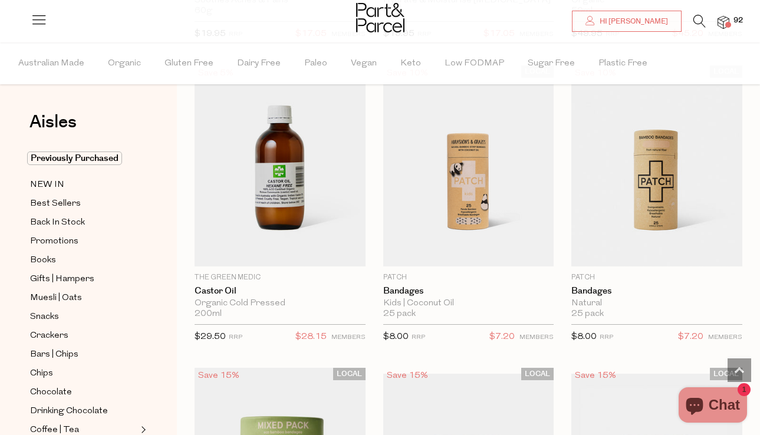
scroll to position [7348, 0]
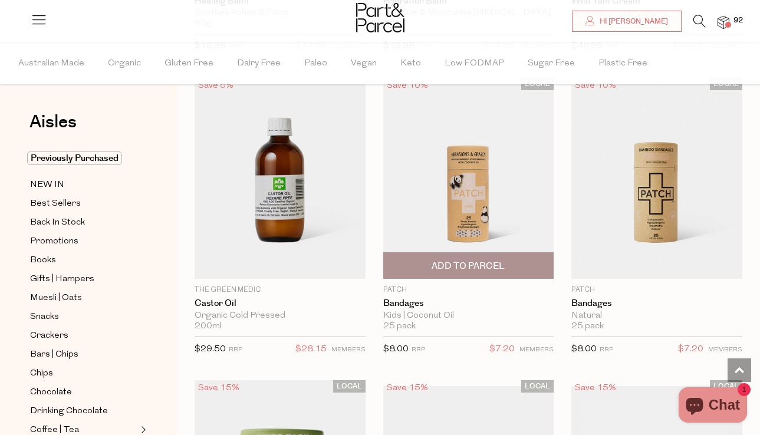
click at [518, 262] on span "Add To Parcel" at bounding box center [469, 265] width 164 height 25
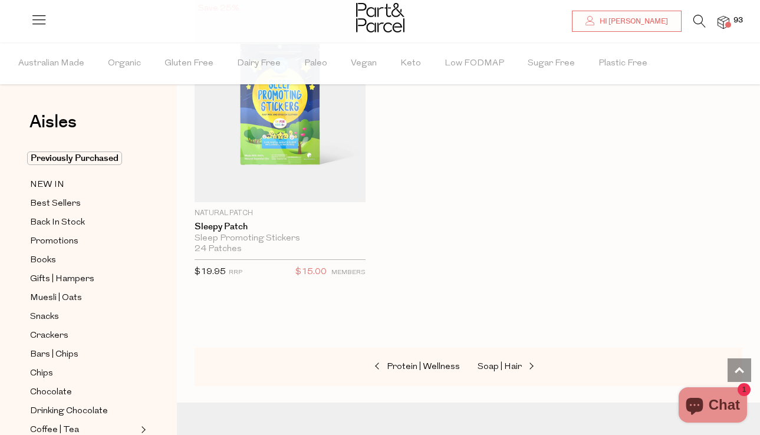
scroll to position [8507, 0]
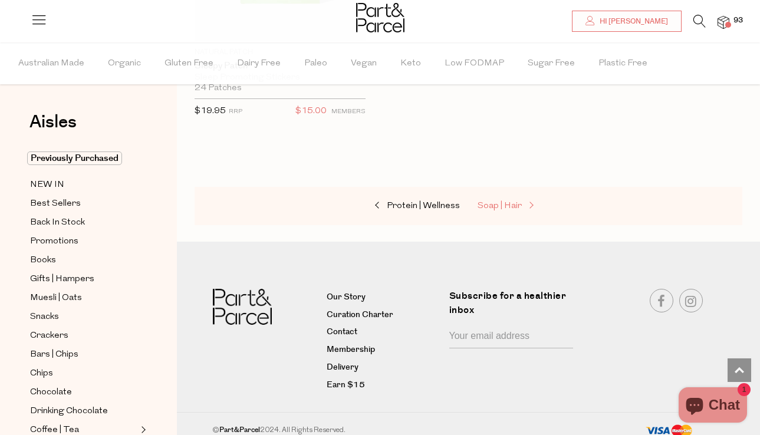
click at [490, 202] on span "Soap | Hair" at bounding box center [500, 206] width 44 height 9
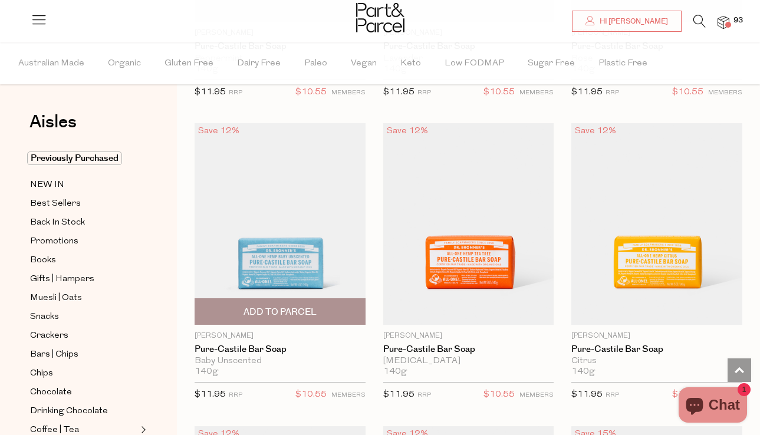
click at [303, 311] on span "Add To Parcel" at bounding box center [280, 312] width 73 height 12
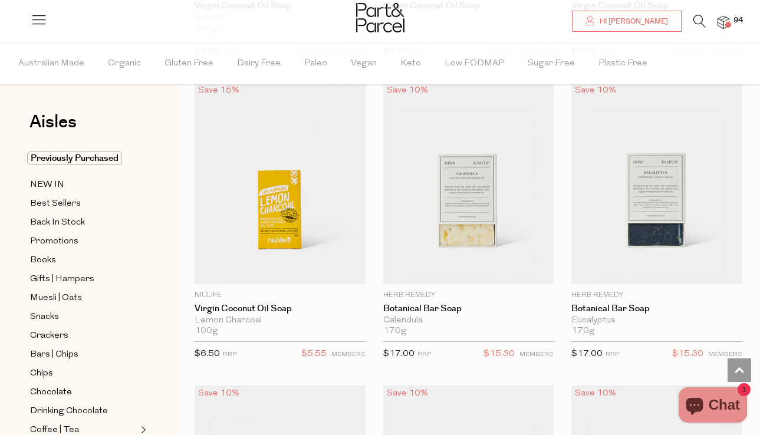
scroll to position [3113, 0]
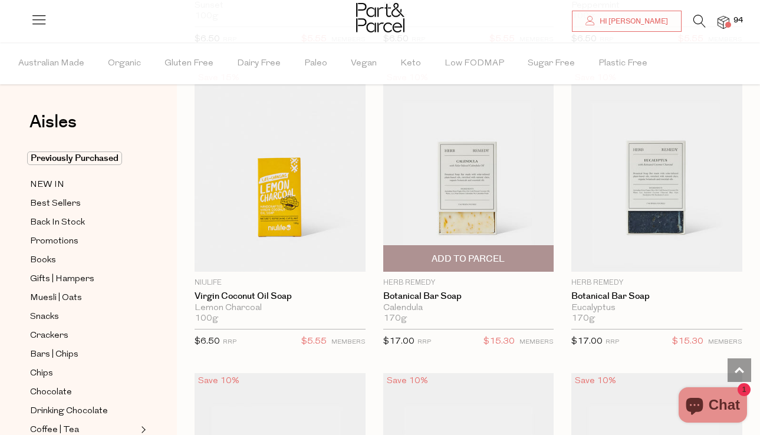
click at [446, 253] on span "Add To Parcel" at bounding box center [468, 259] width 73 height 12
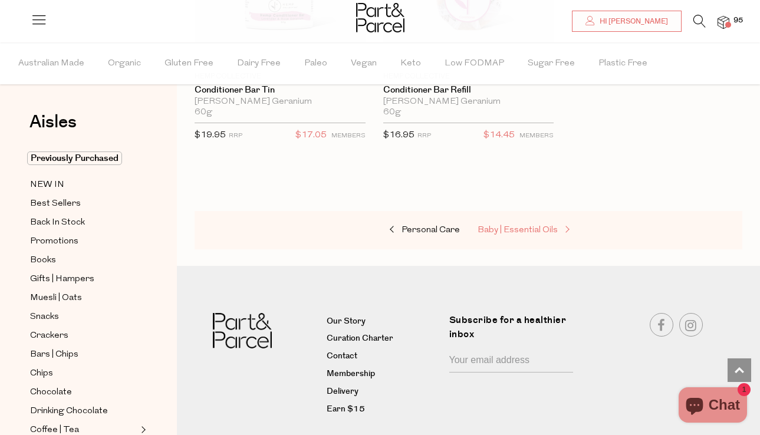
click at [500, 226] on span "Baby | Essential Oils" at bounding box center [518, 230] width 80 height 9
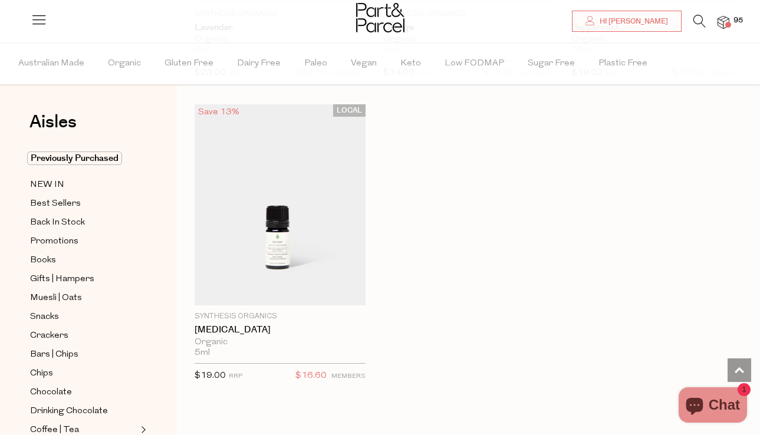
scroll to position [1653, 0]
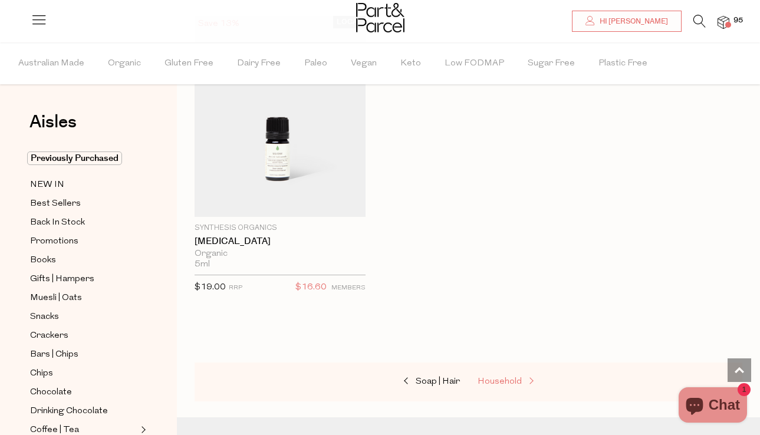
click at [495, 379] on span "Household" at bounding box center [500, 381] width 44 height 9
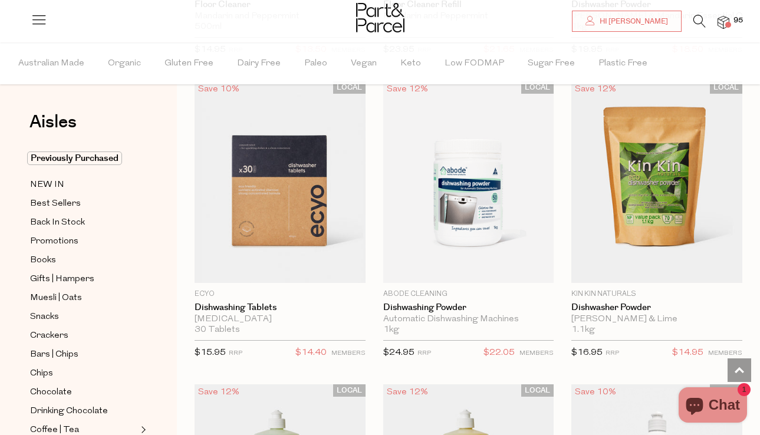
scroll to position [2803, 0]
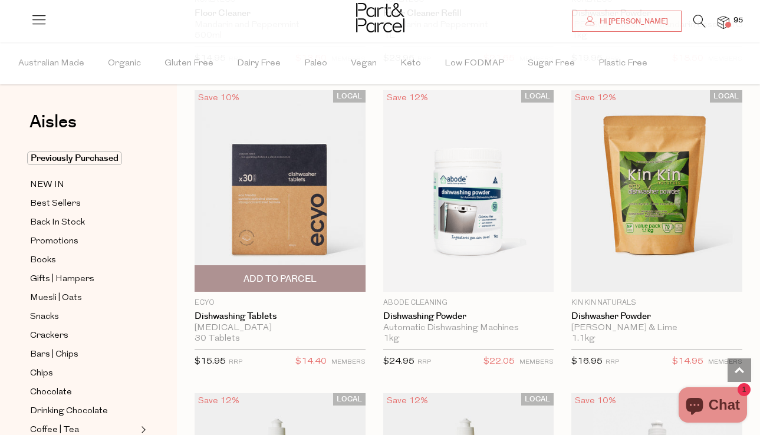
click at [314, 282] on span "Add To Parcel" at bounding box center [280, 279] width 73 height 12
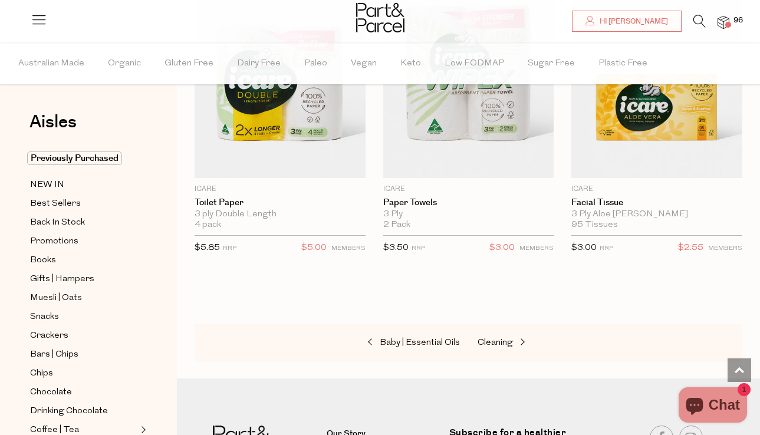
scroll to position [8253, 0]
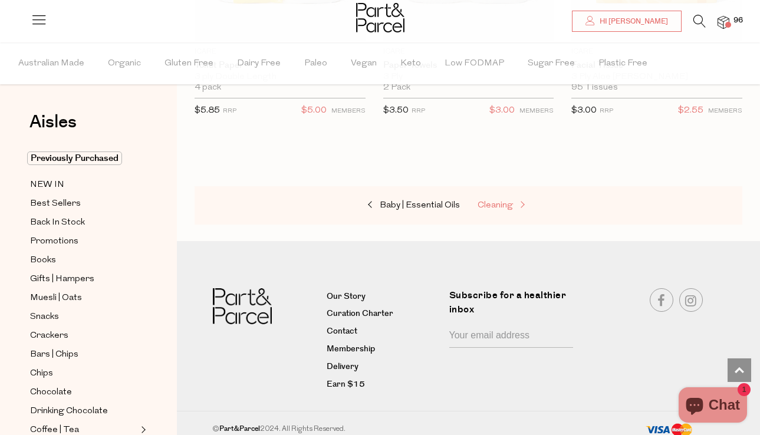
click at [497, 201] on span "Cleaning" at bounding box center [495, 205] width 35 height 9
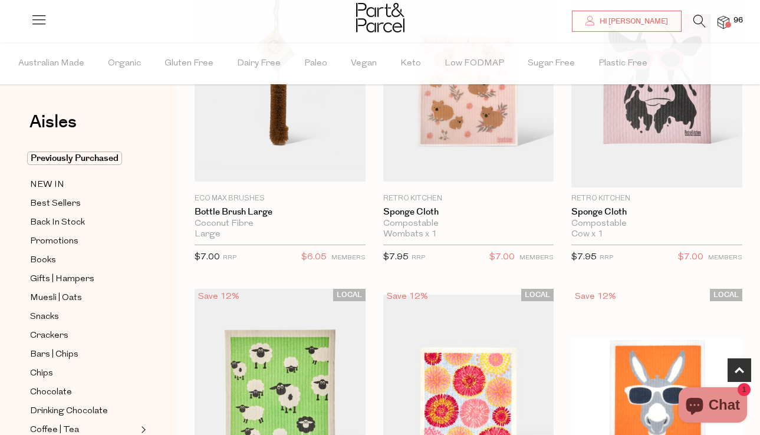
scroll to position [451, 0]
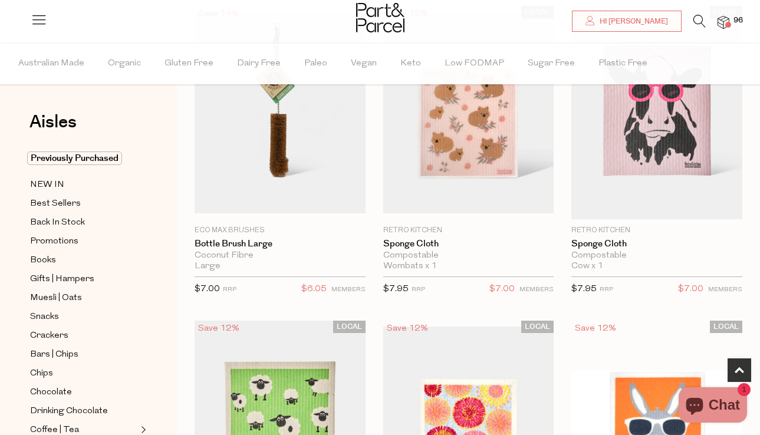
click at [495, 201] on span "Add To Parcel" at bounding box center [468, 207] width 73 height 12
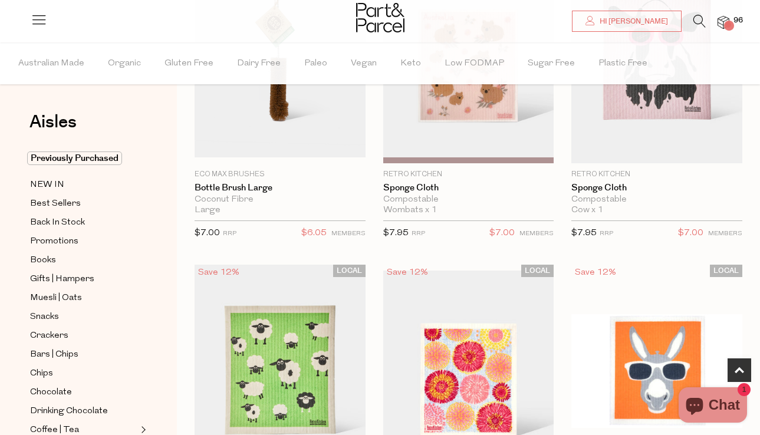
scroll to position [688, 0]
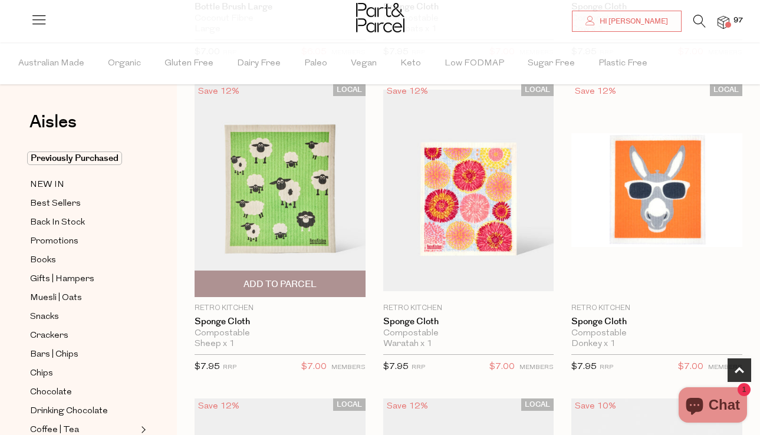
click at [349, 278] on span "Add To Parcel" at bounding box center [280, 283] width 164 height 25
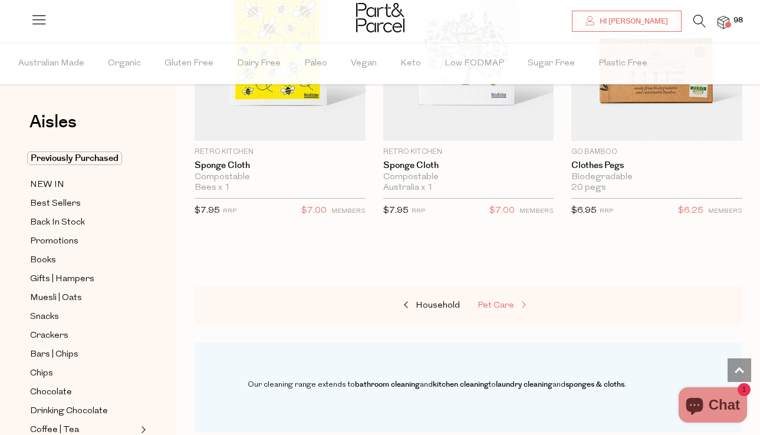
click at [505, 303] on span "Pet Care" at bounding box center [496, 305] width 37 height 9
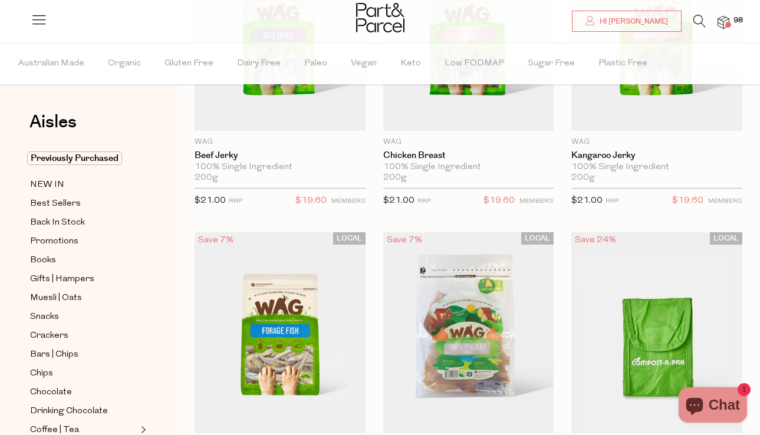
scroll to position [1036, 0]
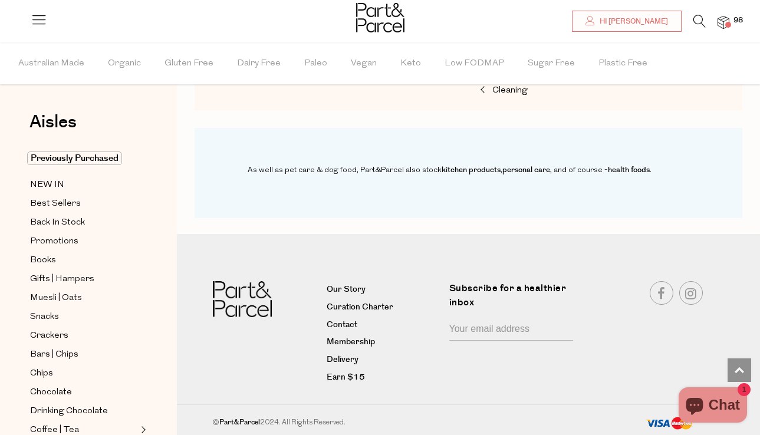
click at [733, 17] on span "98" at bounding box center [738, 20] width 15 height 11
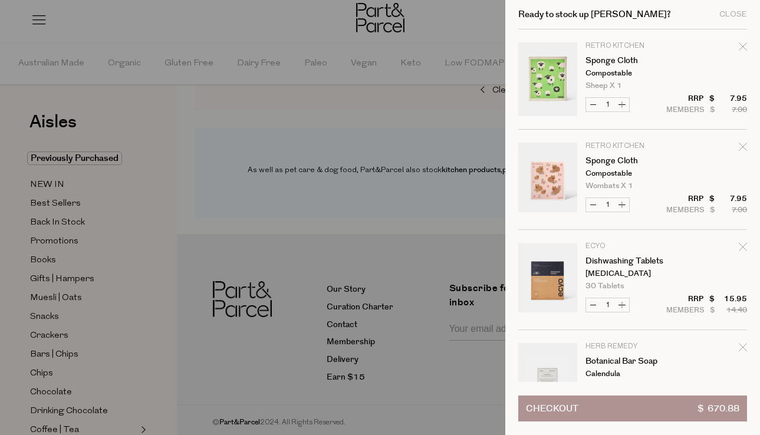
click at [458, 113] on div at bounding box center [380, 217] width 760 height 435
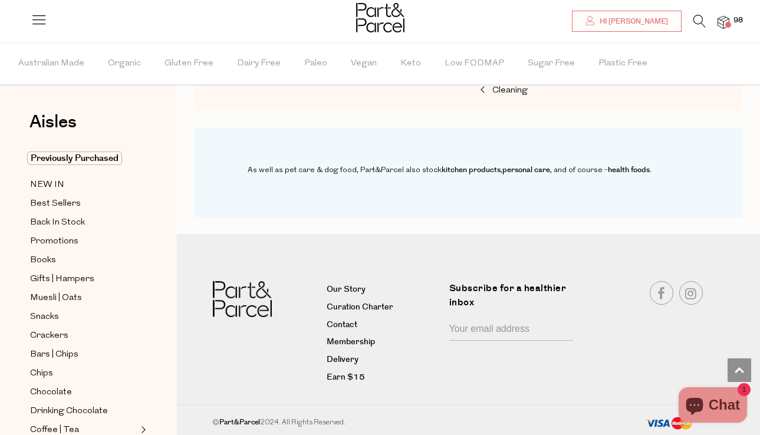
click at [725, 25] on img at bounding box center [724, 23] width 12 height 14
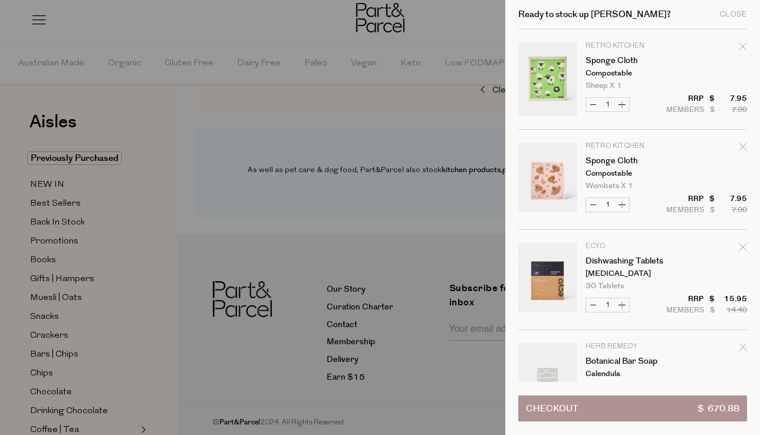
click at [622, 407] on button "Checkout $ 670.88" at bounding box center [632, 409] width 229 height 26
